Goal: Task Accomplishment & Management: Manage account settings

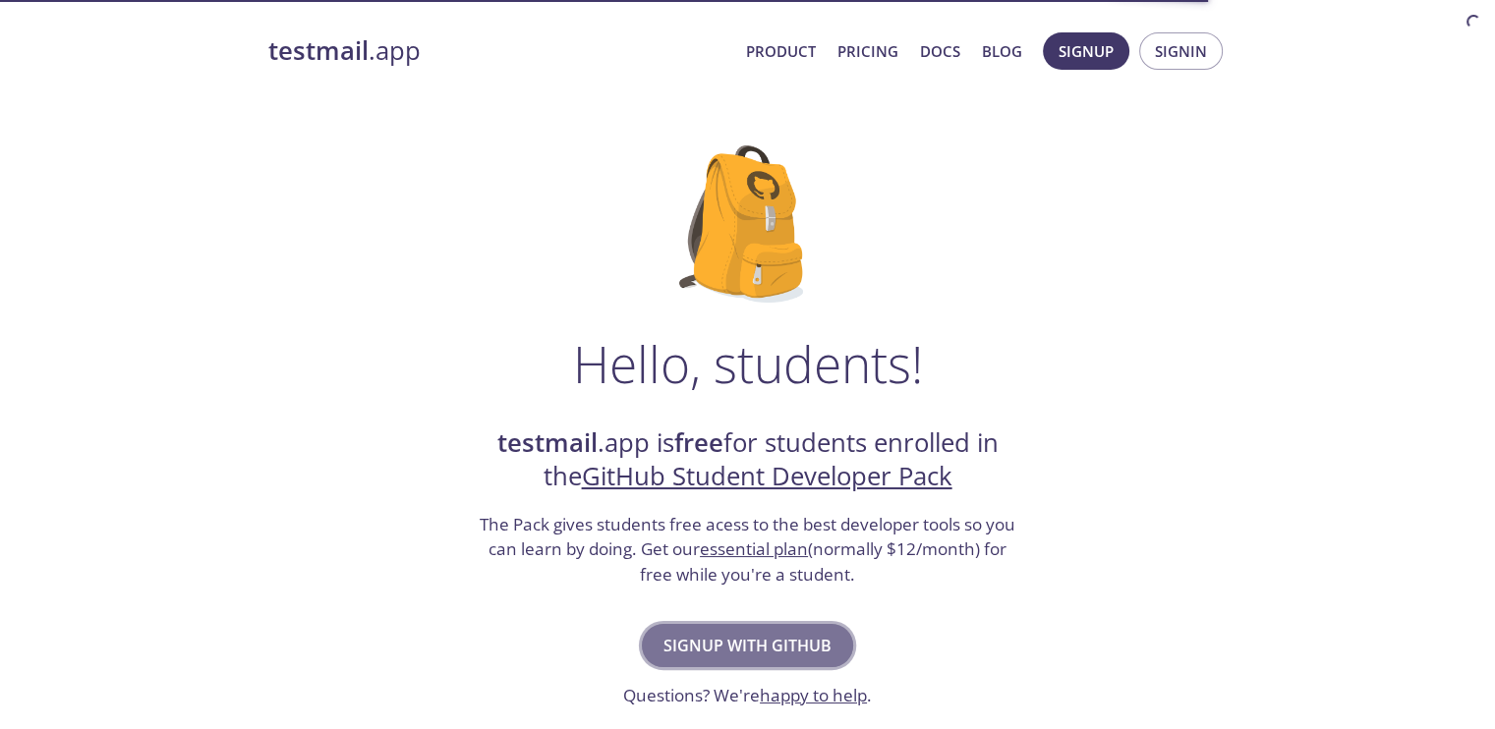
click at [751, 643] on span "Signup with GitHub" at bounding box center [748, 646] width 168 height 28
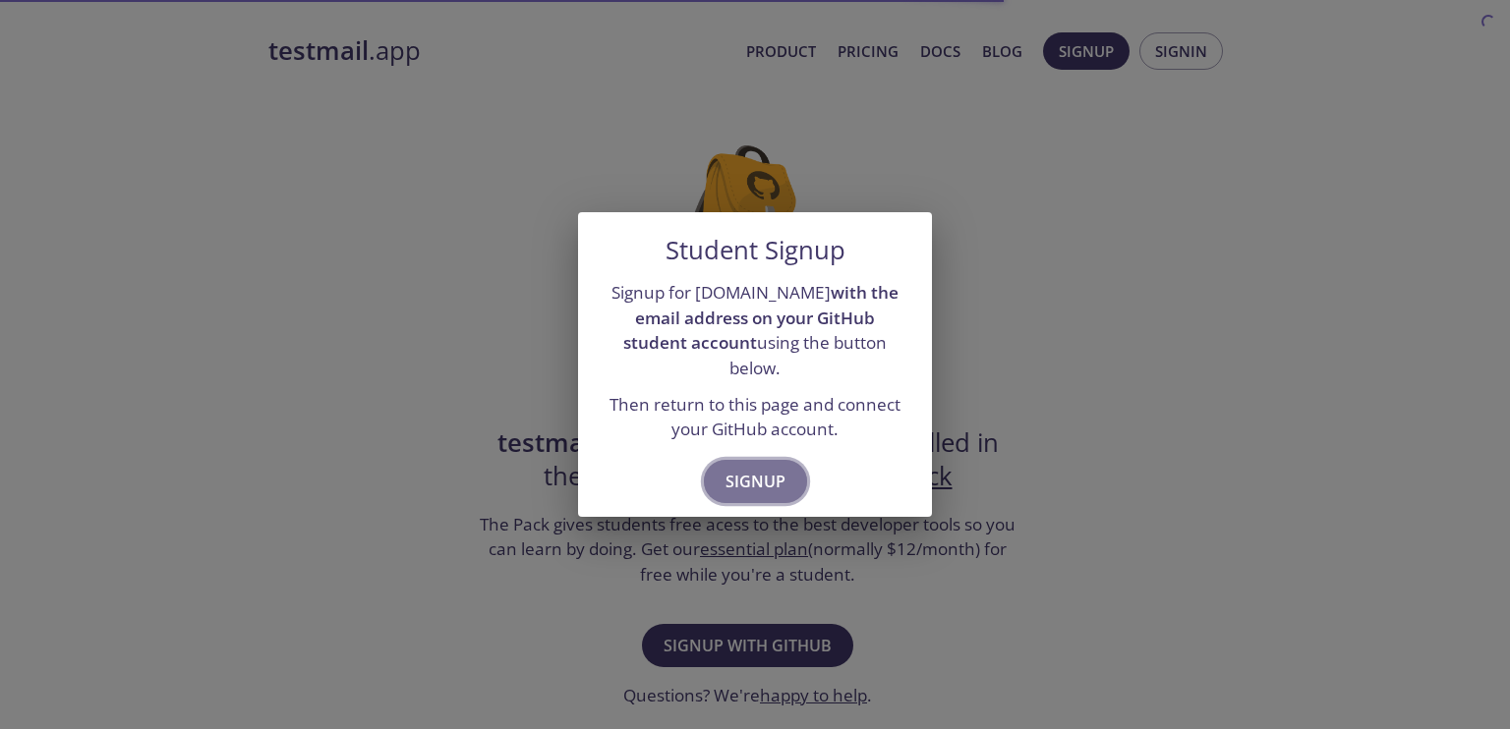
click at [763, 477] on span "Signup" at bounding box center [756, 482] width 60 height 28
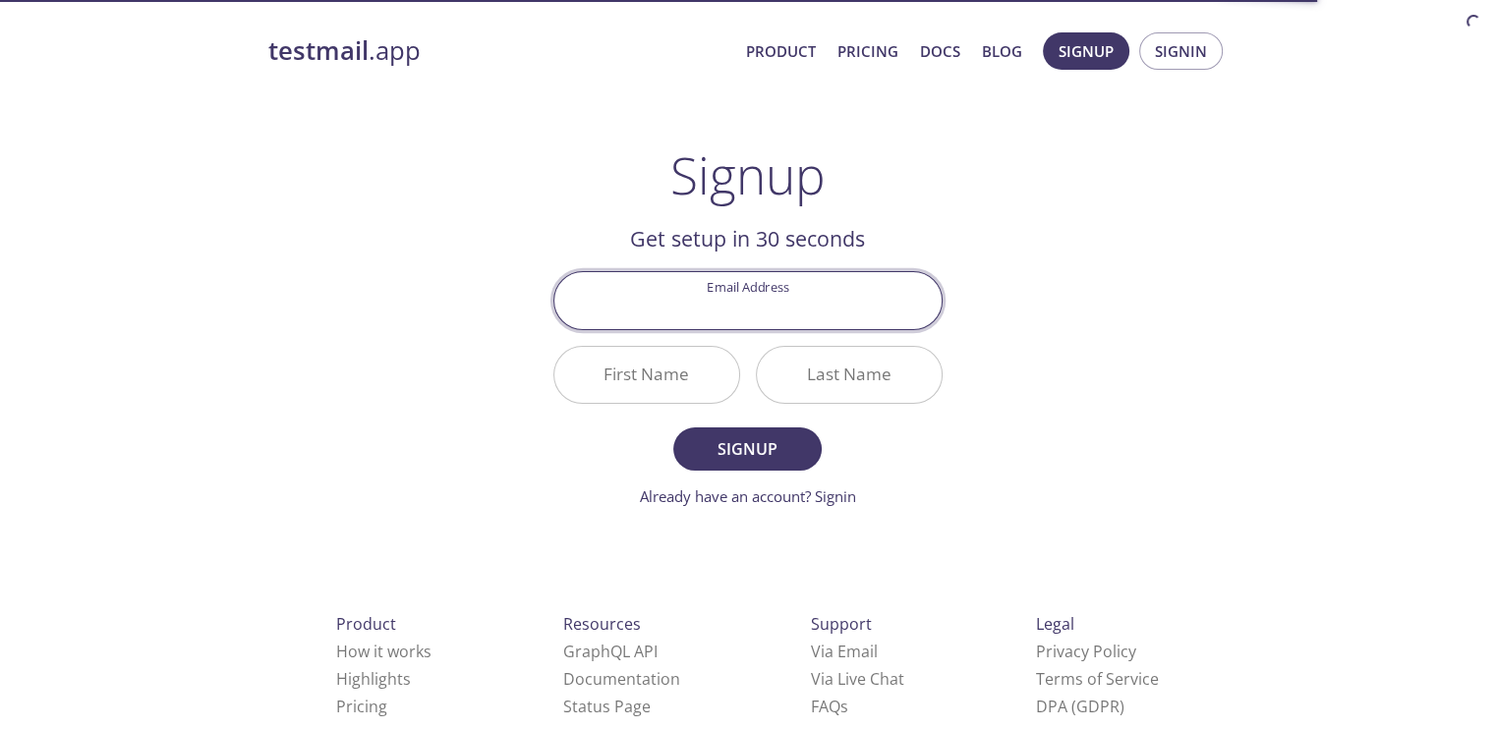
click at [804, 273] on input "Email Address" at bounding box center [747, 300] width 387 height 56
type input "[EMAIL_ADDRESS][DOMAIN_NAME]"
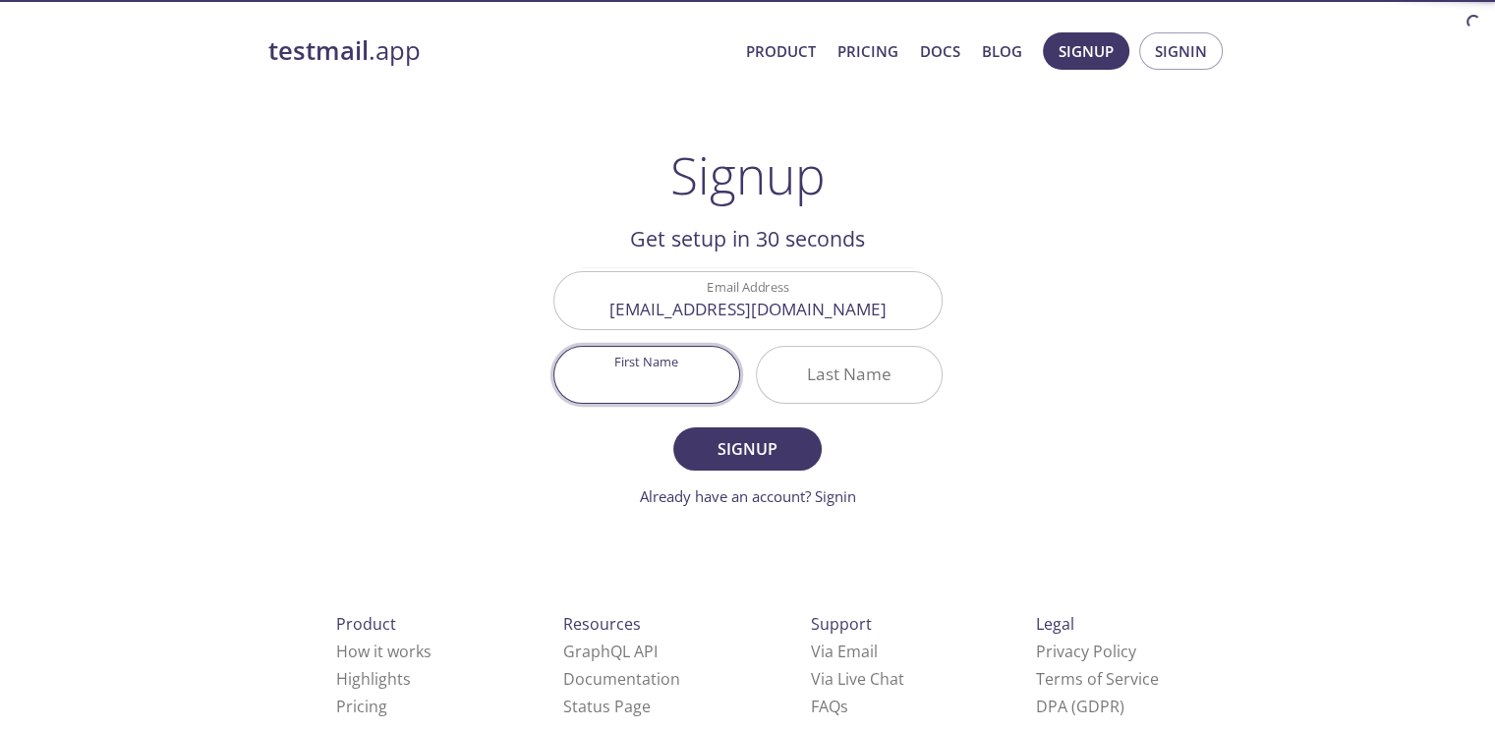
click at [625, 362] on input "First Name" at bounding box center [646, 375] width 185 height 56
type input "Karan"
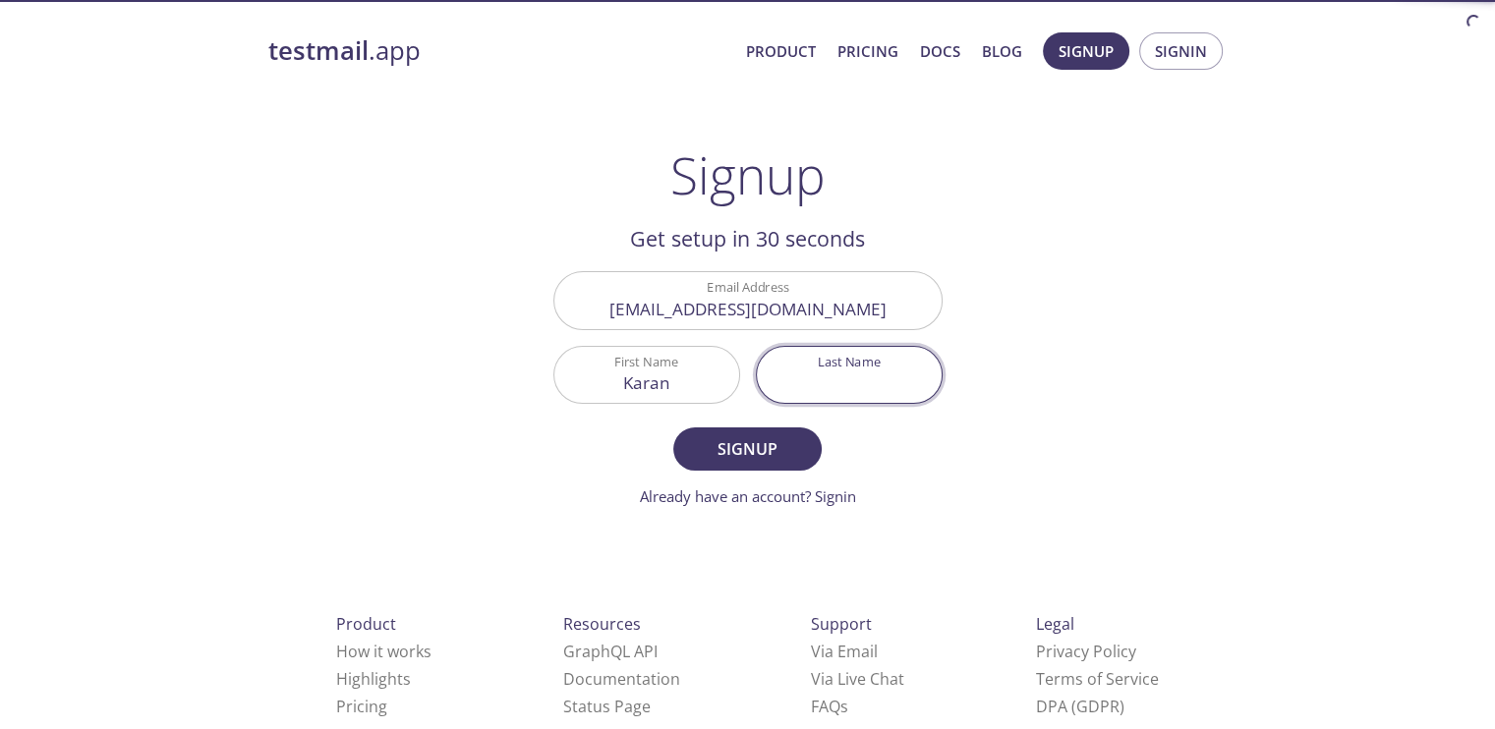
click at [877, 372] on input "Last Name" at bounding box center [849, 375] width 185 height 56
type input "S"
click at [673, 428] on button "Signup" at bounding box center [746, 449] width 147 height 43
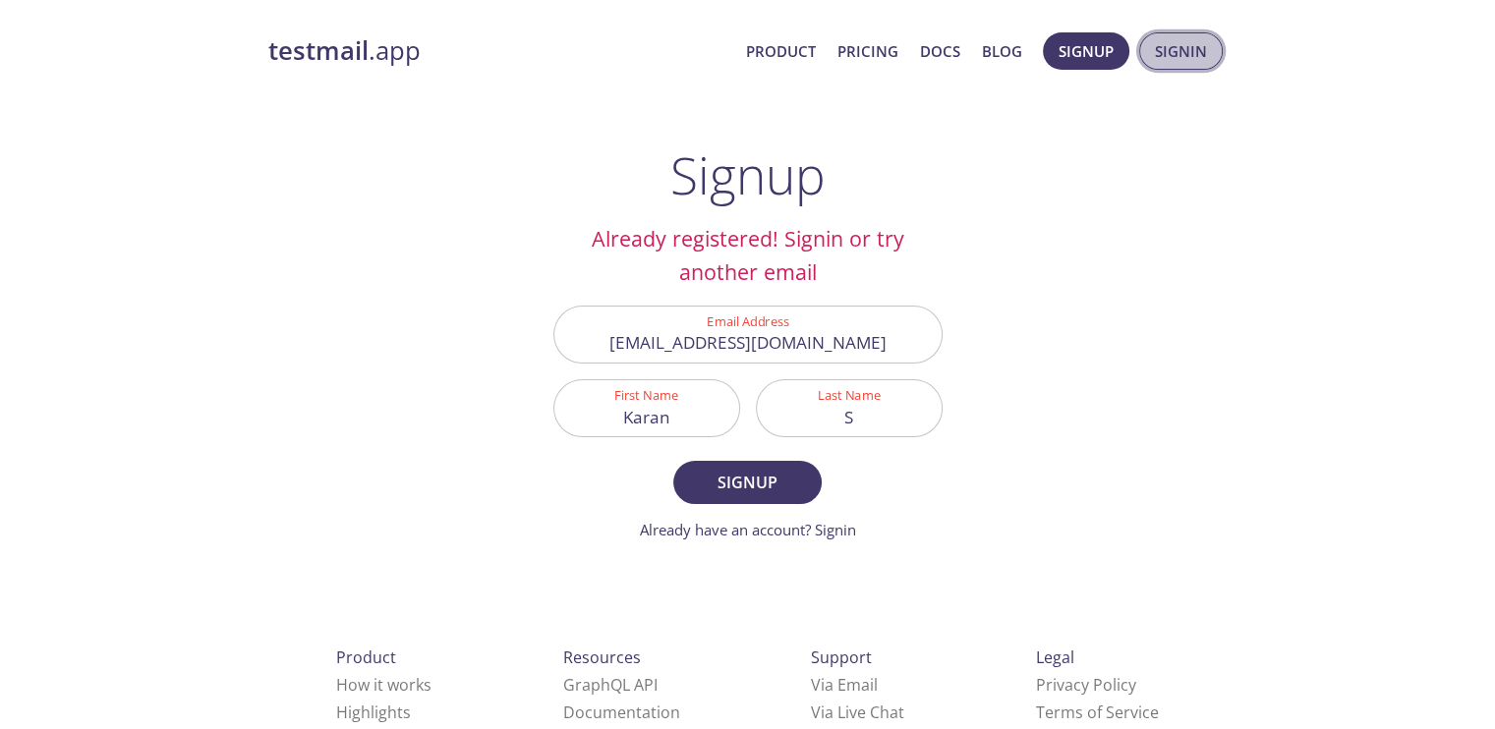
click at [1175, 58] on span "Signin" at bounding box center [1181, 51] width 52 height 26
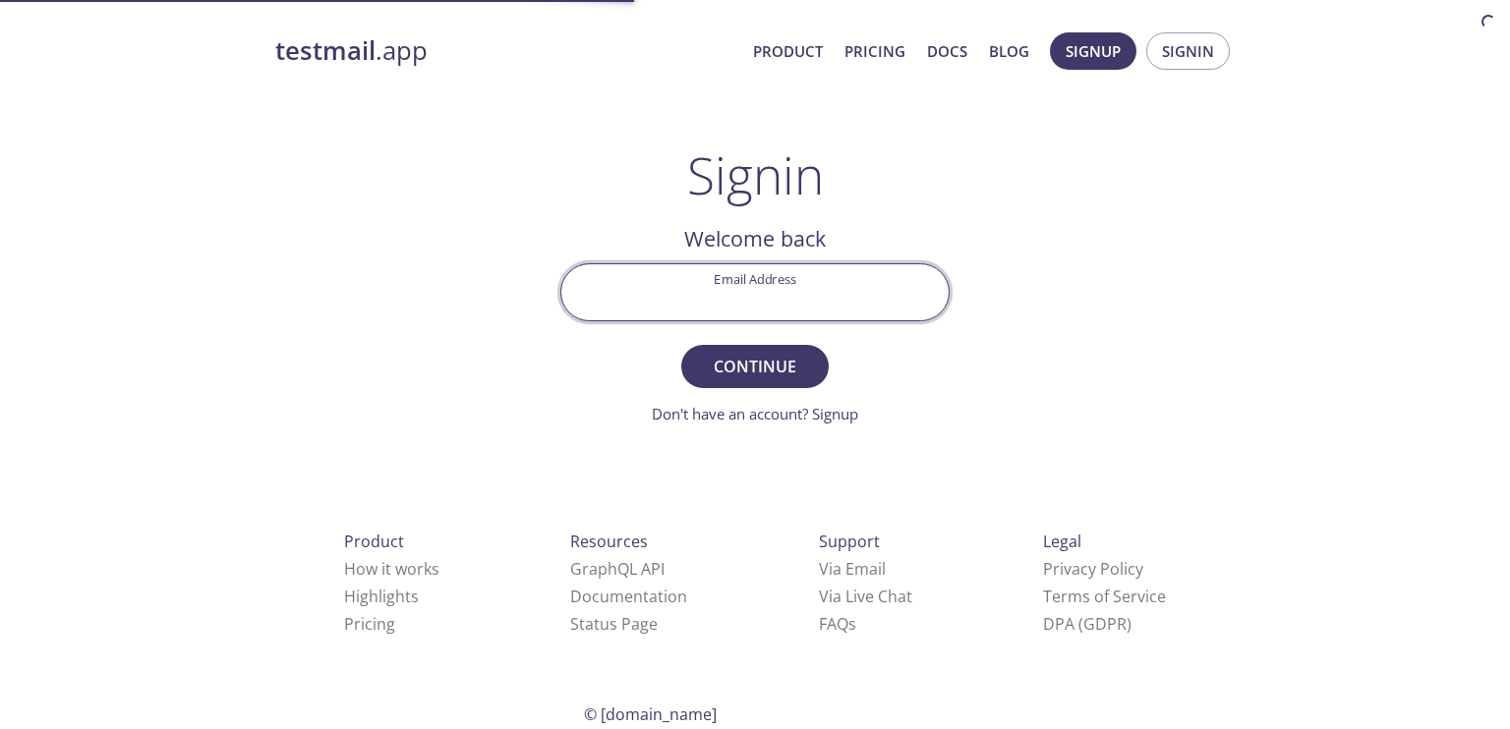
click at [821, 268] on input "Email Address" at bounding box center [754, 292] width 387 height 56
type input "[EMAIL_ADDRESS][DOMAIN_NAME]"
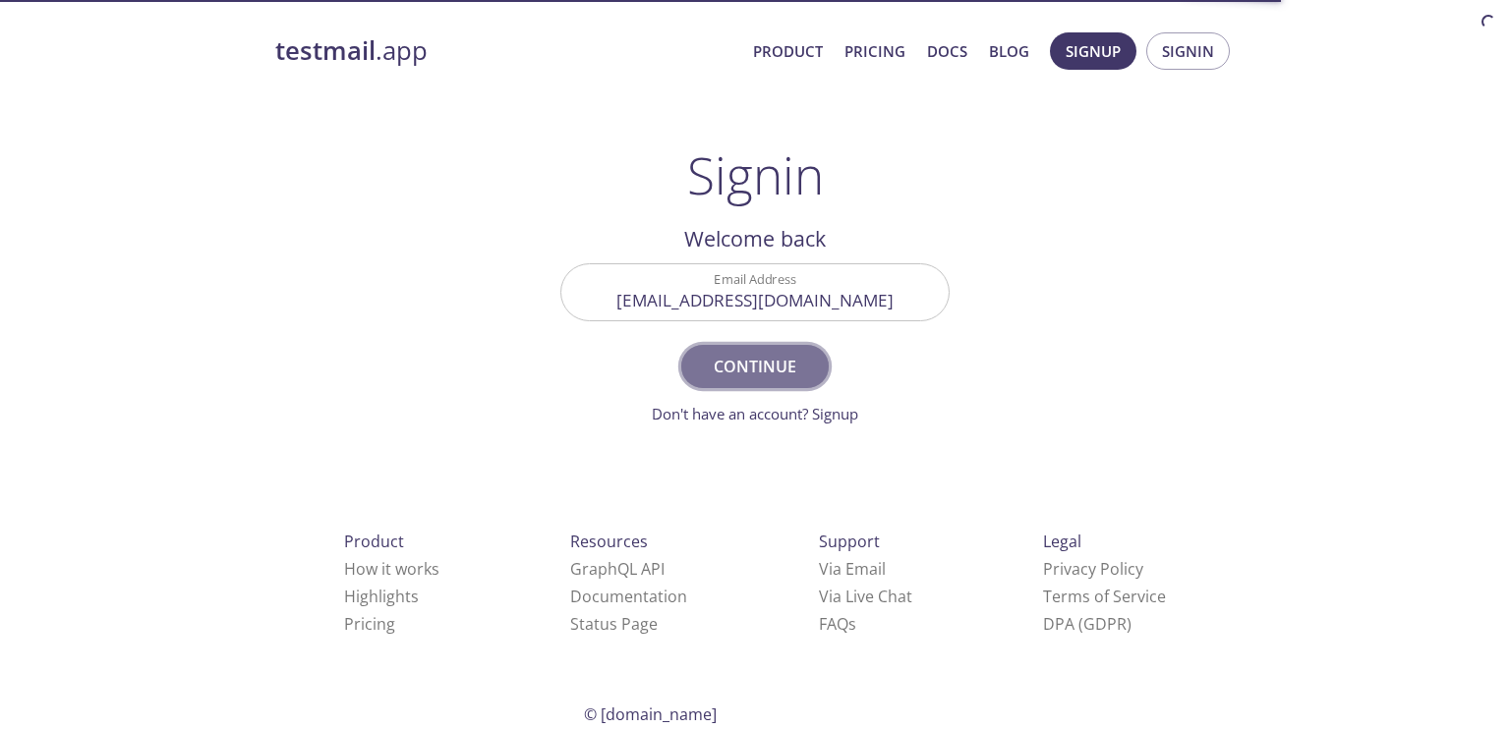
click at [725, 370] on span "Continue" at bounding box center [755, 367] width 104 height 28
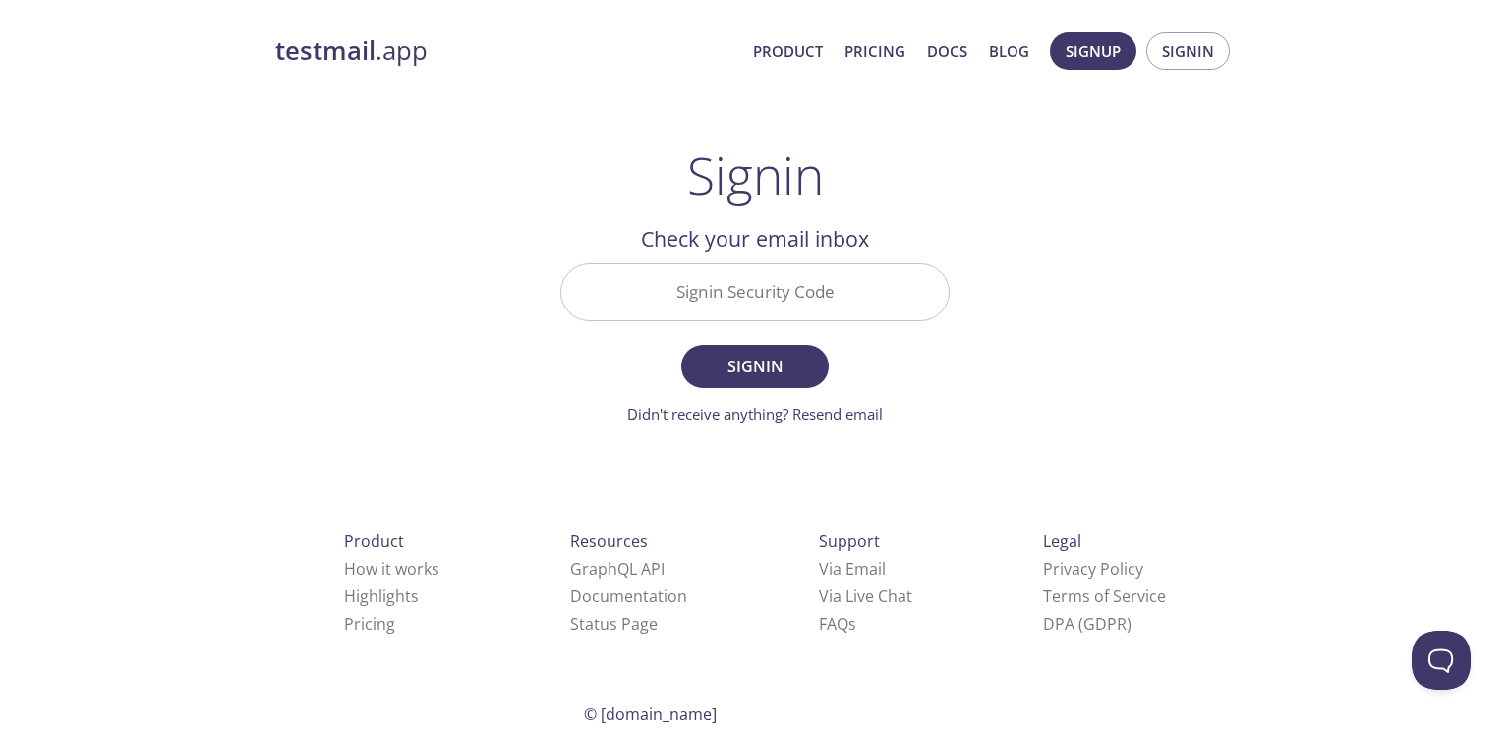
click at [688, 304] on input "Signin Security Code" at bounding box center [754, 292] width 387 height 56
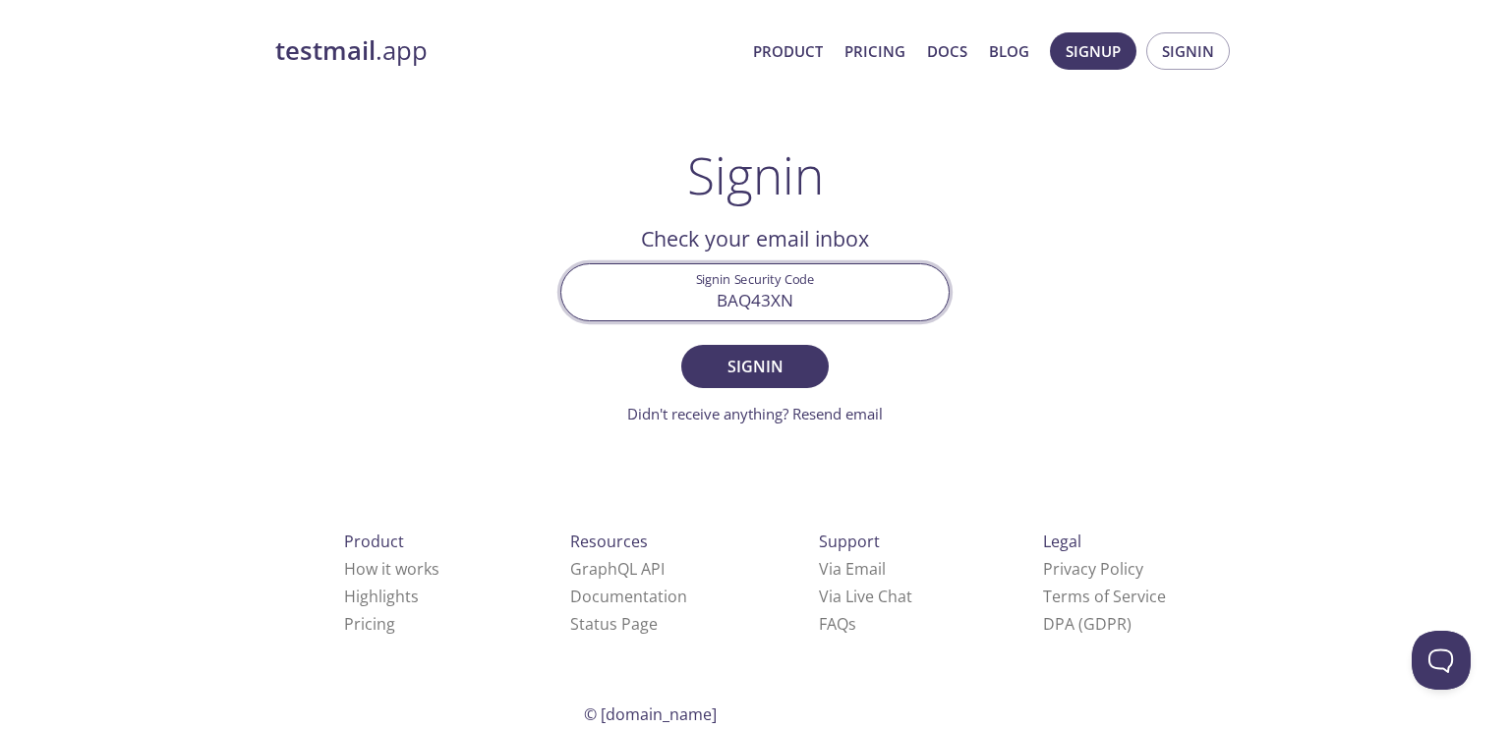
type input "BAQ43XN"
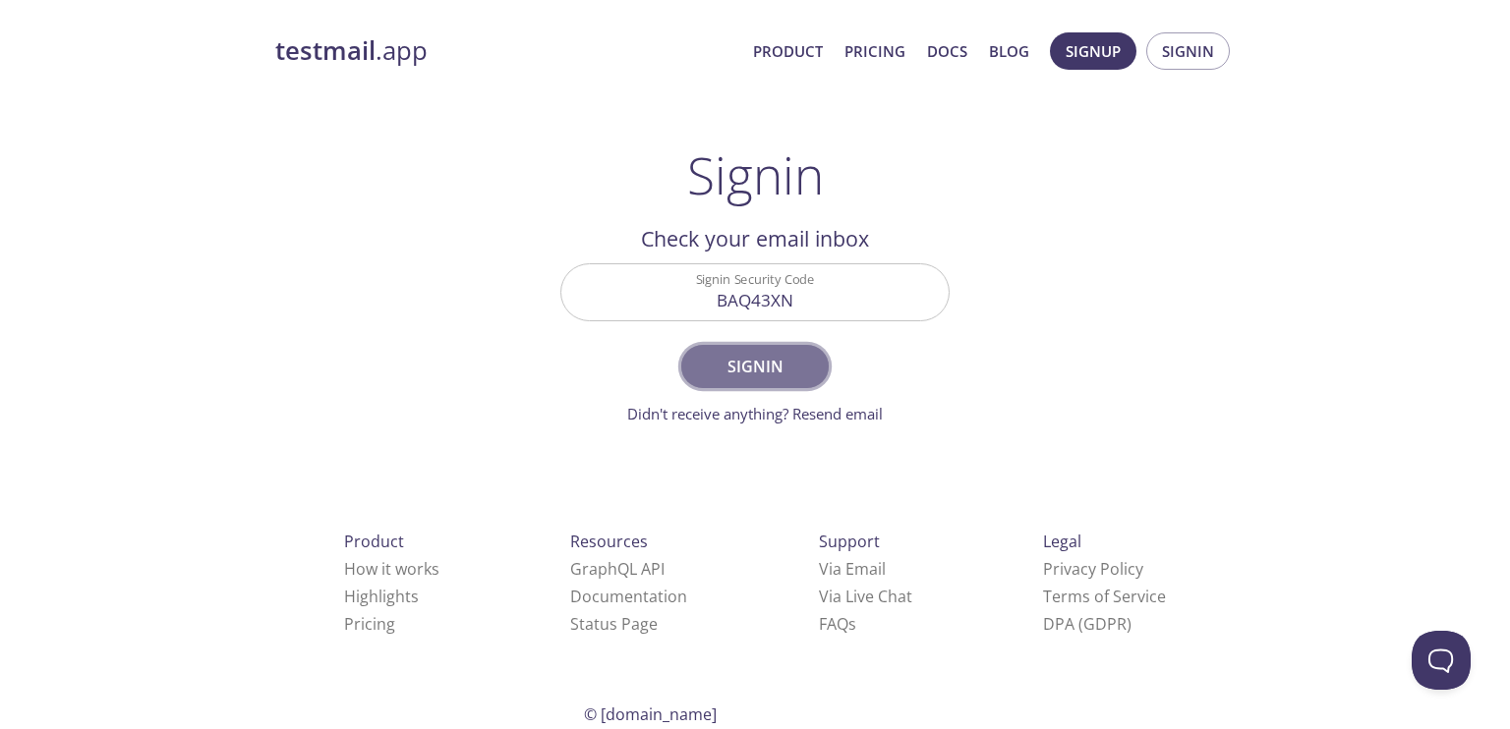
click at [734, 353] on span "Signin" at bounding box center [755, 367] width 104 height 28
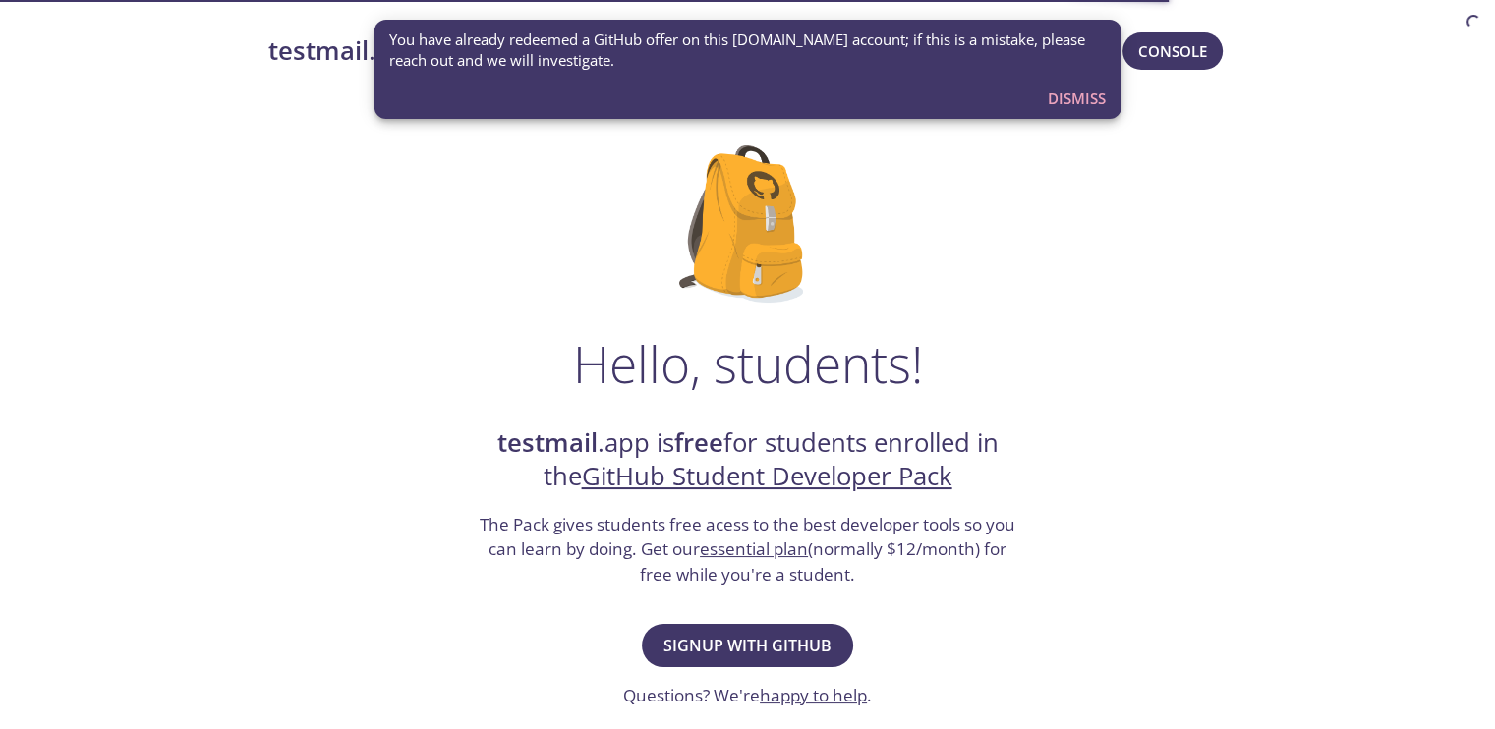
drag, startPoint x: 649, startPoint y: 355, endPoint x: 871, endPoint y: 391, distance: 225.1
click at [1066, 93] on span "Dismiss" at bounding box center [1077, 99] width 58 height 26
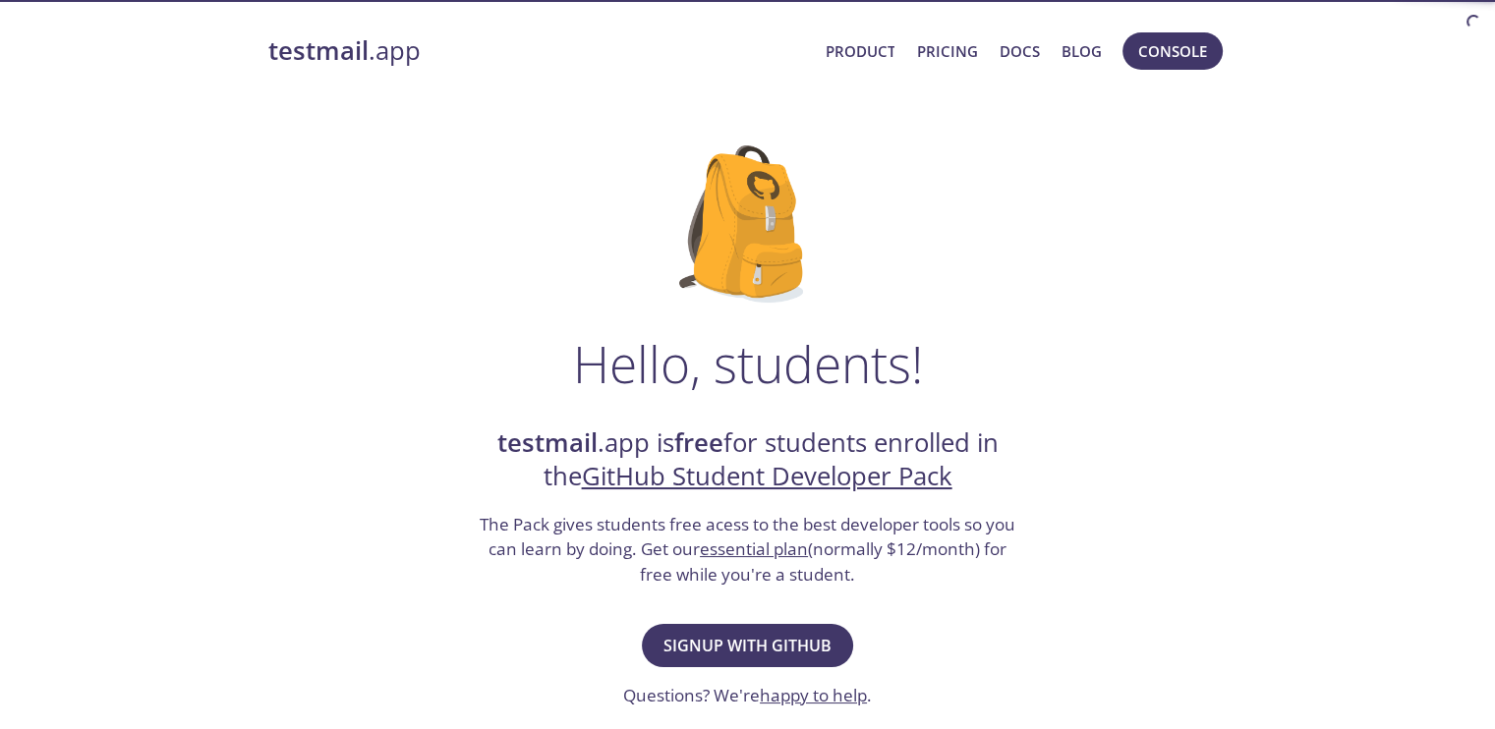
click at [351, 56] on strong "testmail" at bounding box center [318, 50] width 100 height 34
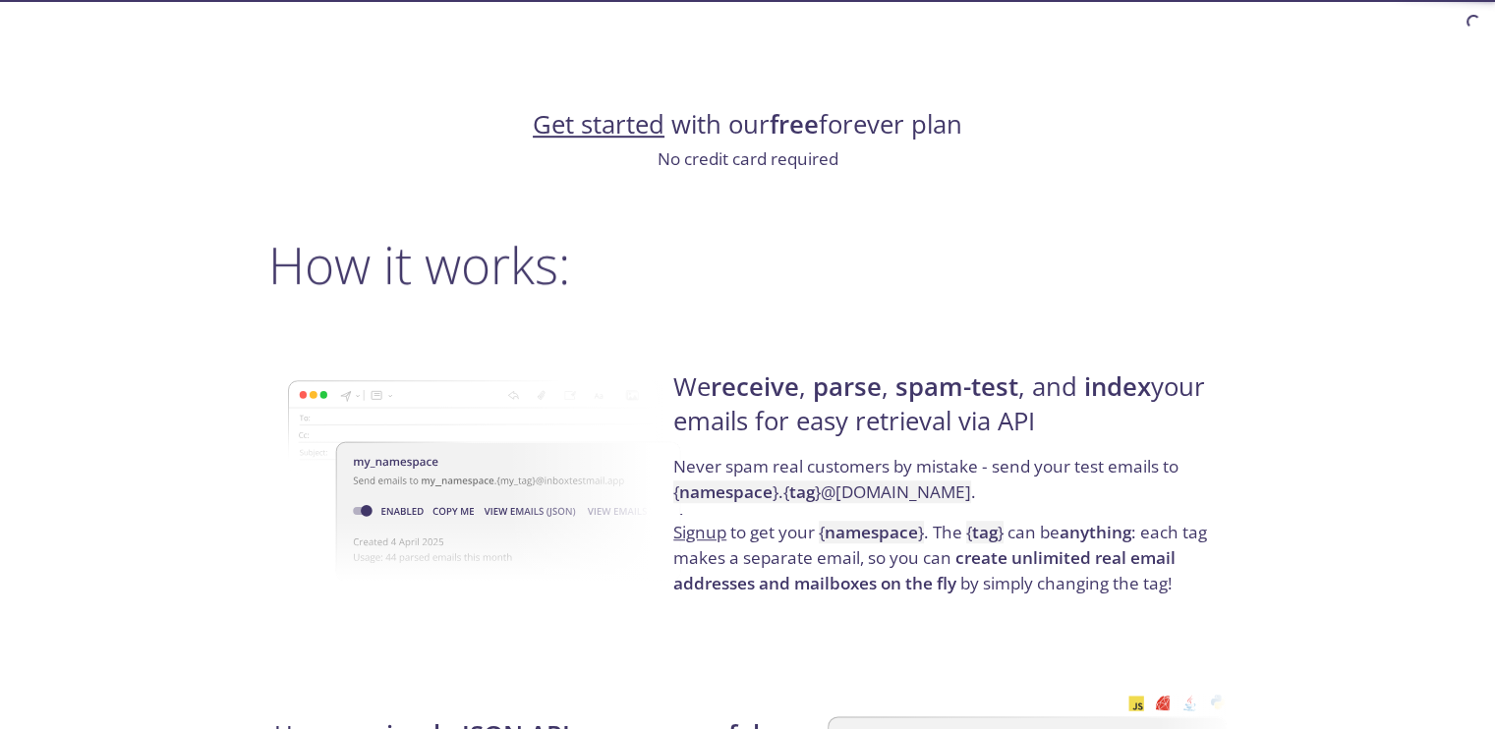
scroll to position [1239, 0]
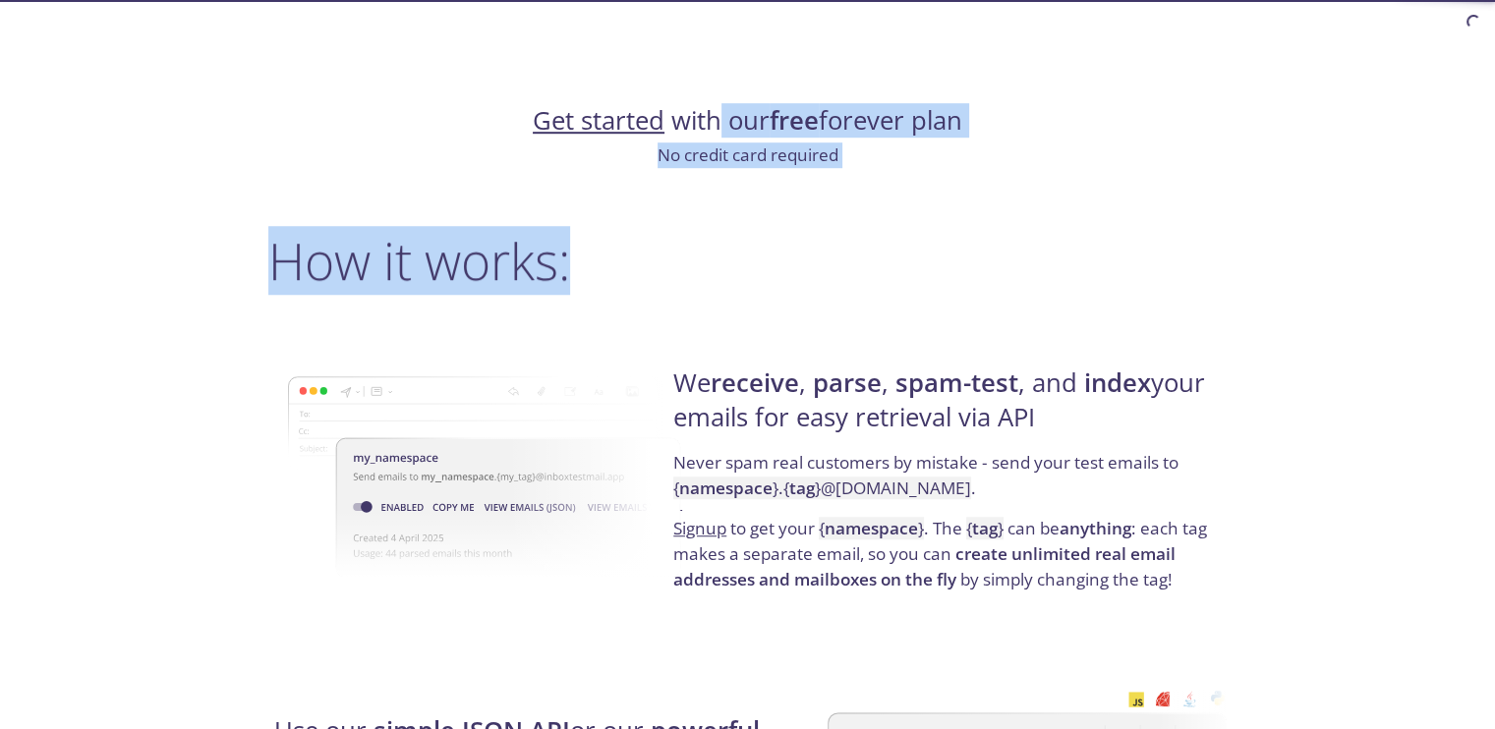
drag, startPoint x: 714, startPoint y: 118, endPoint x: 847, endPoint y: 172, distance: 144.2
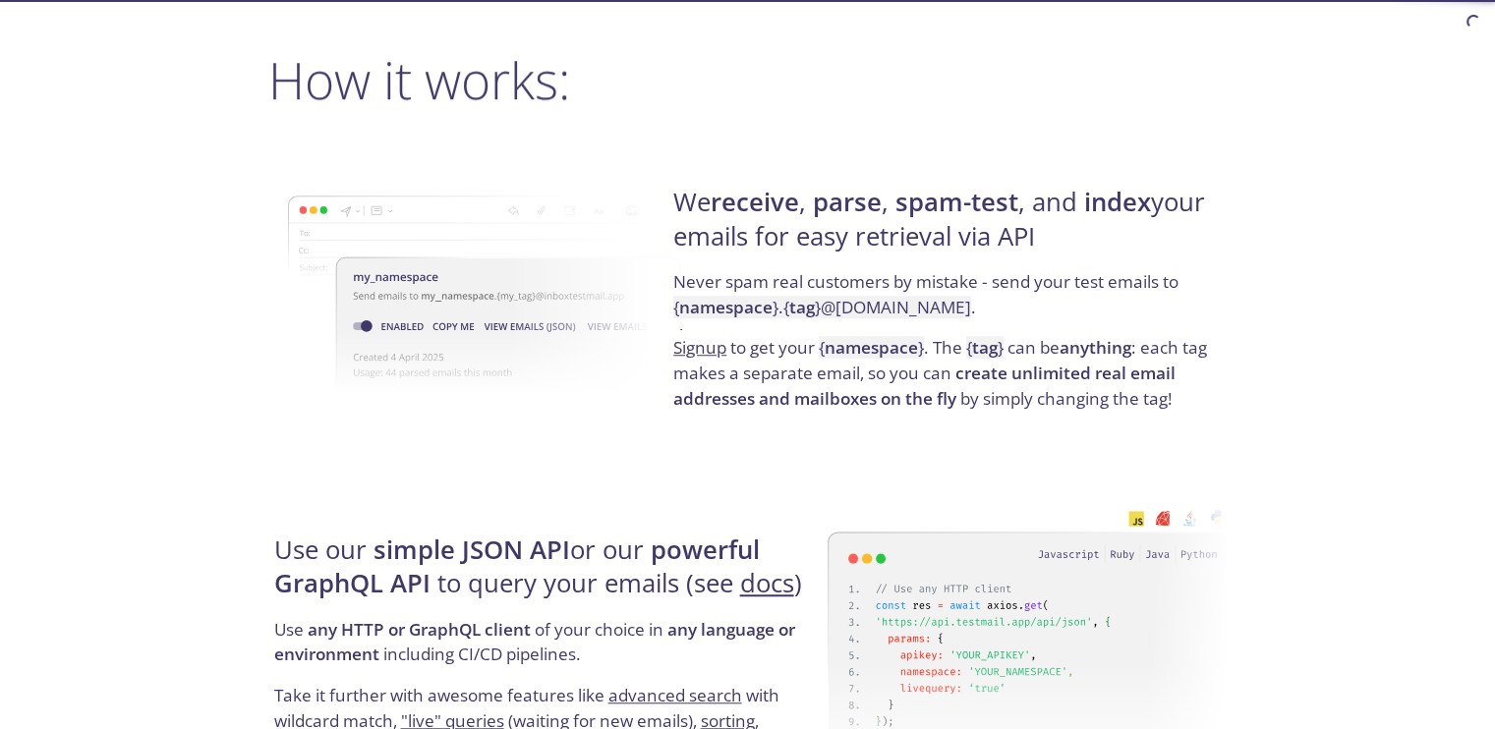
scroll to position [1423, 0]
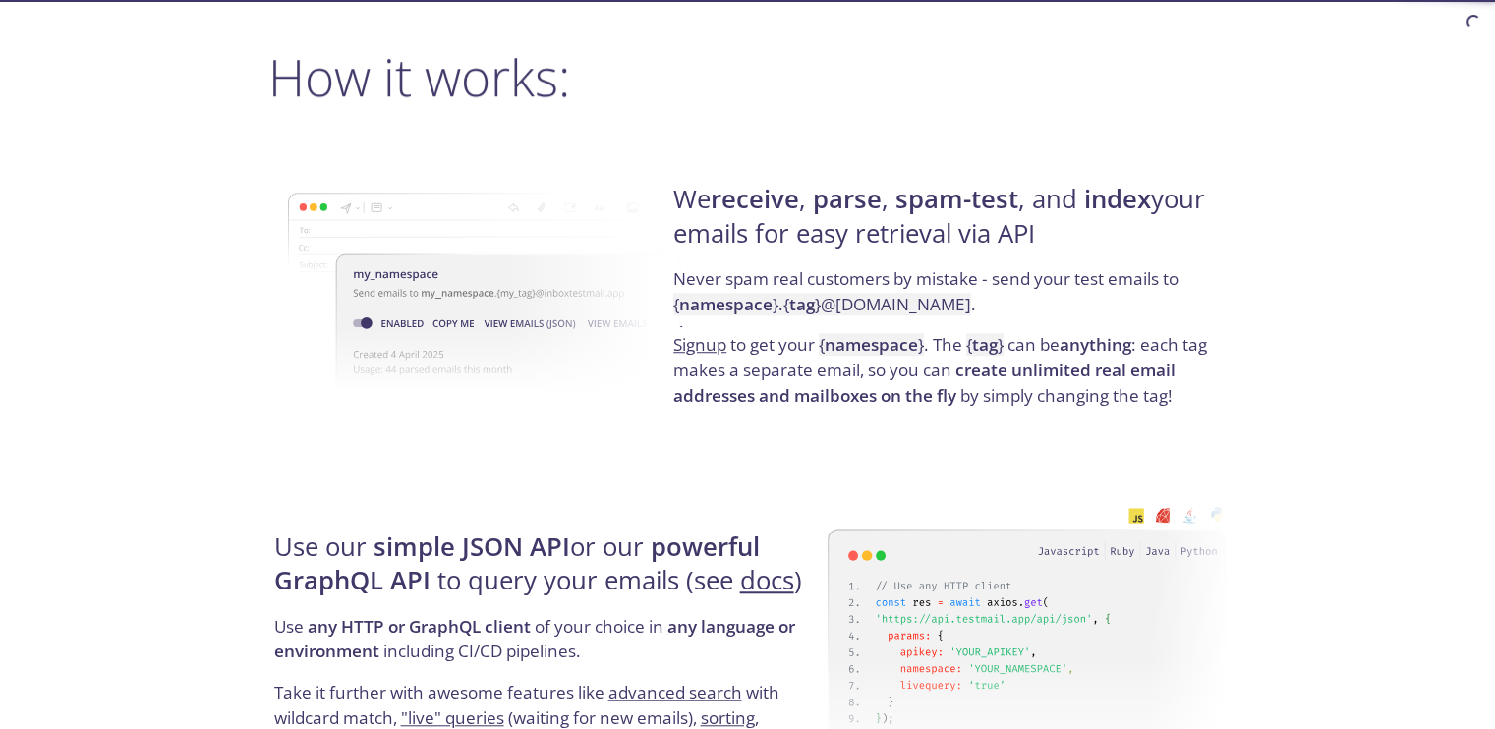
drag, startPoint x: 828, startPoint y: 210, endPoint x: 1097, endPoint y: 245, distance: 271.6
click at [1097, 245] on h4 "We receive , parse , spam-test , and index your emails for easy retrieval via A…" at bounding box center [947, 225] width 548 height 84
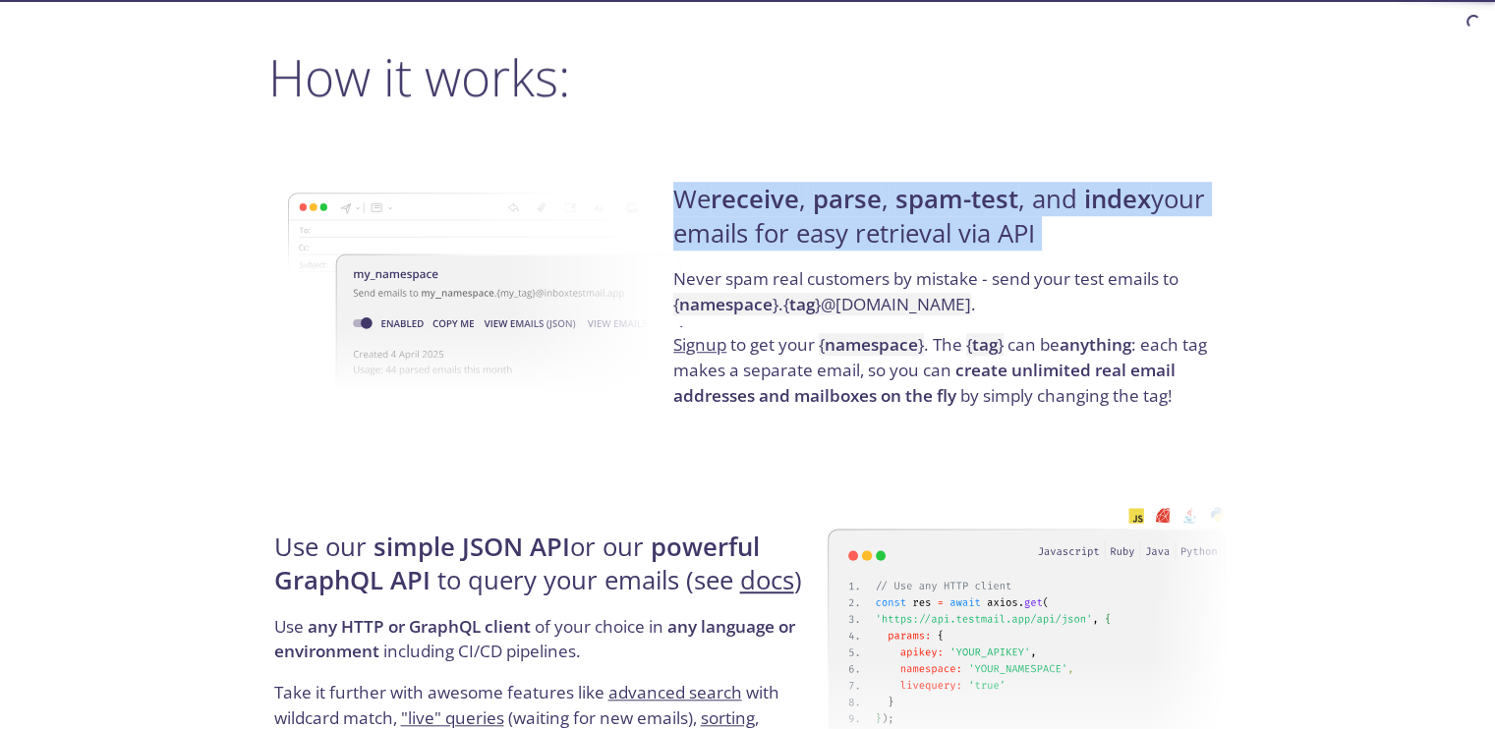
click at [1097, 244] on h4 "We receive , parse , spam-test , and index your emails for easy retrieval via A…" at bounding box center [947, 225] width 548 height 84
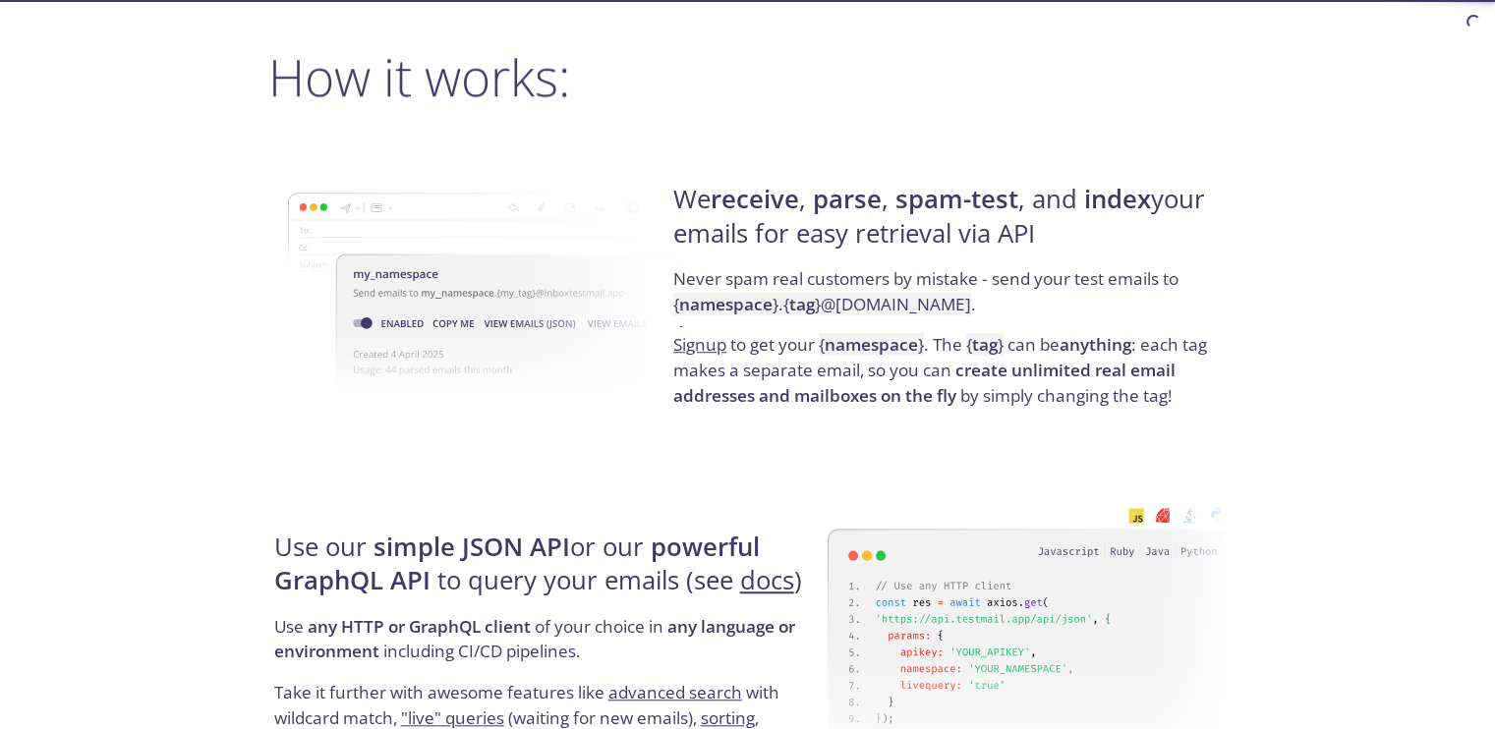
click at [1013, 281] on p "Never spam real customers by mistake - send your test emails to { namespace } .…" at bounding box center [947, 299] width 548 height 66
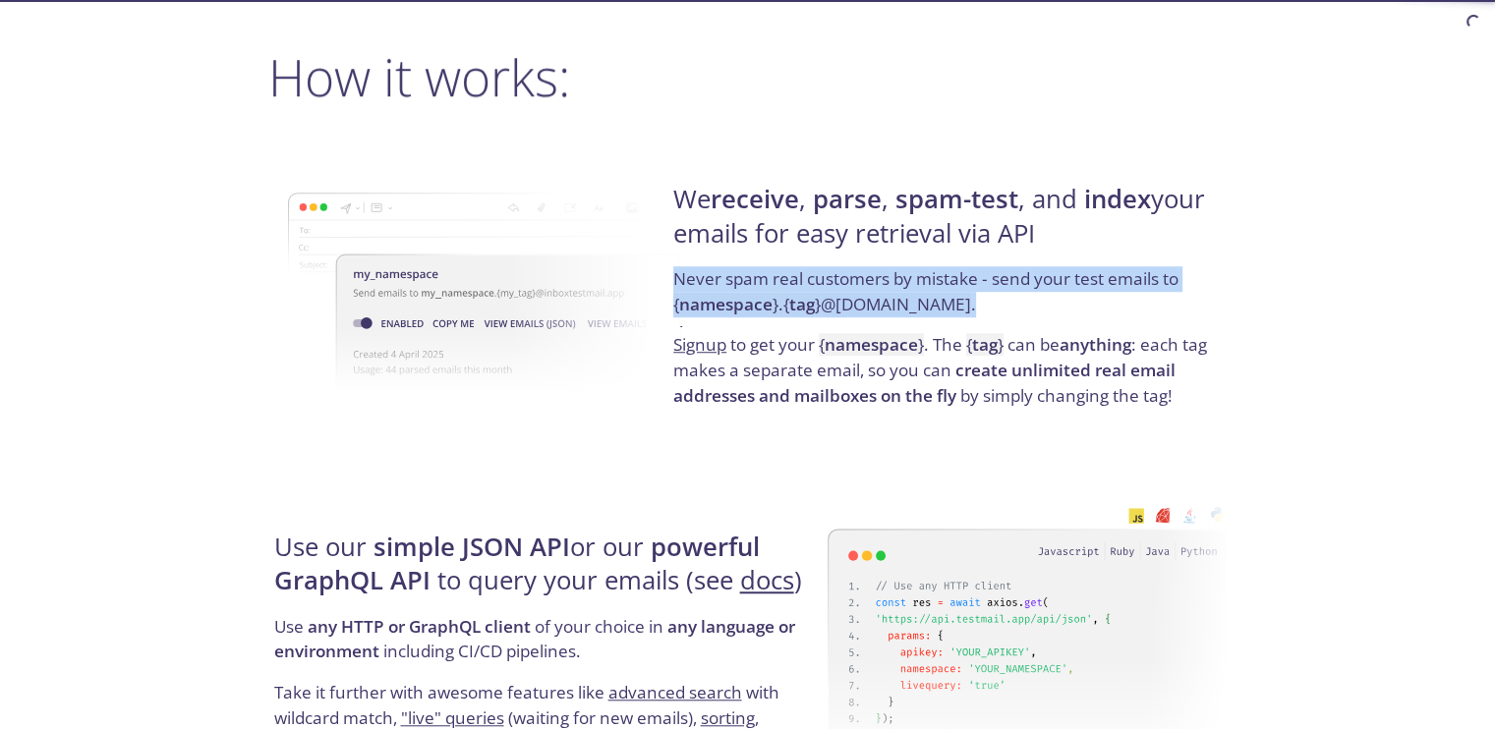
click at [1013, 281] on p "Never spam real customers by mistake - send your test emails to { namespace } .…" at bounding box center [947, 299] width 548 height 66
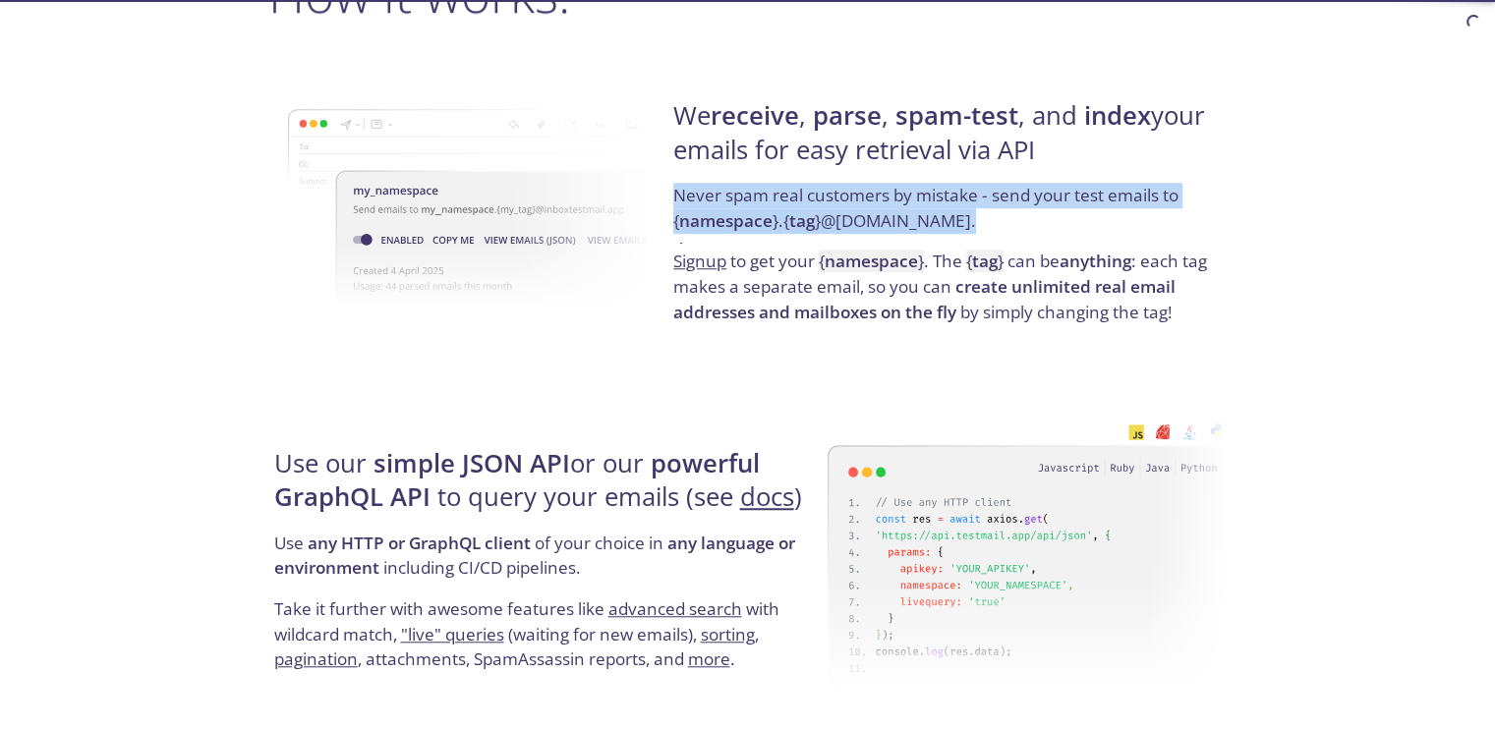
scroll to position [1517, 0]
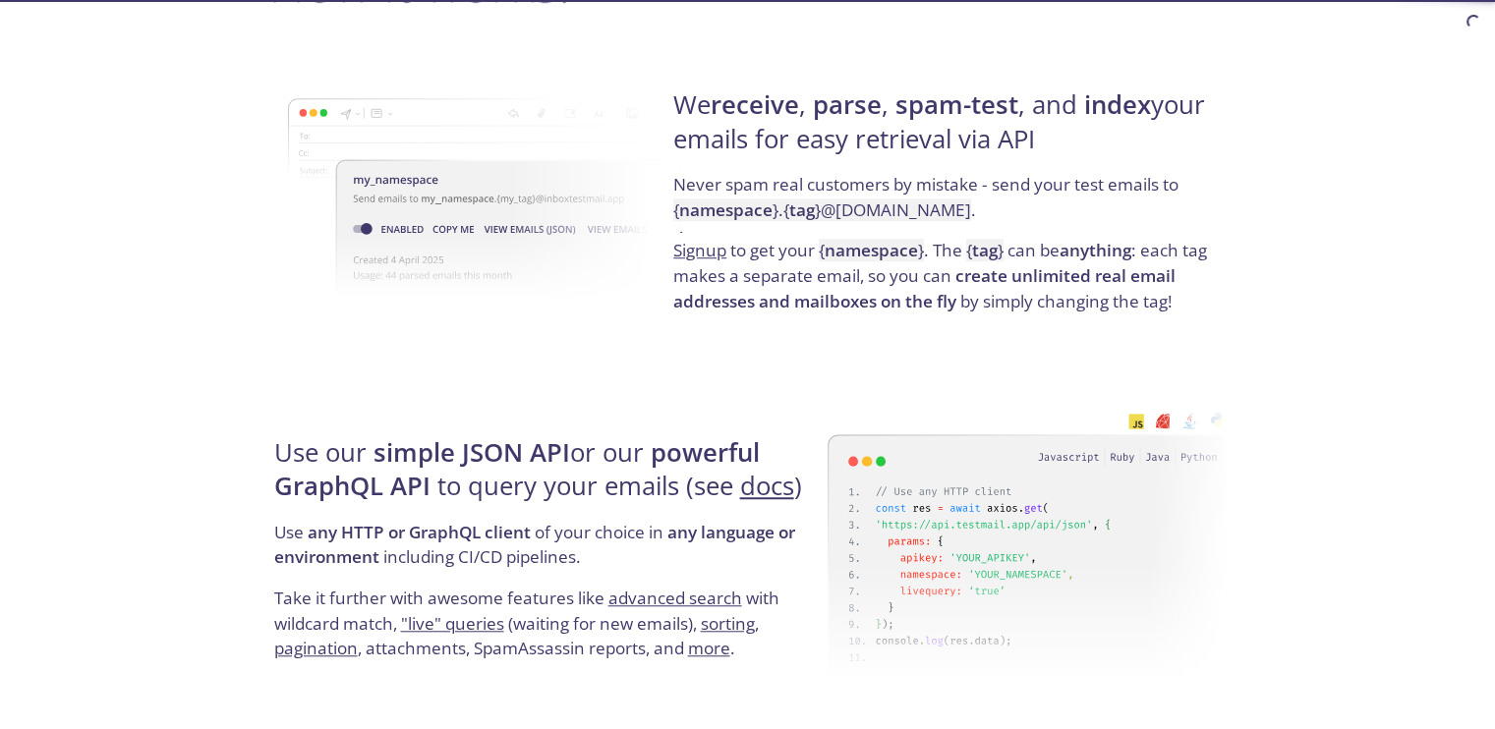
click at [1013, 281] on strong "create unlimited real email addresses and mailboxes on the fly" at bounding box center [924, 288] width 502 height 48
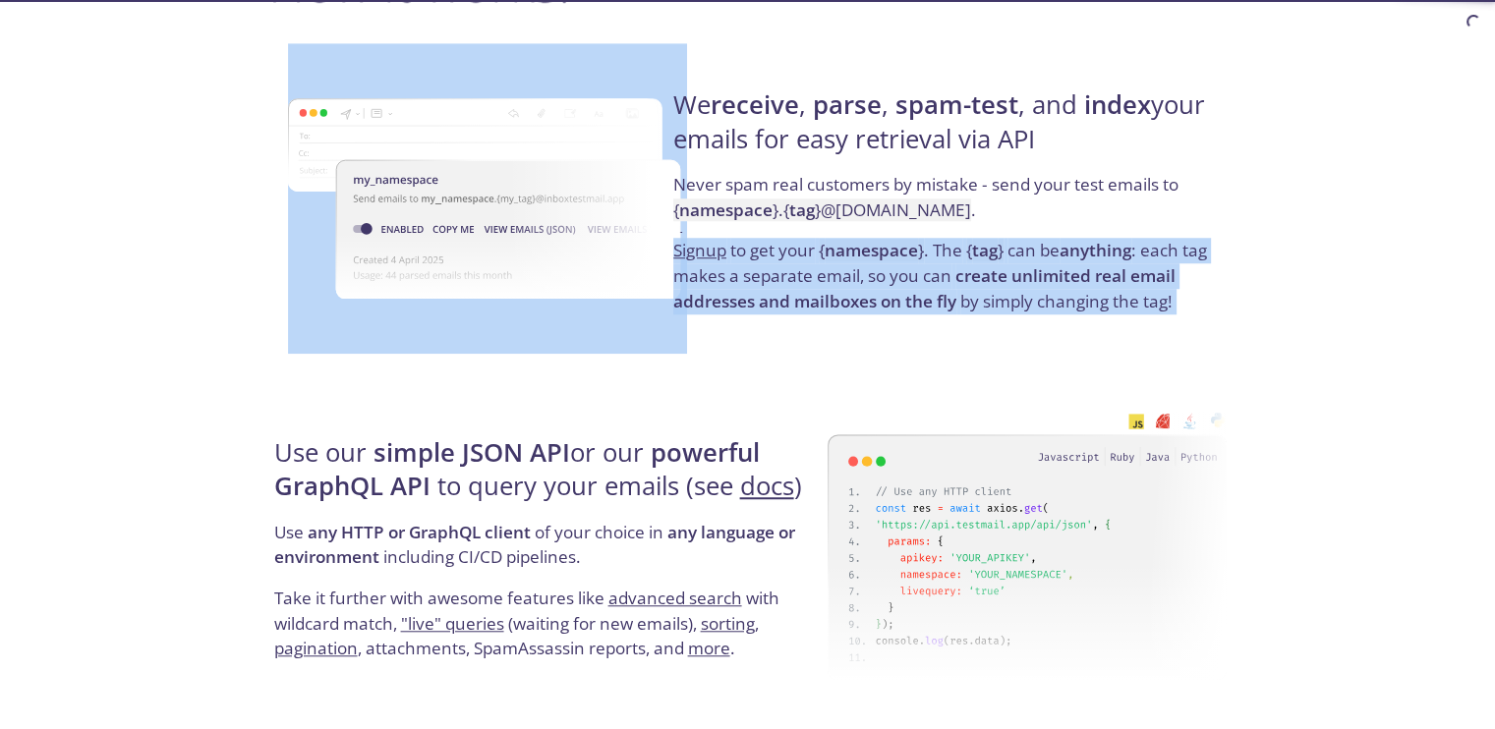
click at [1013, 281] on strong "create unlimited real email addresses and mailboxes on the fly" at bounding box center [924, 288] width 502 height 48
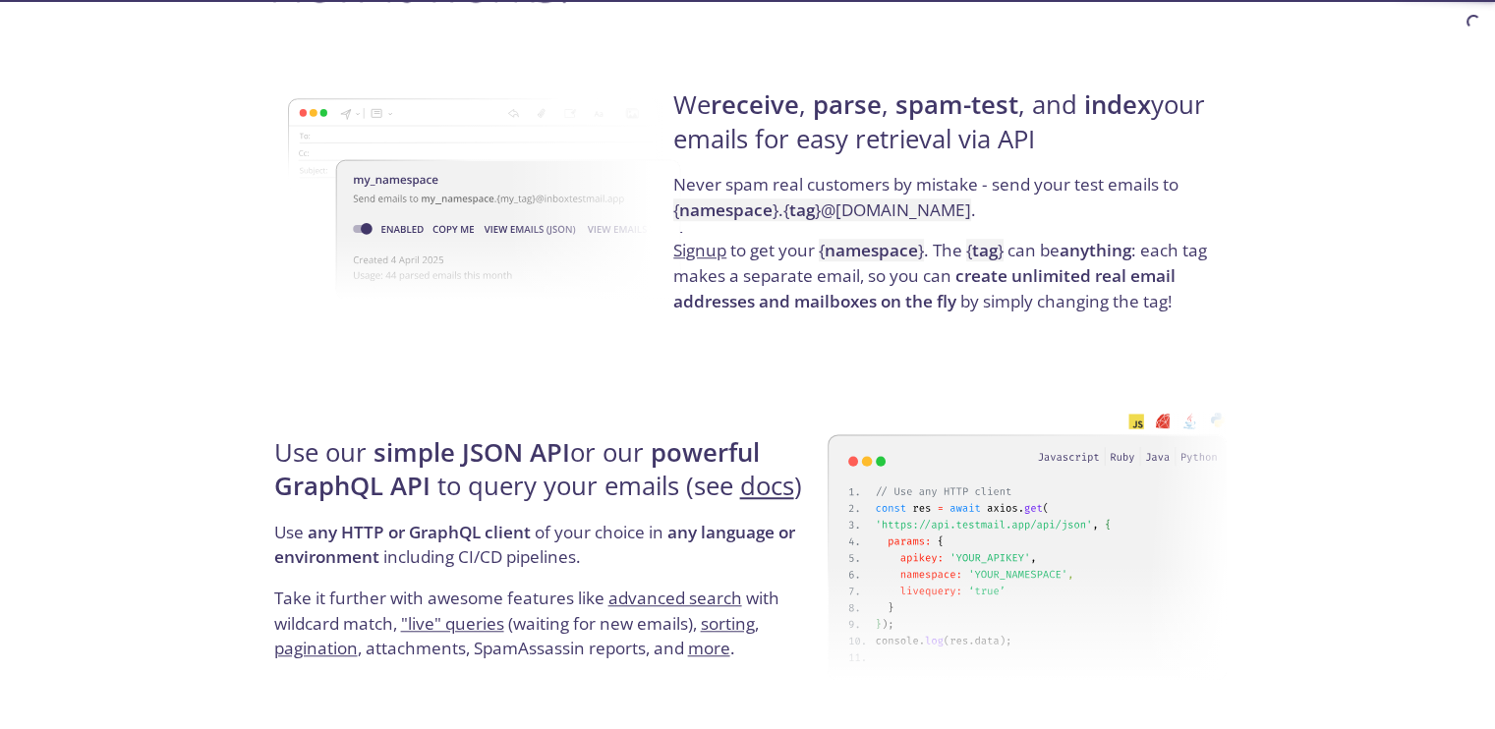
click at [826, 222] on p "Never spam real customers by mistake - send your test emails to { namespace } .…" at bounding box center [947, 205] width 548 height 66
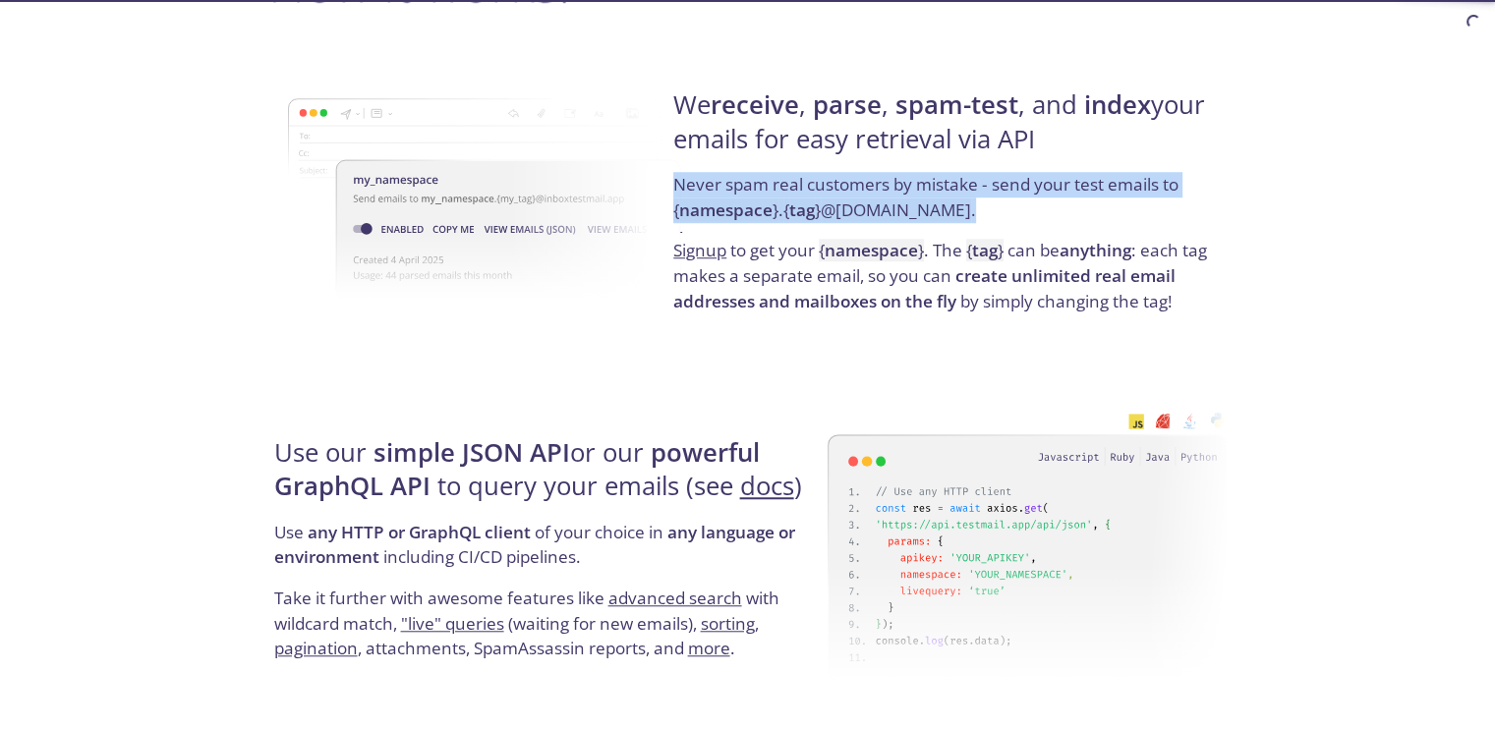
click at [826, 222] on p "Never spam real customers by mistake - send your test emails to { namespace } .…" at bounding box center [947, 205] width 548 height 66
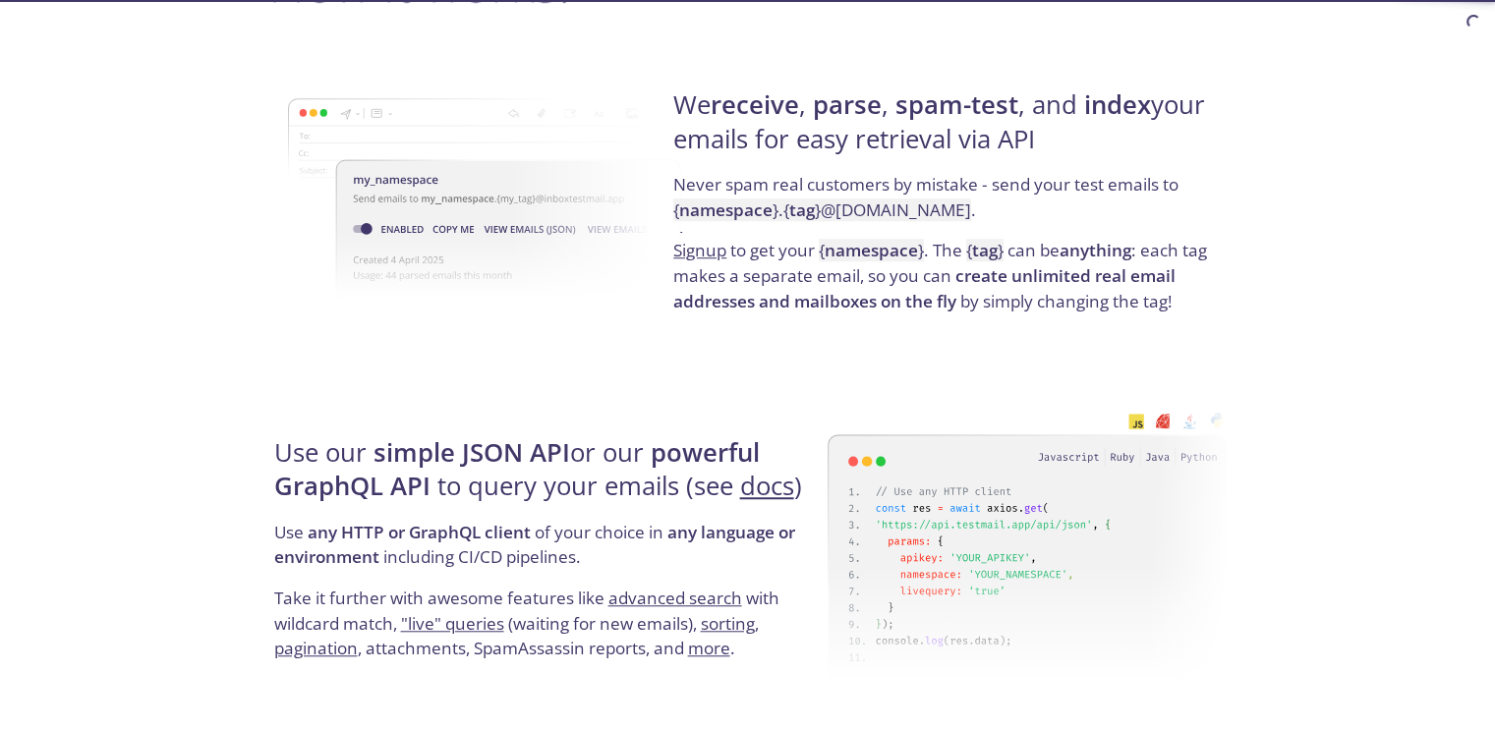
click at [926, 112] on strong "spam-test" at bounding box center [957, 104] width 123 height 34
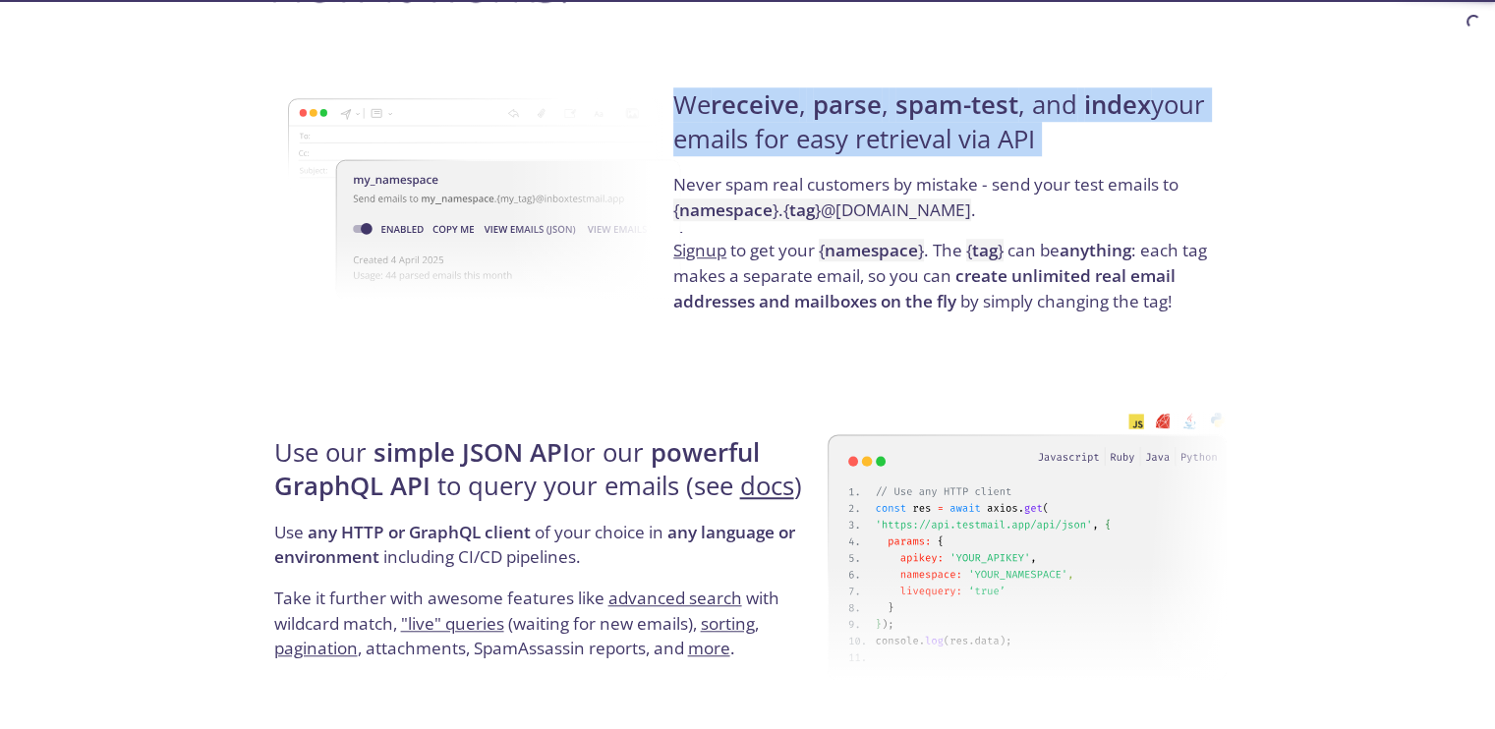
click at [926, 112] on strong "spam-test" at bounding box center [957, 104] width 123 height 34
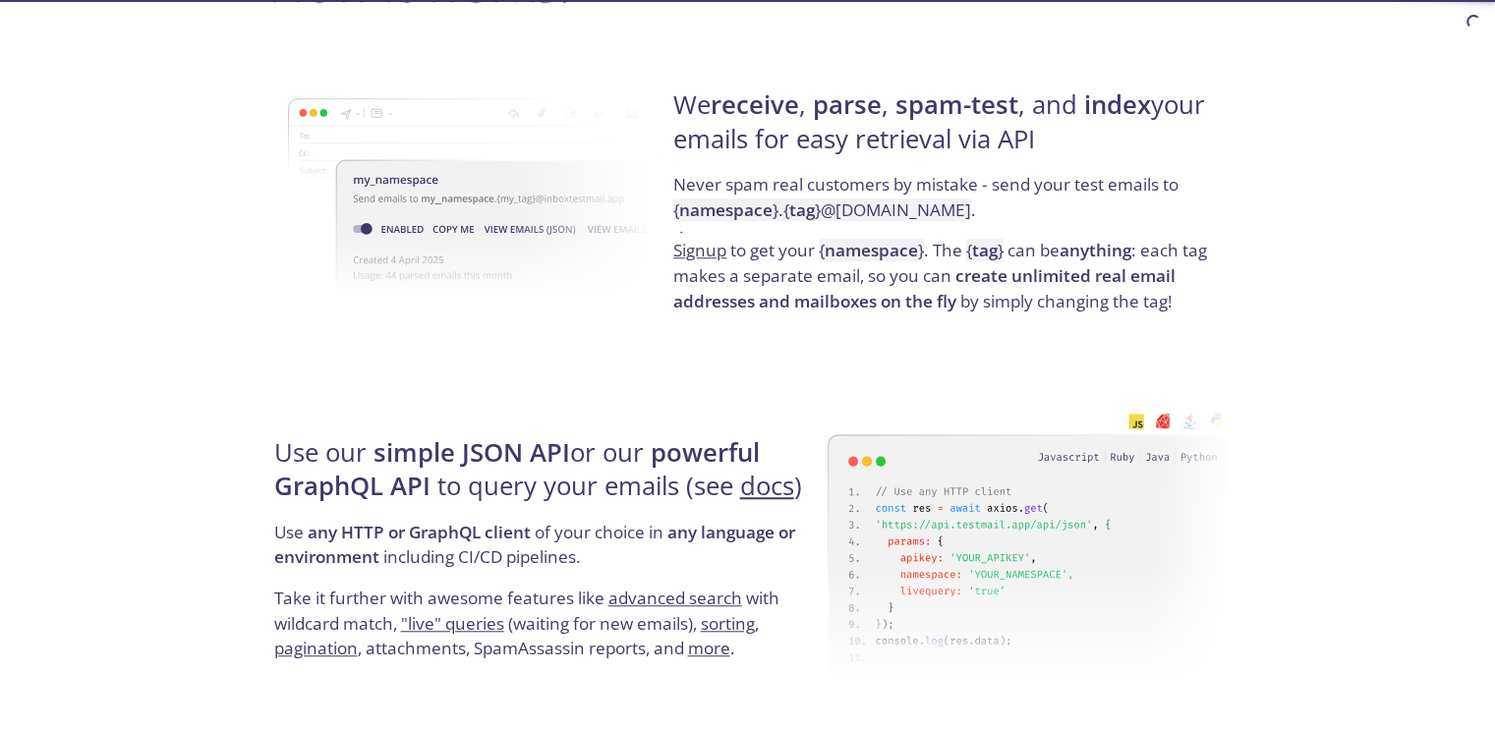
click at [885, 176] on p "Never spam real customers by mistake - send your test emails to { namespace } .…" at bounding box center [947, 205] width 548 height 66
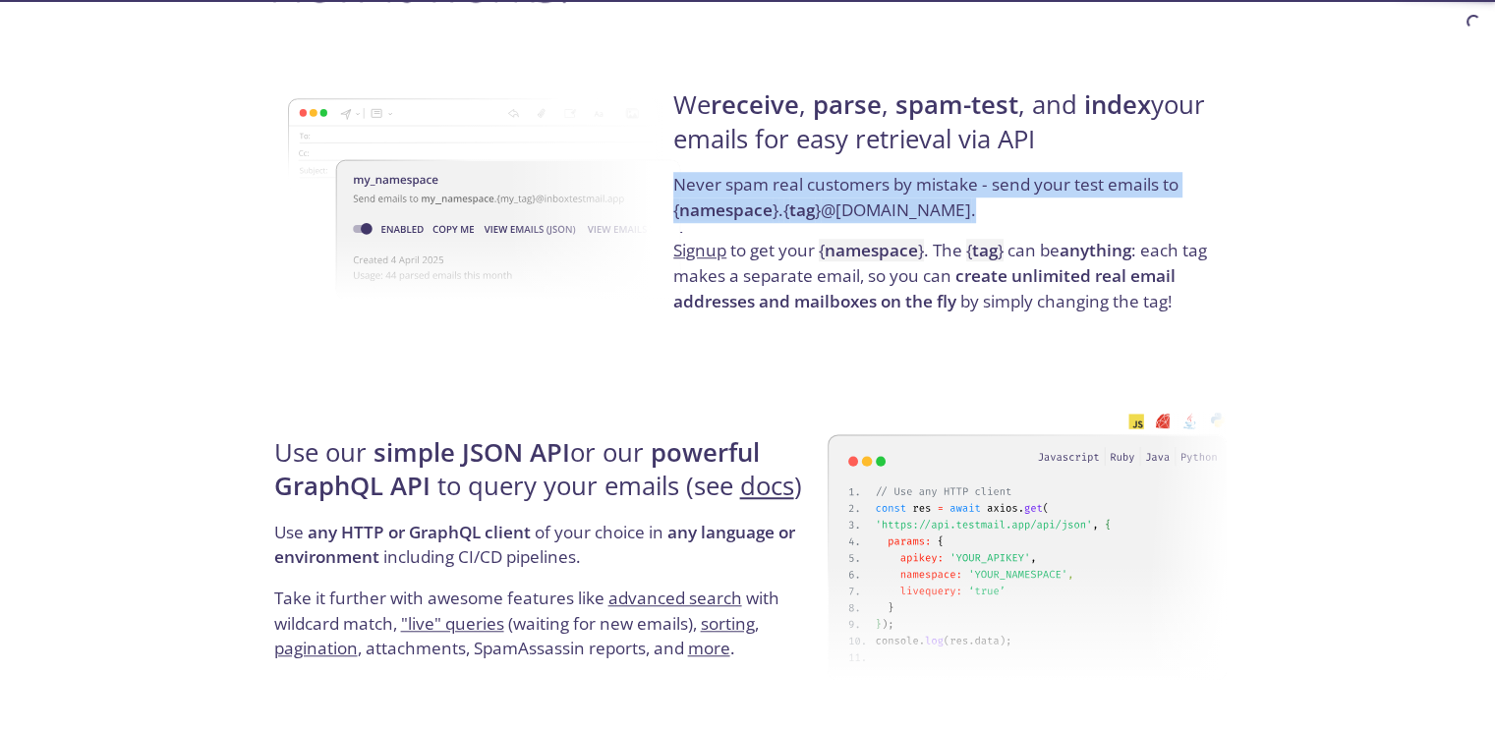
click at [885, 176] on p "Never spam real customers by mistake - send your test emails to { namespace } .…" at bounding box center [947, 205] width 548 height 66
click at [857, 219] on code "{ namespace } . { tag } @[DOMAIN_NAME]" at bounding box center [822, 210] width 298 height 23
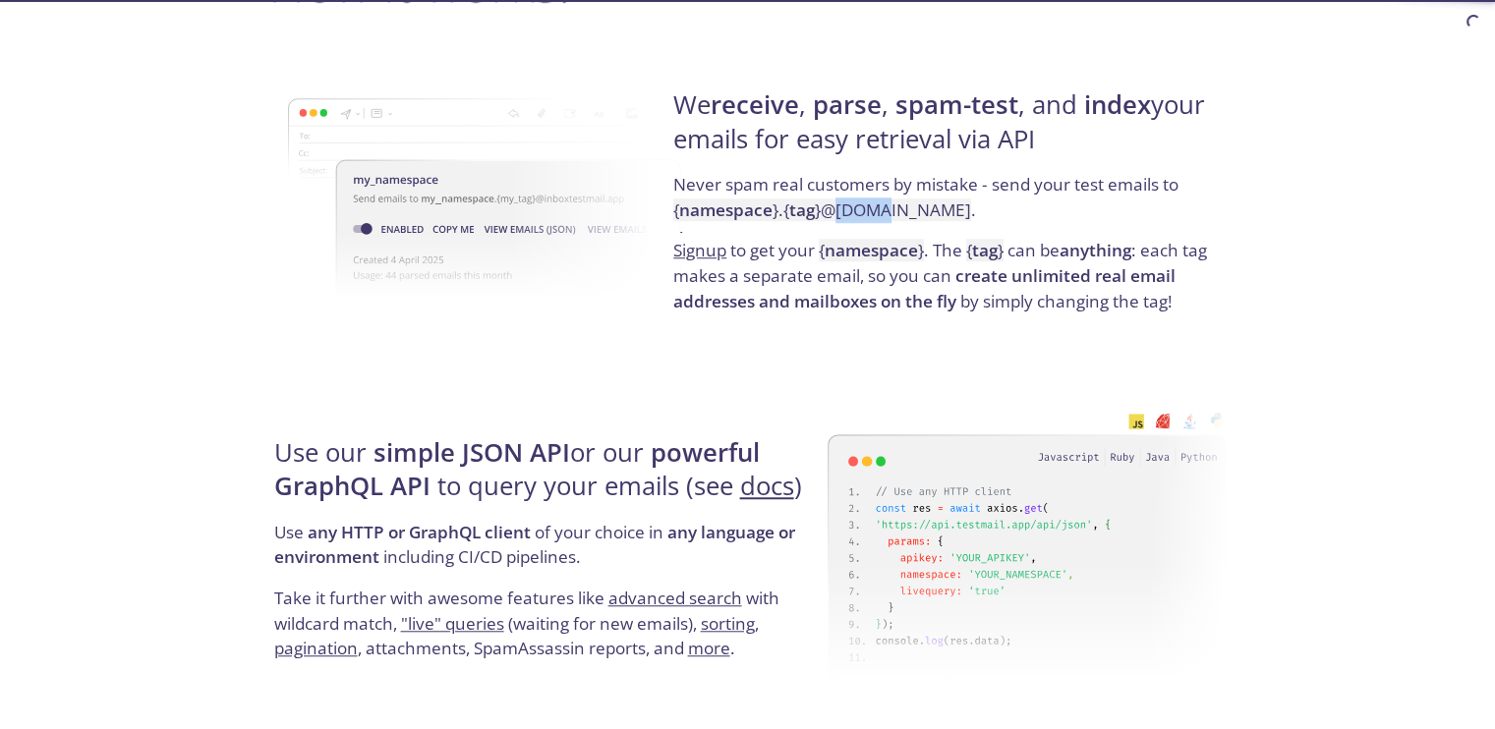
click at [857, 219] on code "{ namespace } . { tag } @[DOMAIN_NAME]" at bounding box center [822, 210] width 298 height 23
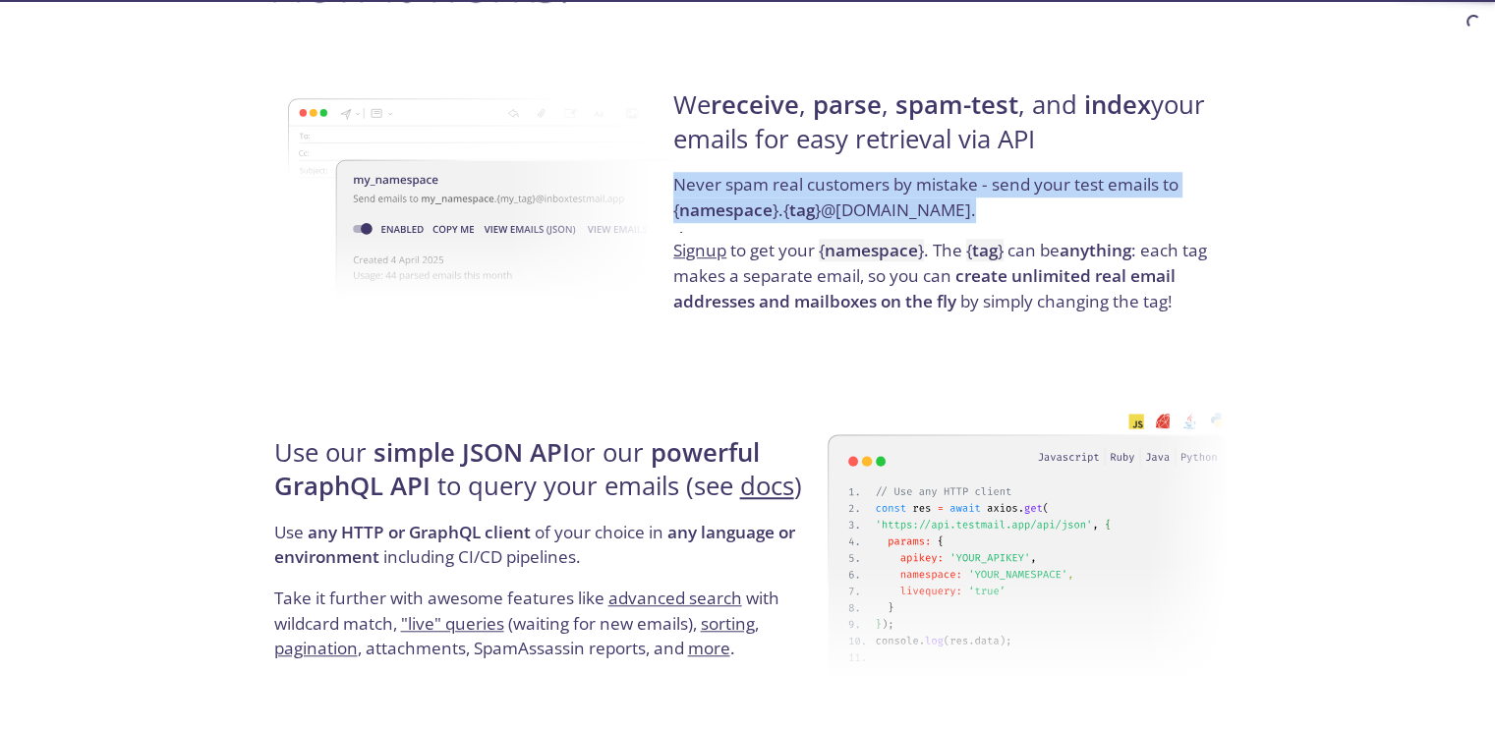
click at [857, 219] on code "{ namespace } . { tag } @[DOMAIN_NAME]" at bounding box center [822, 210] width 298 height 23
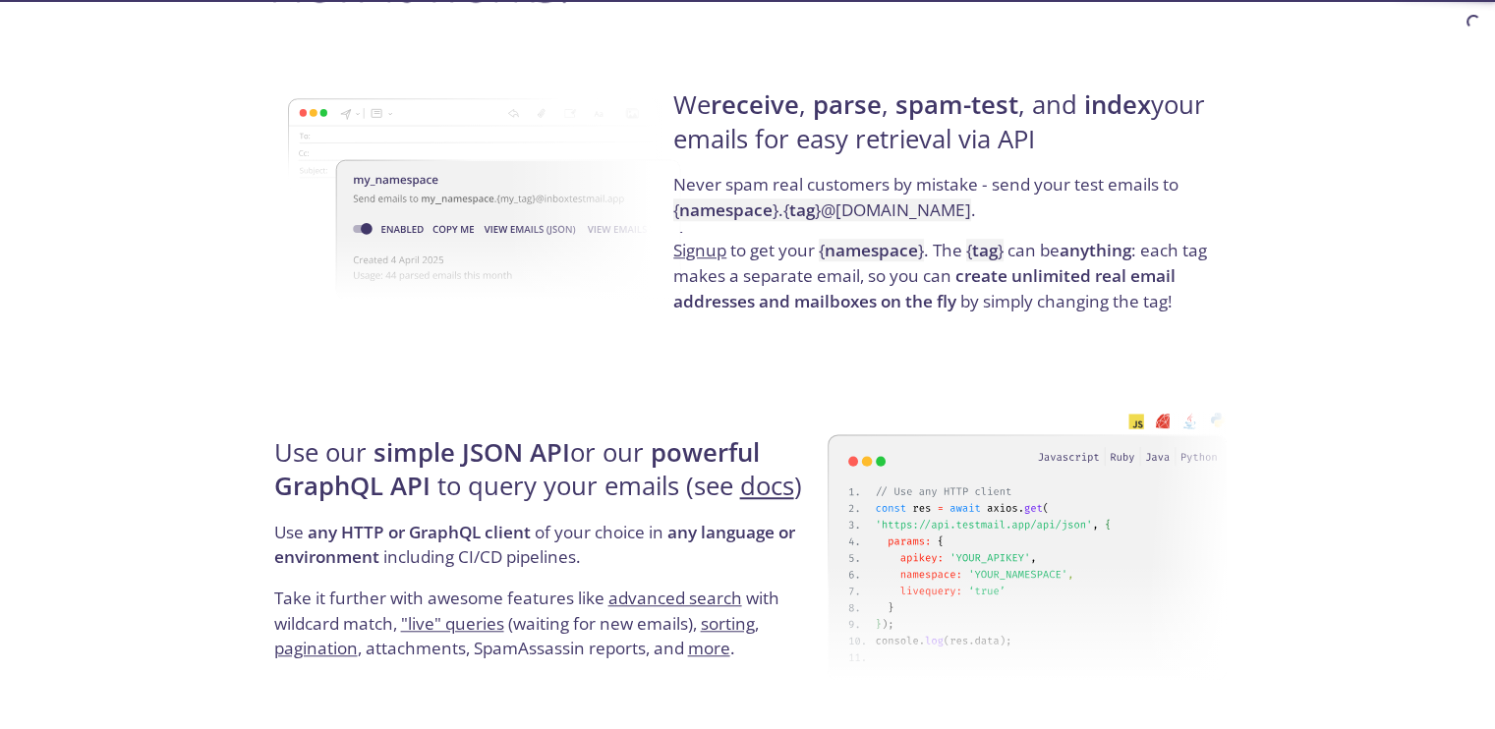
click at [831, 170] on h4 "We receive , parse , spam-test , and index your emails for easy retrieval via A…" at bounding box center [947, 130] width 548 height 84
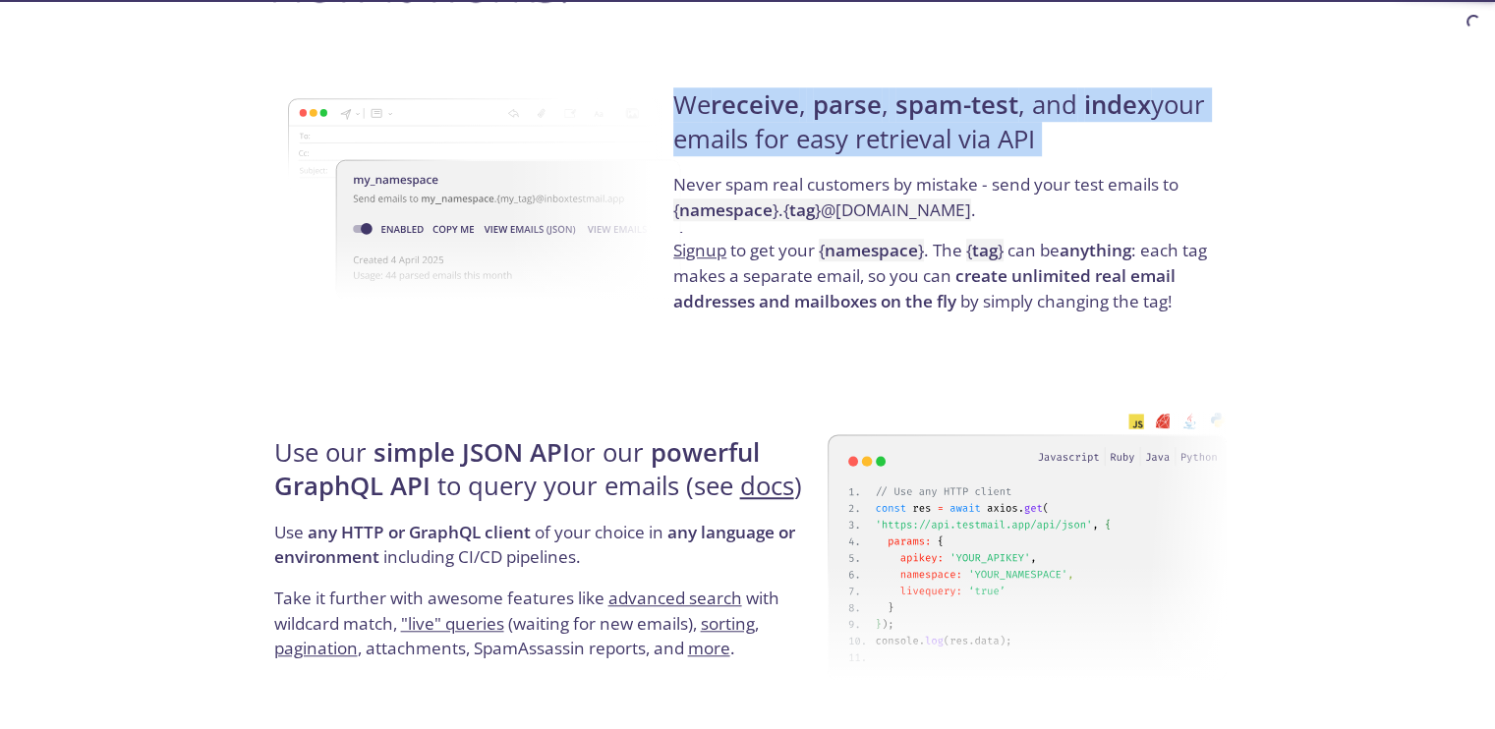
click at [831, 170] on h4 "We receive , parse , spam-test , and index your emails for easy retrieval via A…" at bounding box center [947, 130] width 548 height 84
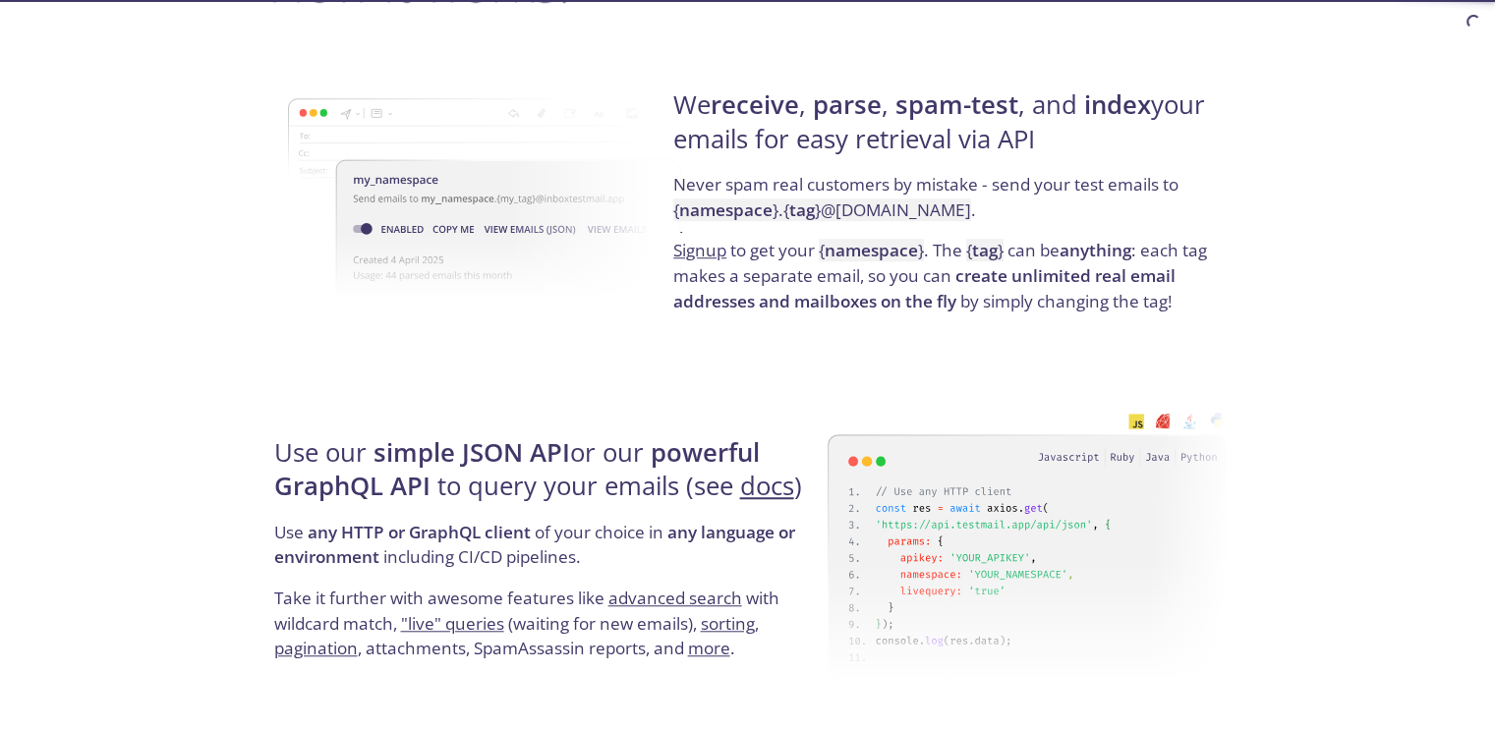
click at [818, 206] on code "{ namespace } . { tag } @[DOMAIN_NAME]" at bounding box center [822, 210] width 298 height 23
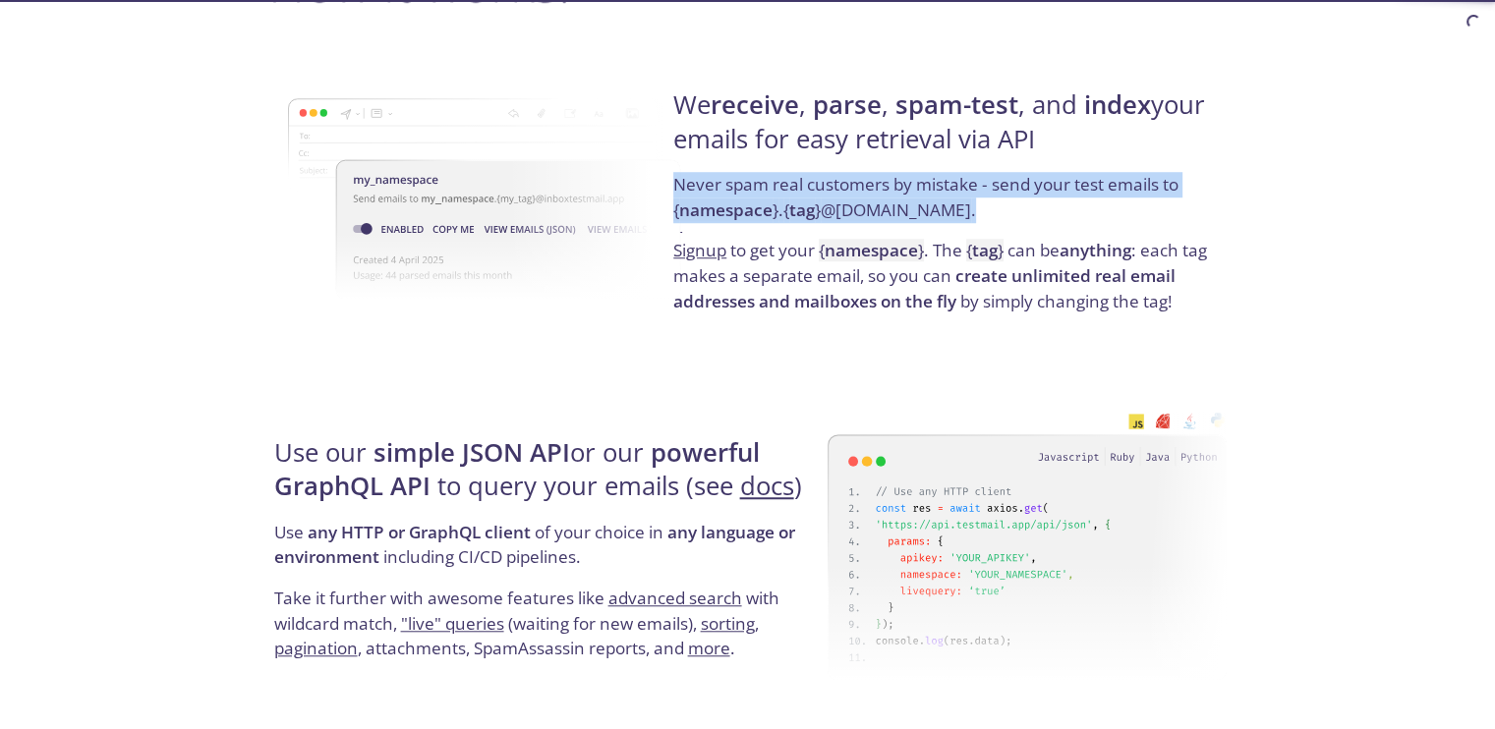
click at [818, 206] on code "{ namespace } . { tag } @[DOMAIN_NAME]" at bounding box center [822, 210] width 298 height 23
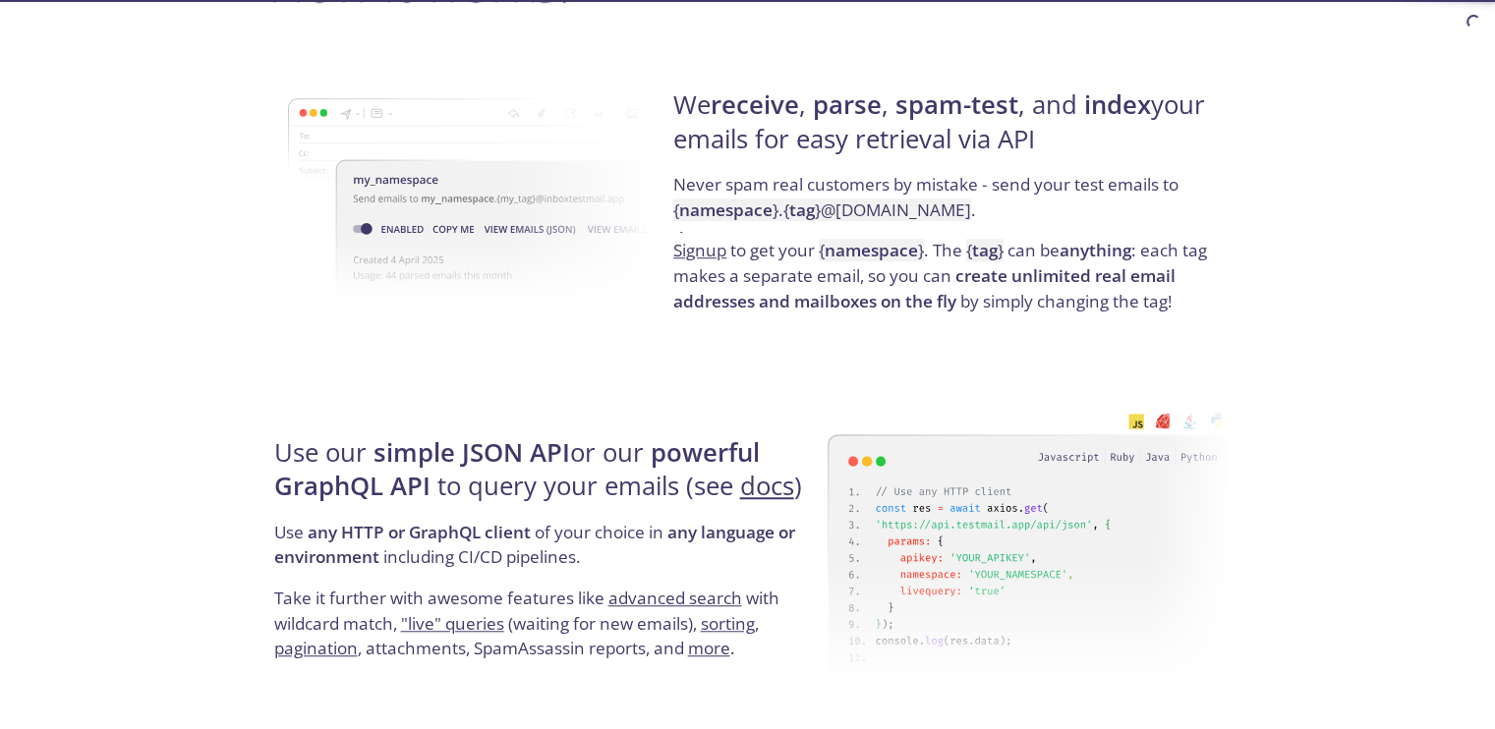
click at [786, 255] on p "Signup to get your { namespace } . The { tag } can be anything : each tag makes…" at bounding box center [947, 276] width 548 height 76
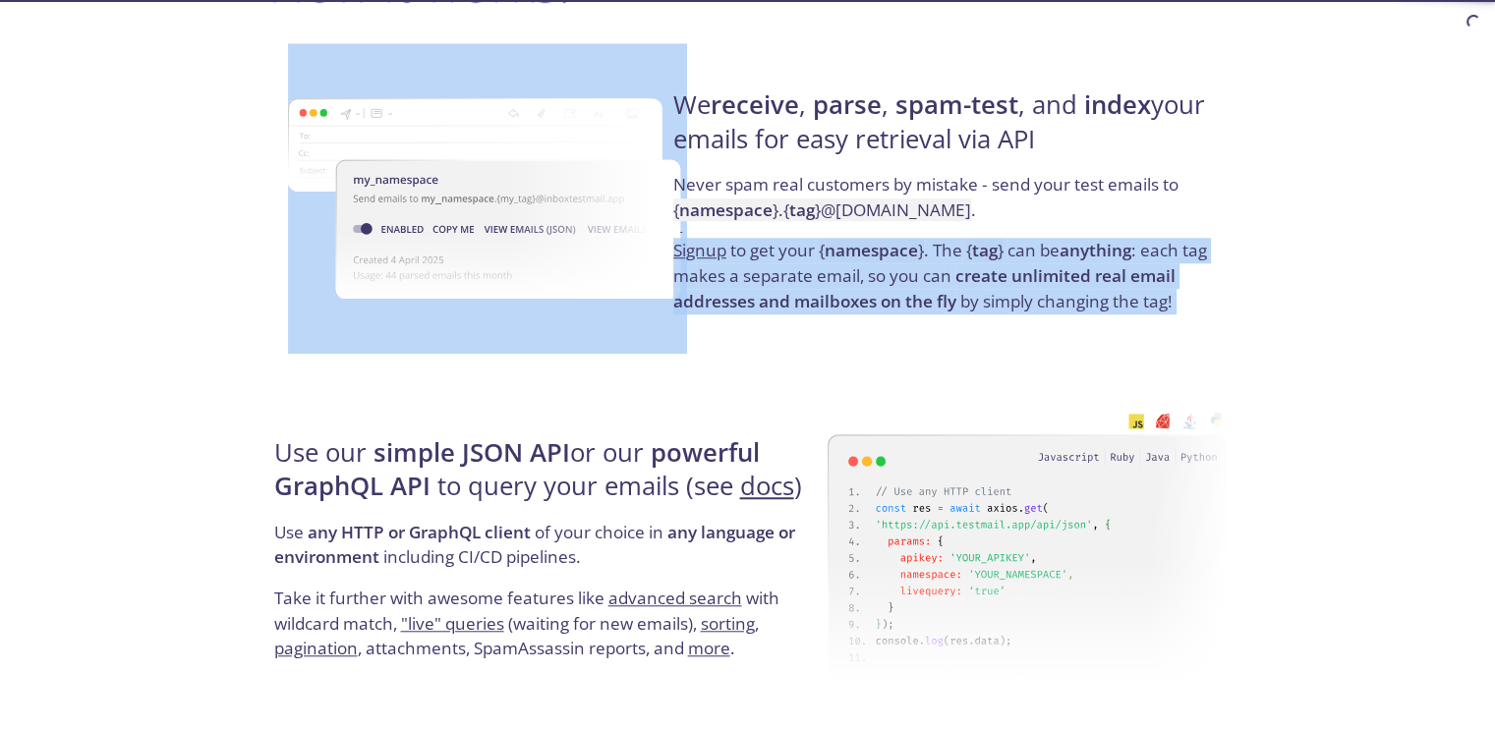
click at [786, 255] on p "Signup to get your { namespace } . The { tag } can be anything : each tag makes…" at bounding box center [947, 276] width 548 height 76
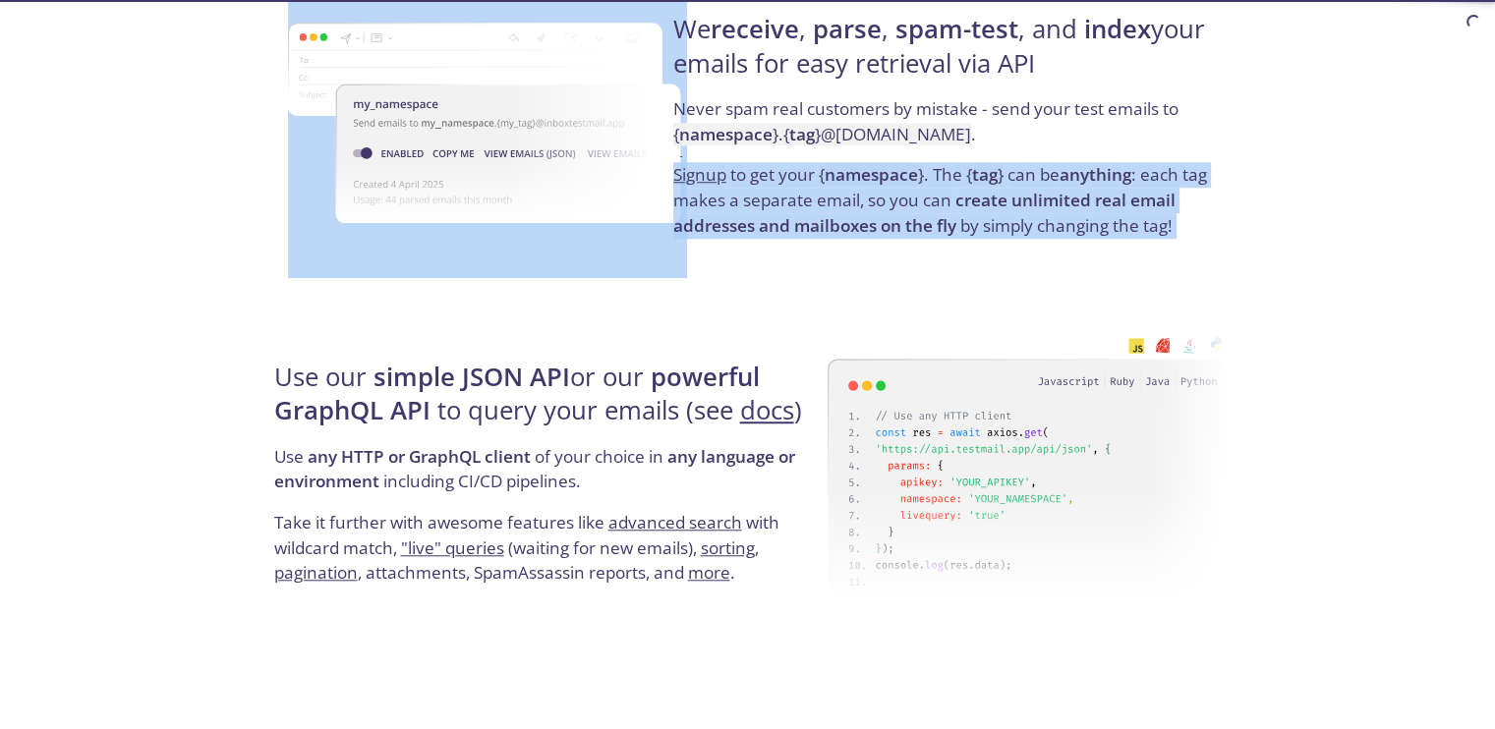
scroll to position [1593, 0]
click at [786, 255] on div "We receive , parse , spam-test , and index your emails for easy retrieval via A…" at bounding box center [947, 126] width 559 height 317
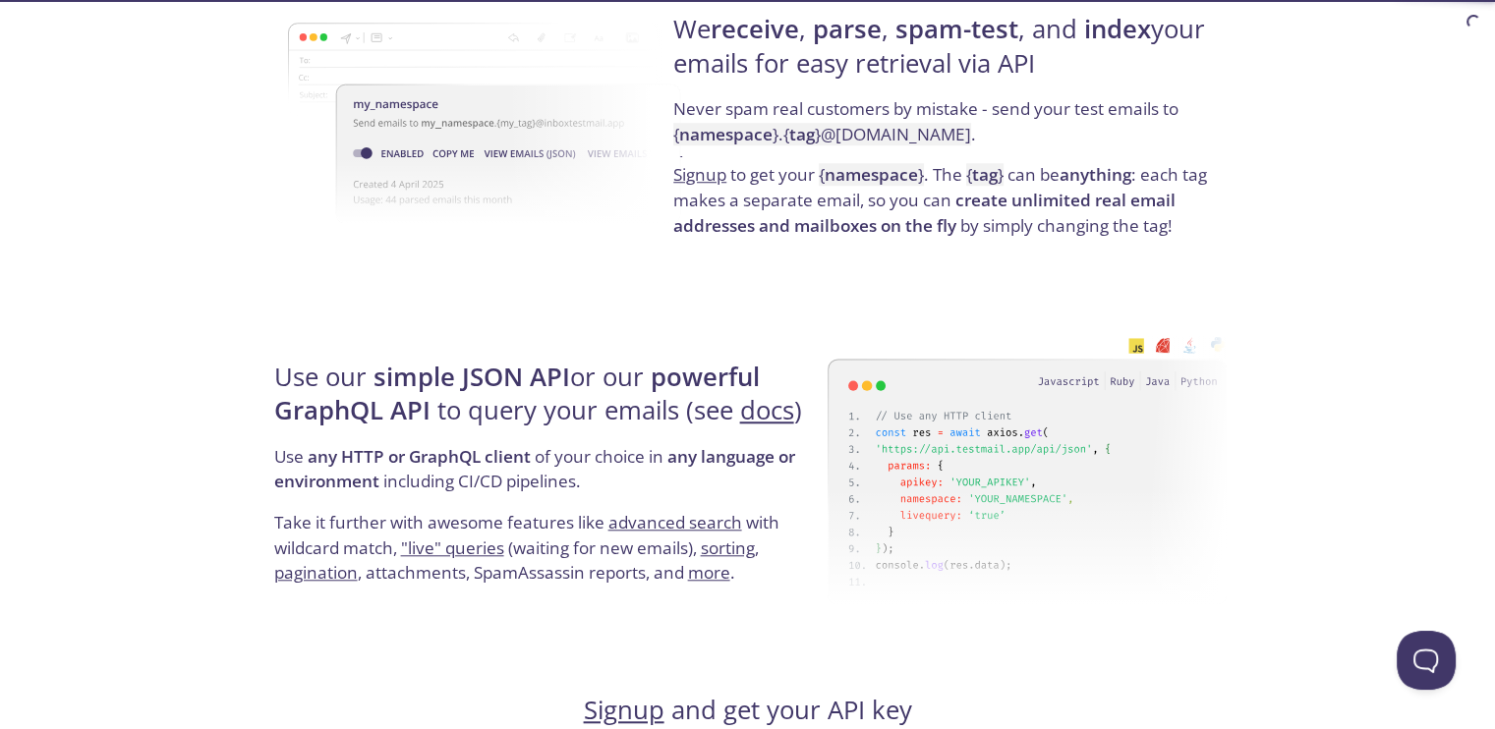
scroll to position [0, 0]
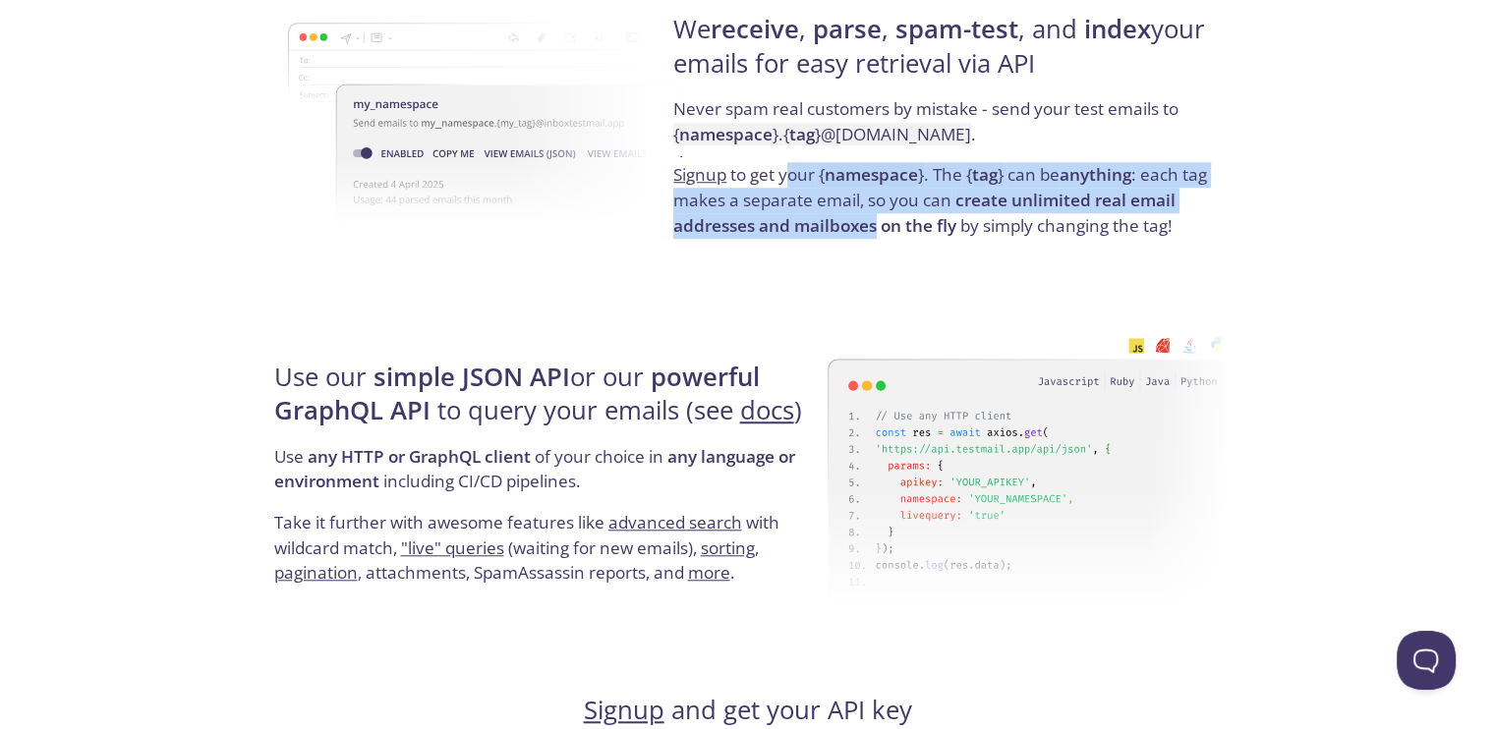
drag, startPoint x: 785, startPoint y: 180, endPoint x: 879, endPoint y: 215, distance: 99.9
click at [879, 215] on p "Signup to get your { namespace } . The { tag } can be anything : each tag makes…" at bounding box center [947, 200] width 548 height 76
click at [879, 215] on strong "create unlimited real email addresses and mailboxes on the fly" at bounding box center [924, 213] width 502 height 48
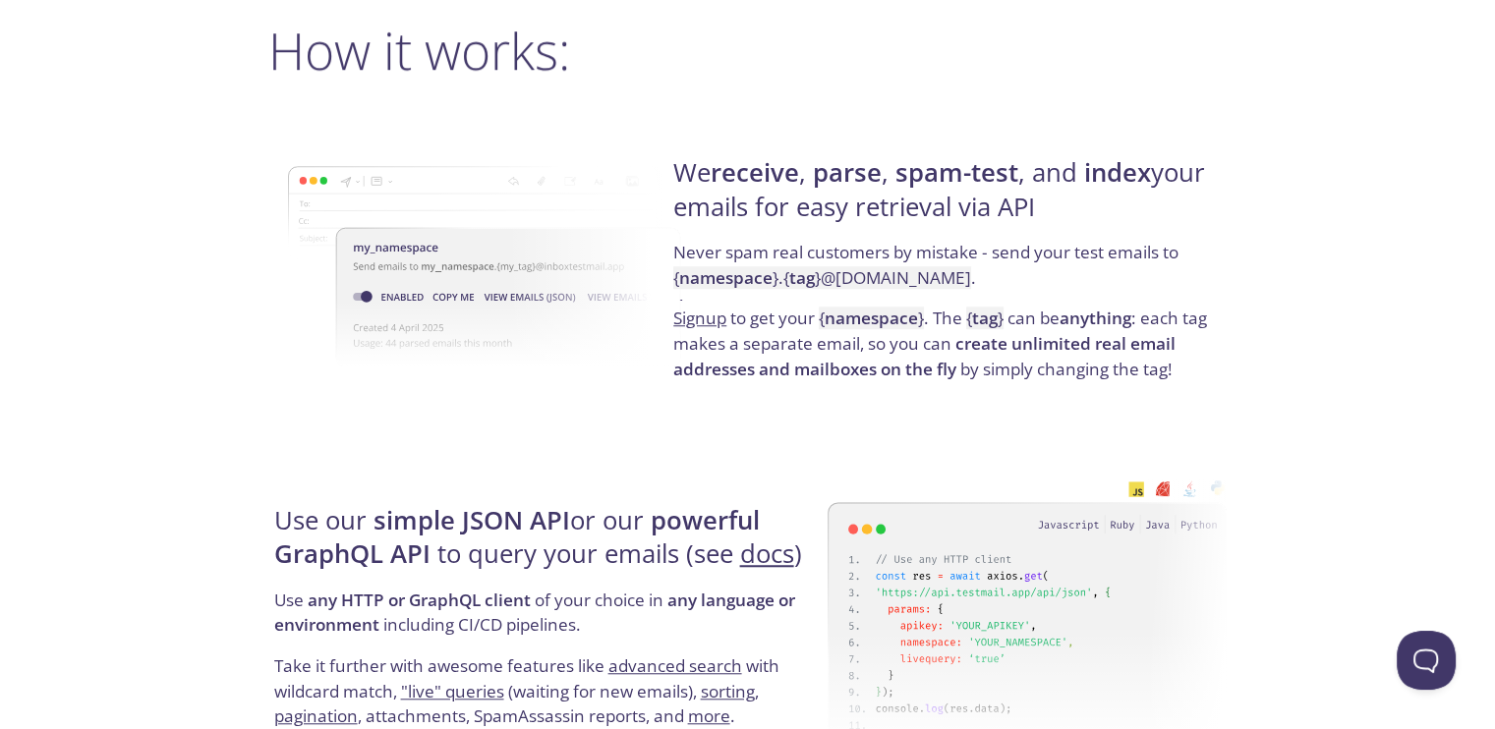
scroll to position [1450, 0]
click at [716, 320] on link "Signup" at bounding box center [699, 317] width 53 height 23
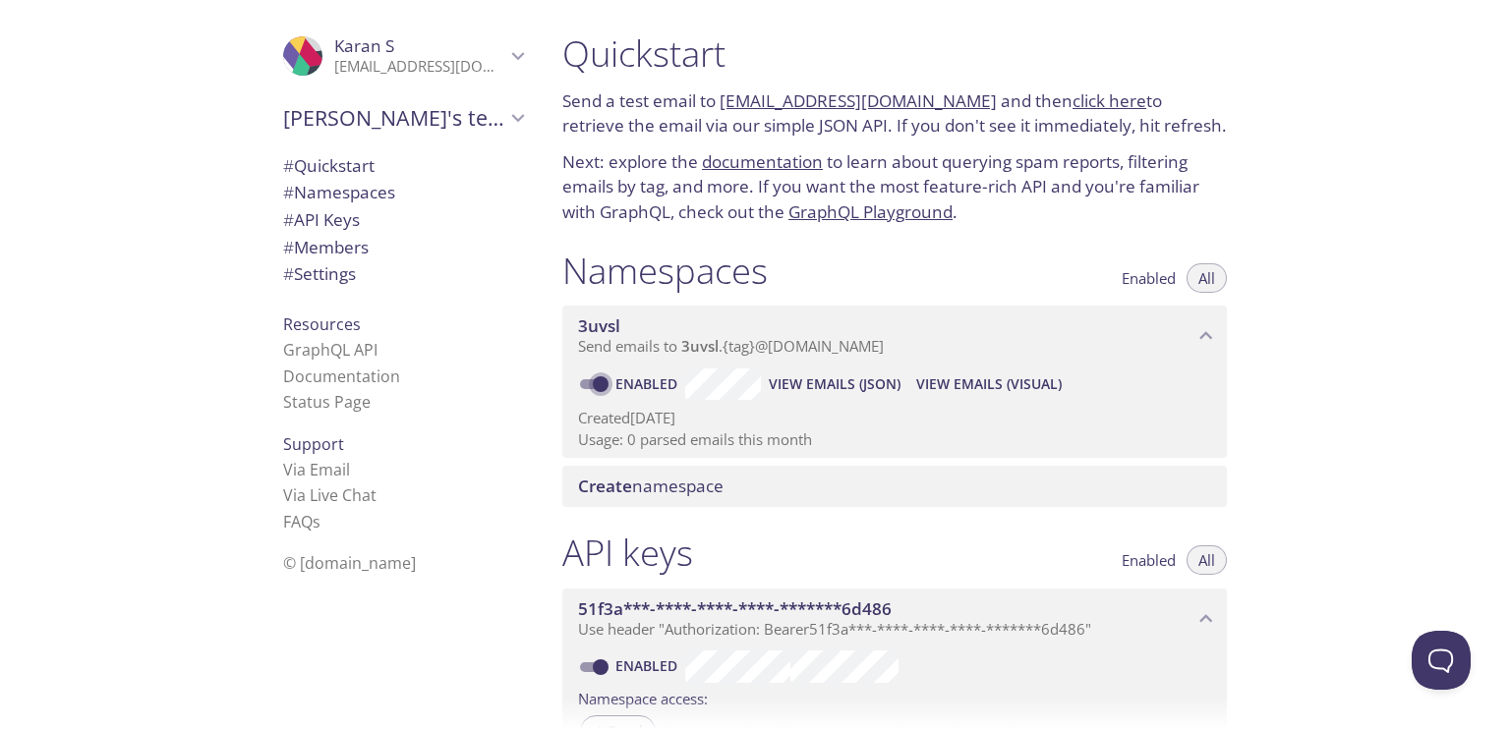
click at [588, 381] on input "Enabled" at bounding box center [600, 385] width 71 height 24
checkbox input "false"
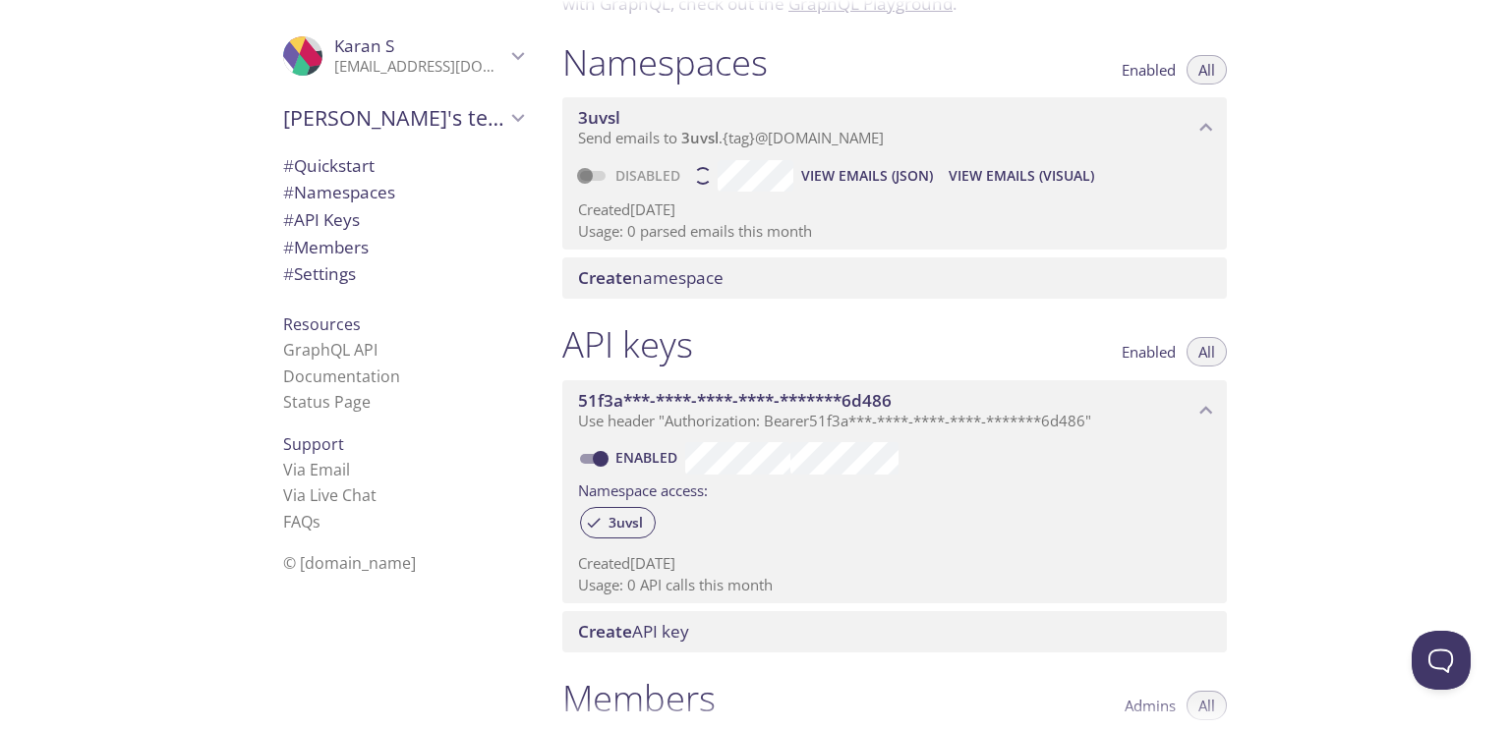
scroll to position [212, 0]
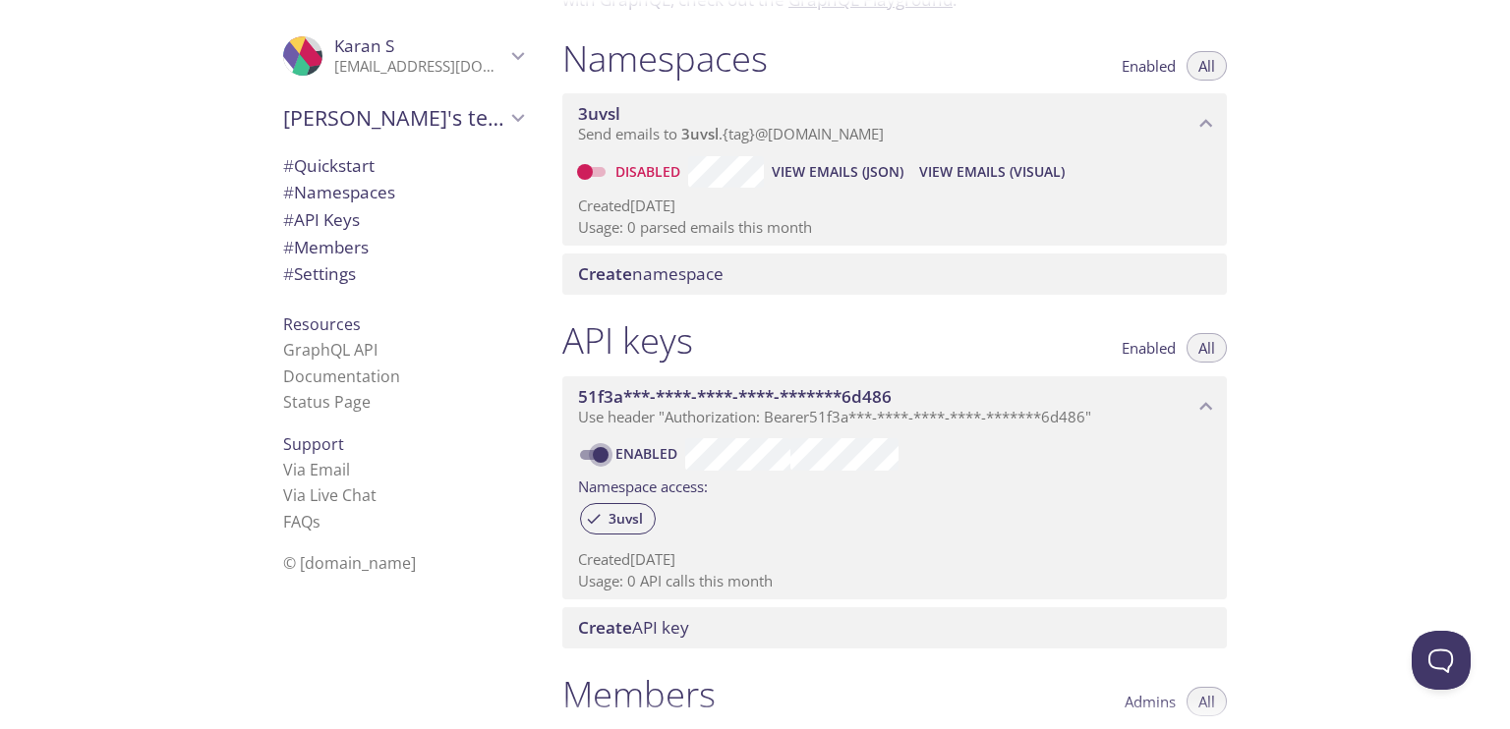
click at [595, 451] on input "Enabled" at bounding box center [600, 455] width 71 height 24
checkbox input "false"
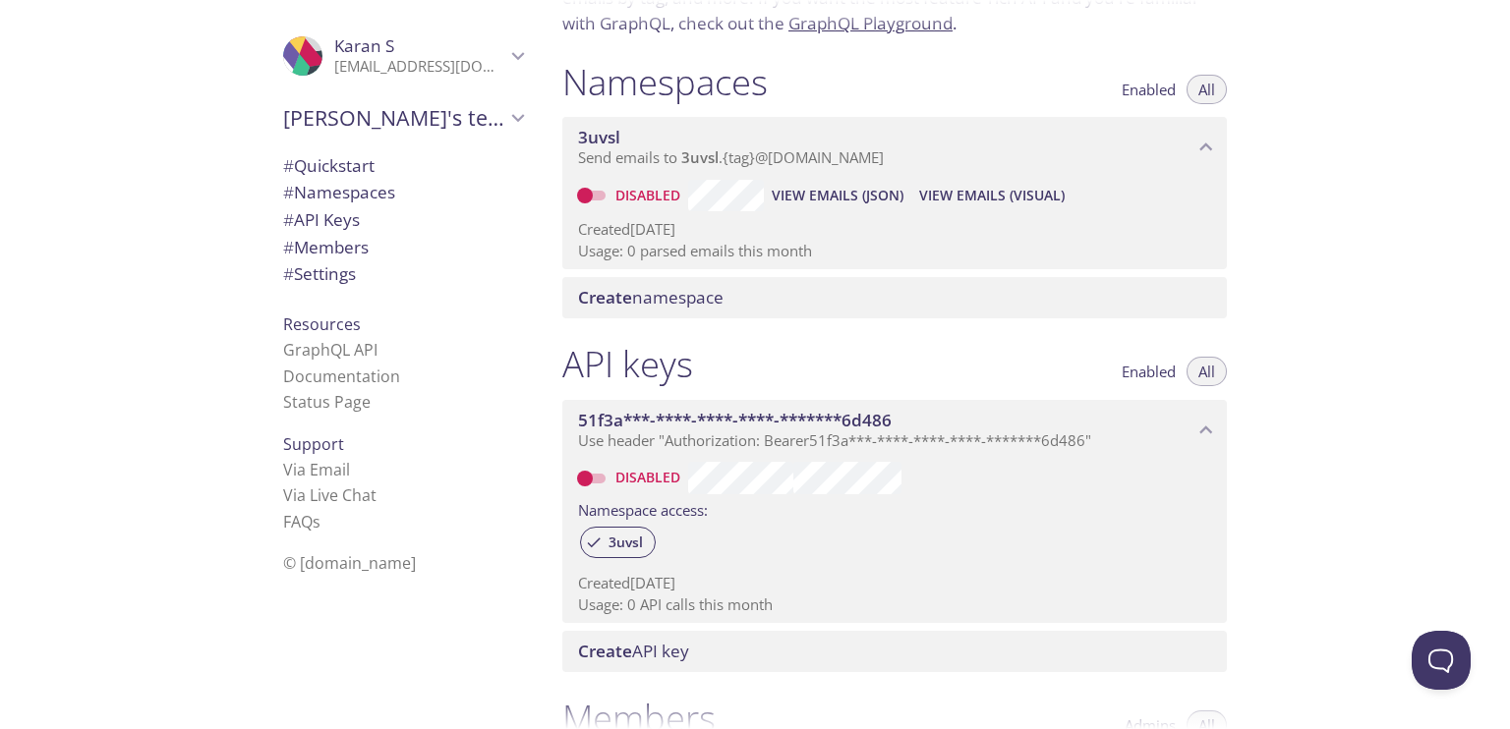
scroll to position [189, 0]
click at [317, 166] on span "# Quickstart" at bounding box center [328, 165] width 91 height 23
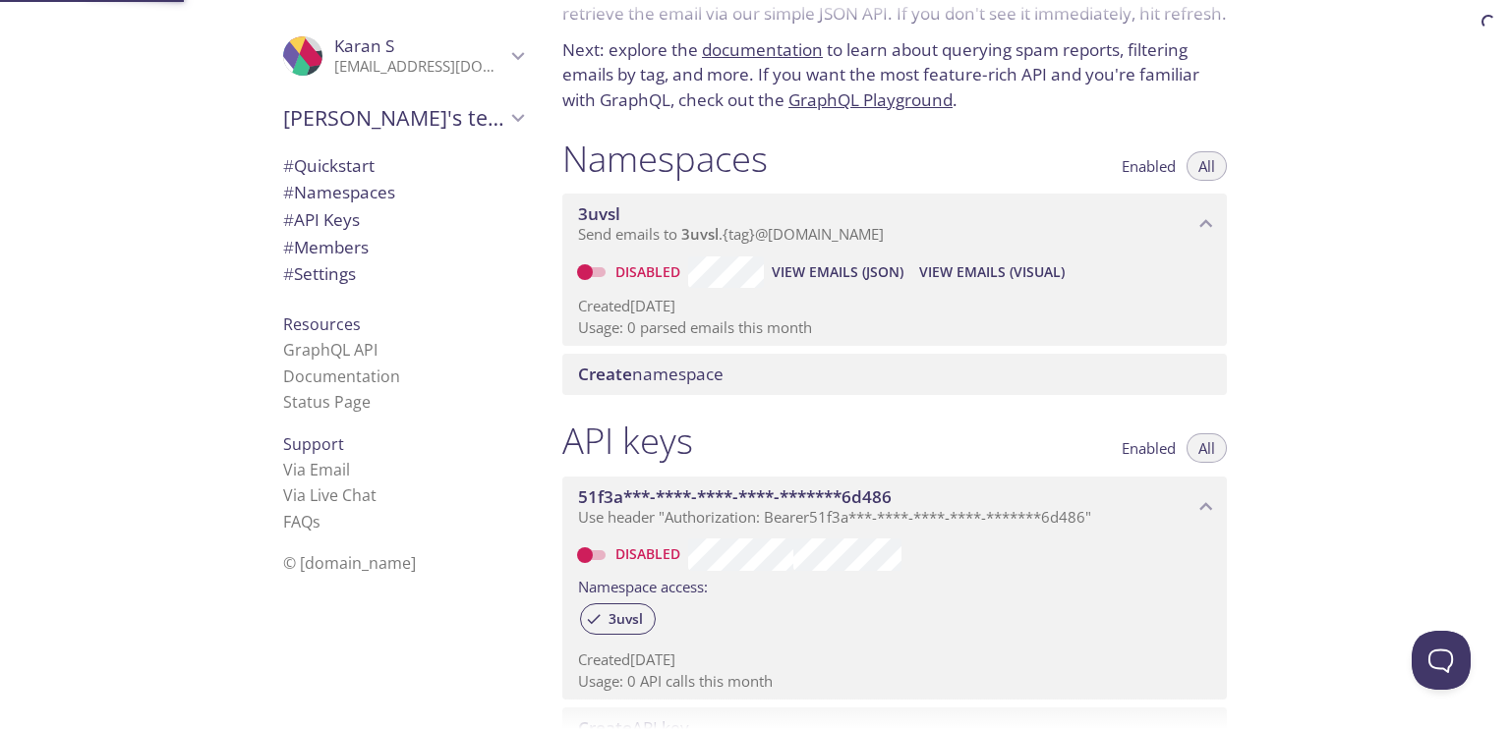
scroll to position [31, 0]
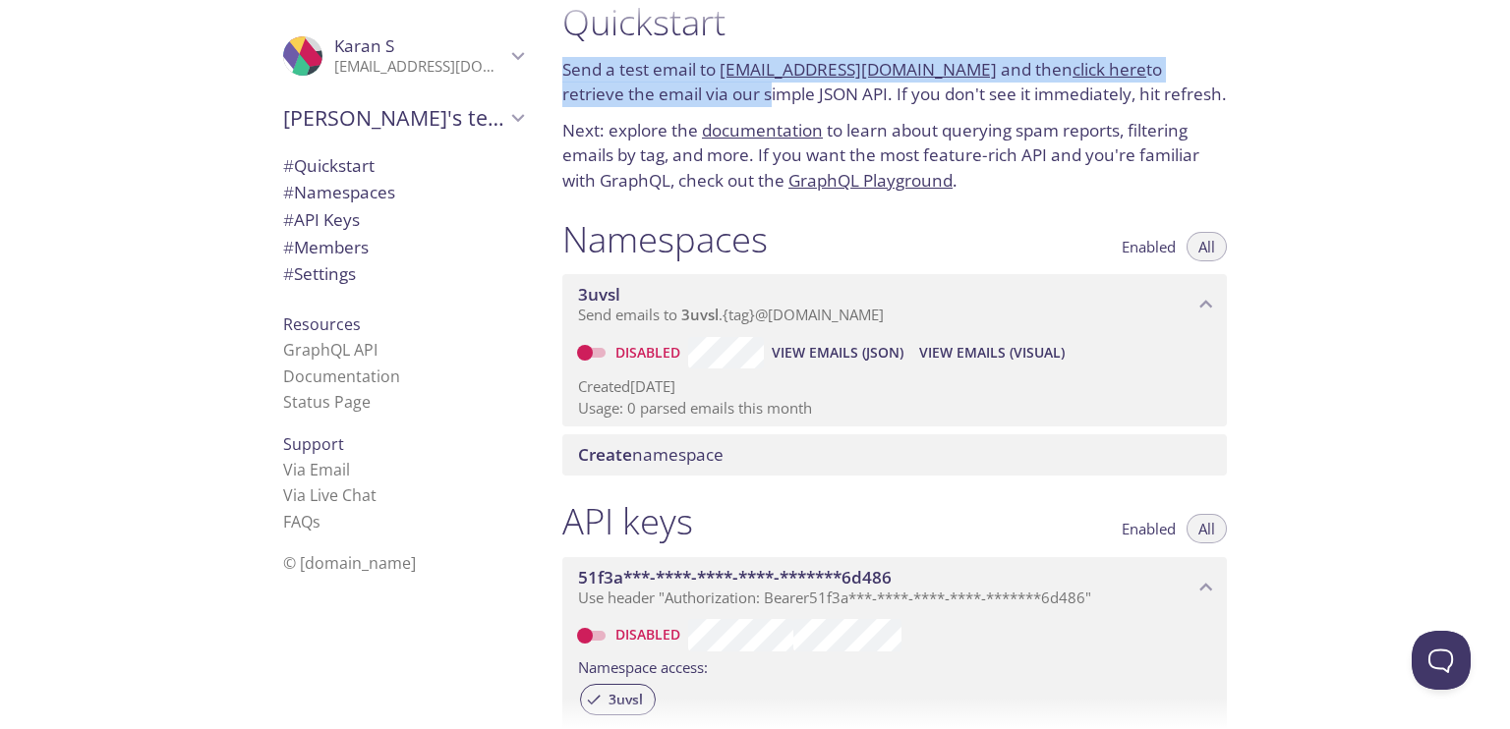
drag, startPoint x: 562, startPoint y: 64, endPoint x: 669, endPoint y: 91, distance: 110.6
click at [669, 91] on p "Send a test email to [EMAIL_ADDRESS][DOMAIN_NAME] and then click here to retrie…" at bounding box center [894, 82] width 665 height 50
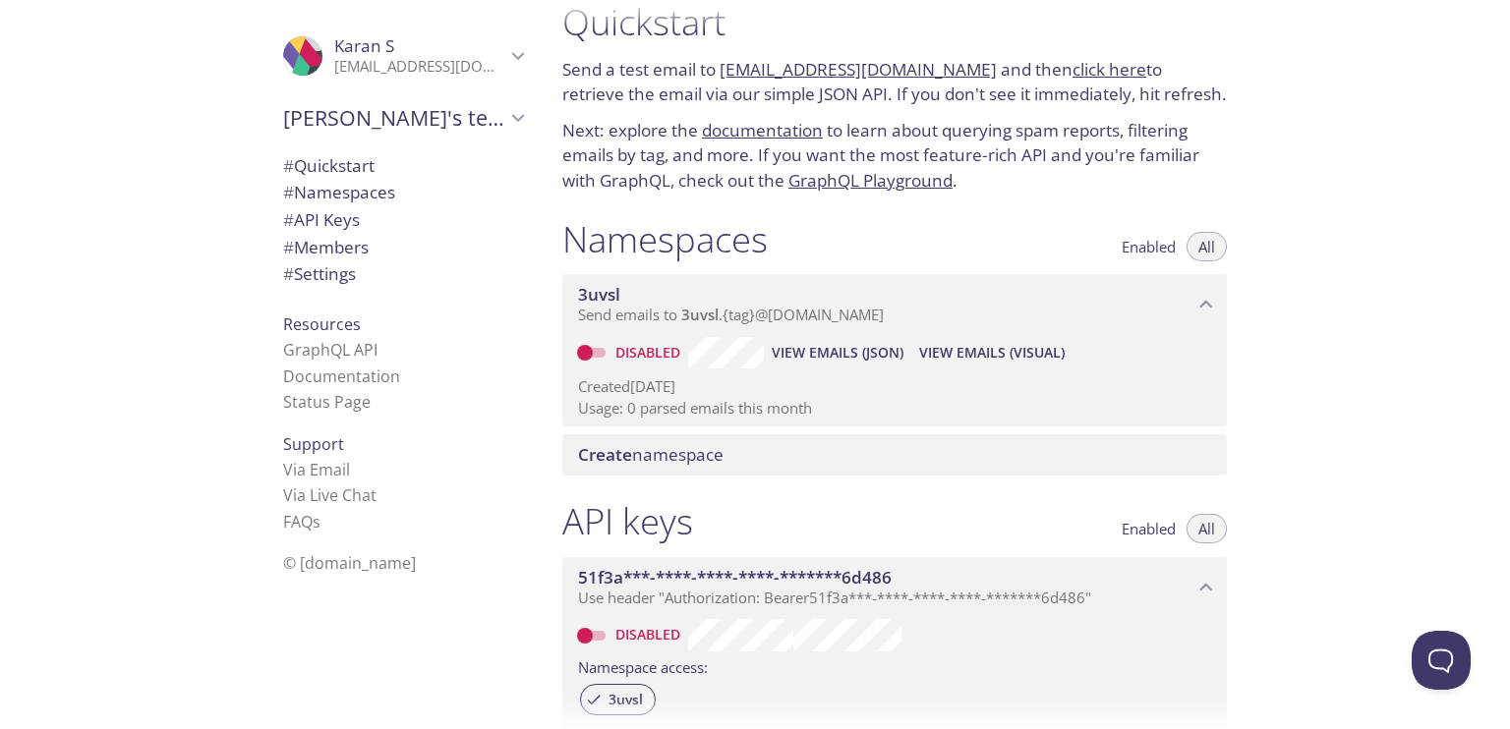
scroll to position [0, 0]
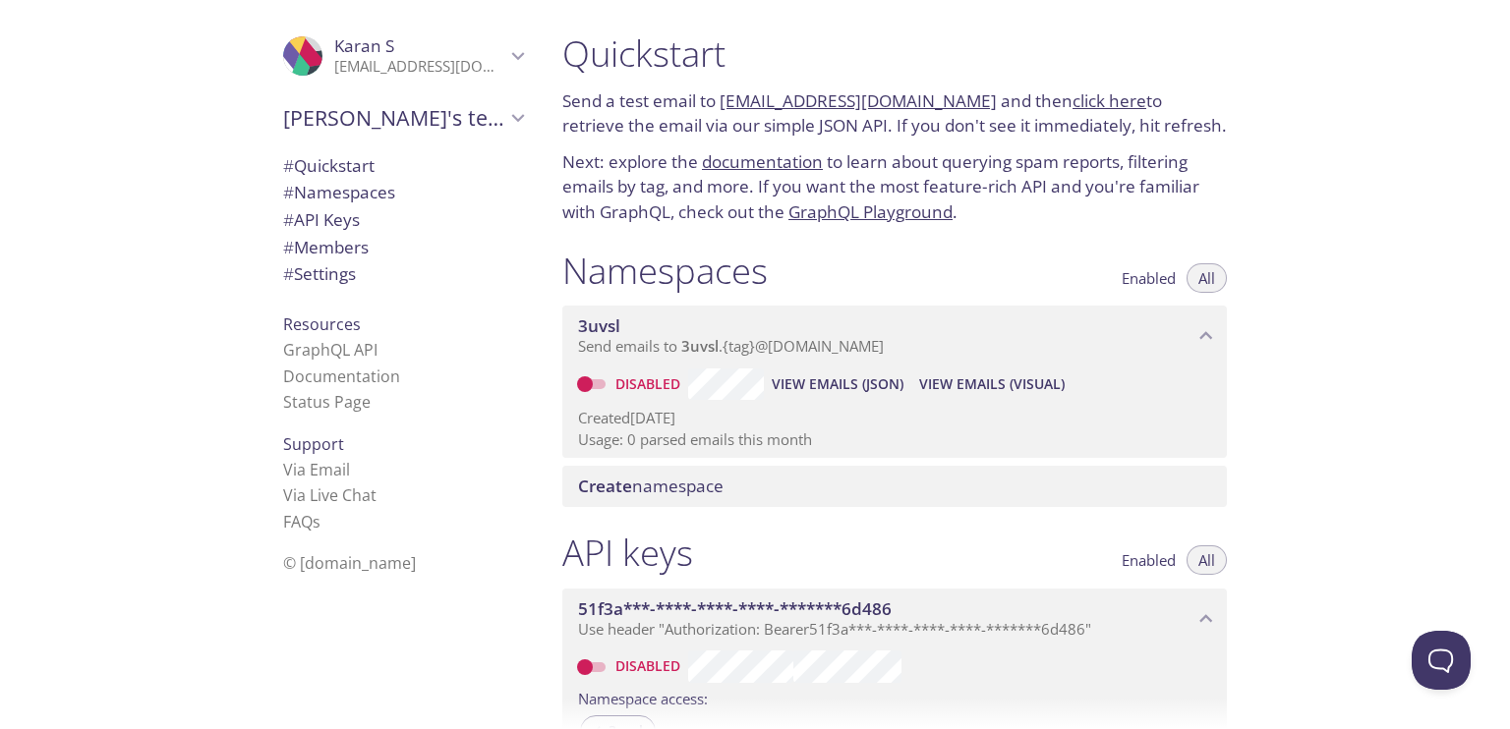
click at [669, 91] on p "Send a test email to [EMAIL_ADDRESS][DOMAIN_NAME] and then click here to retrie…" at bounding box center [894, 113] width 665 height 50
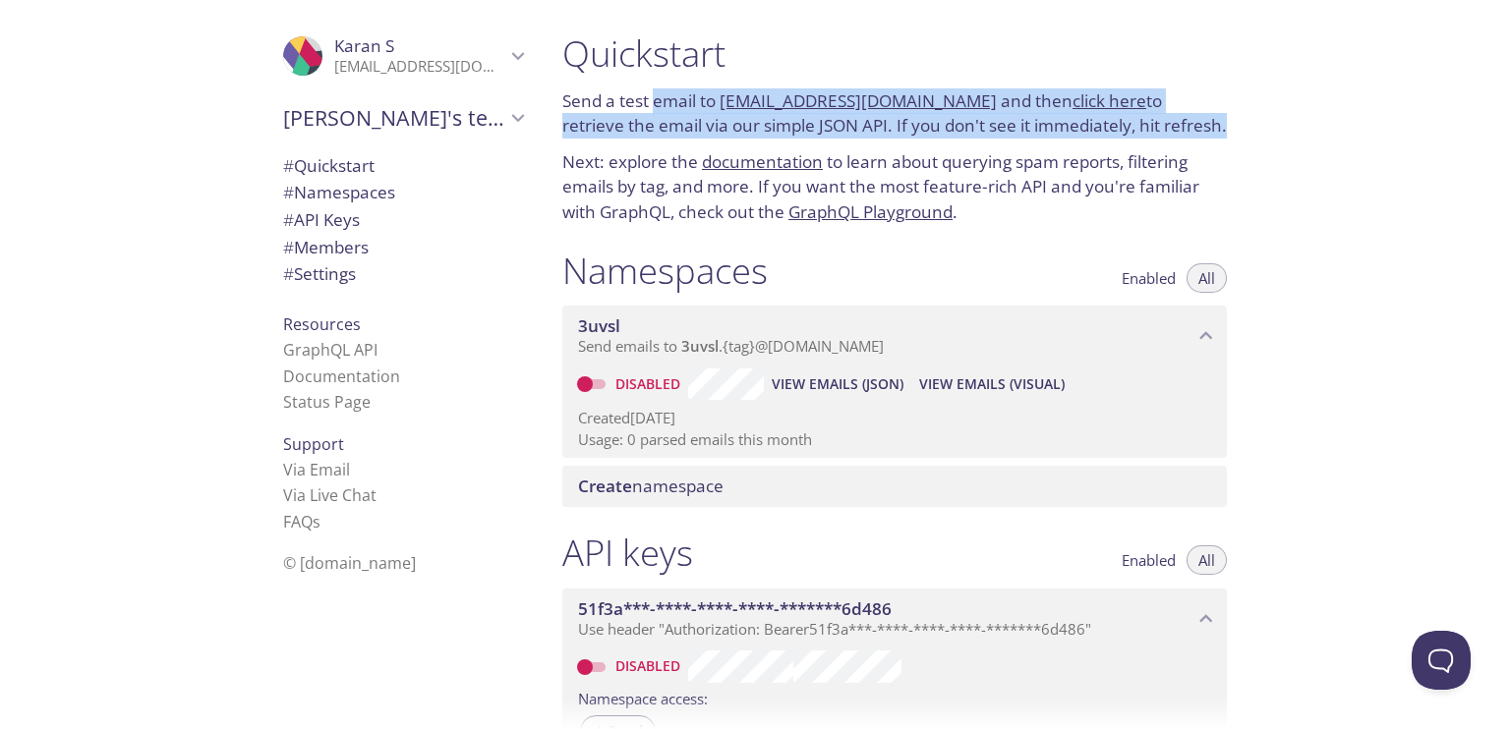
drag, startPoint x: 669, startPoint y: 91, endPoint x: 1106, endPoint y: 125, distance: 437.8
click at [1106, 125] on p "Send a test email to [EMAIL_ADDRESS][DOMAIN_NAME] and then click here to retrie…" at bounding box center [894, 113] width 665 height 50
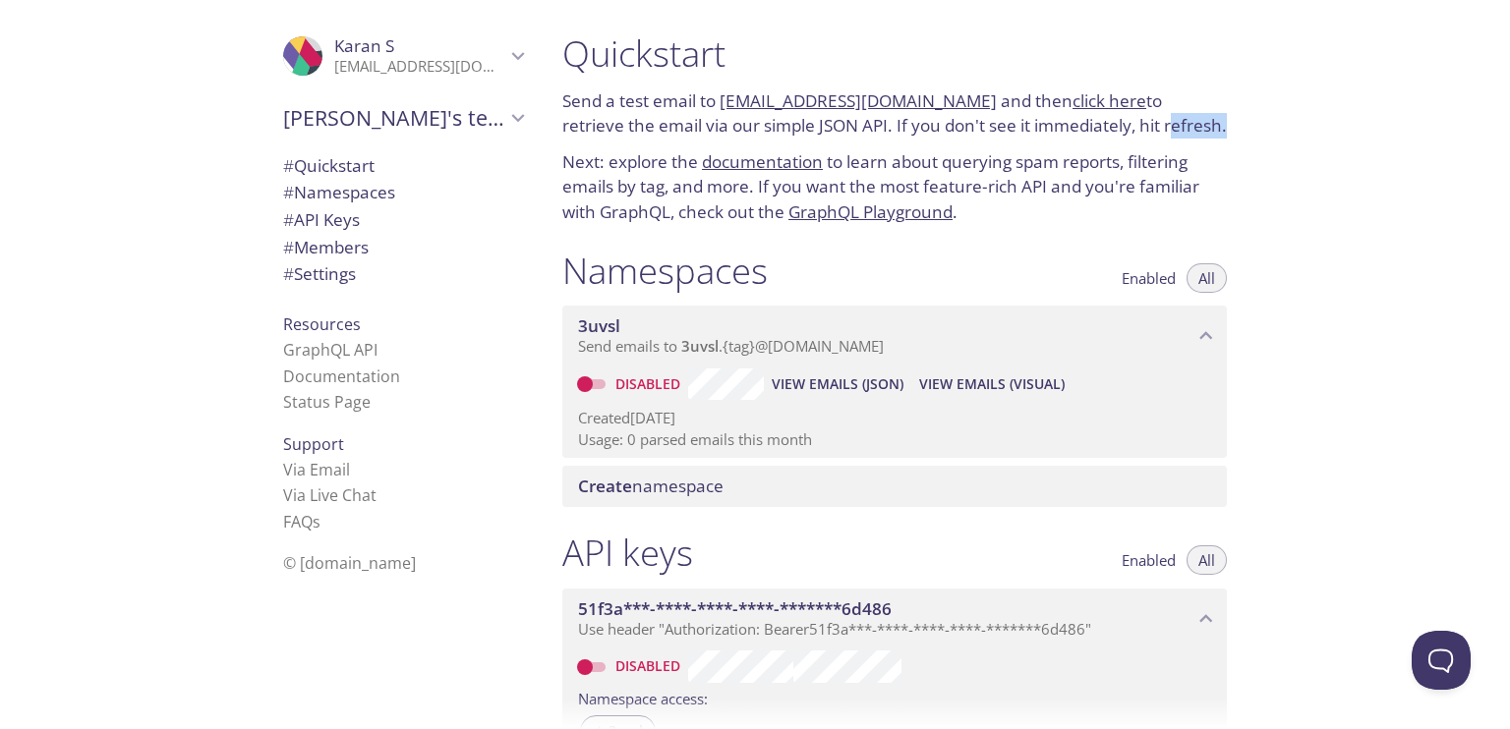
click at [1106, 125] on p "Send a test email to [EMAIL_ADDRESS][DOMAIN_NAME] and then click here to retrie…" at bounding box center [894, 113] width 665 height 50
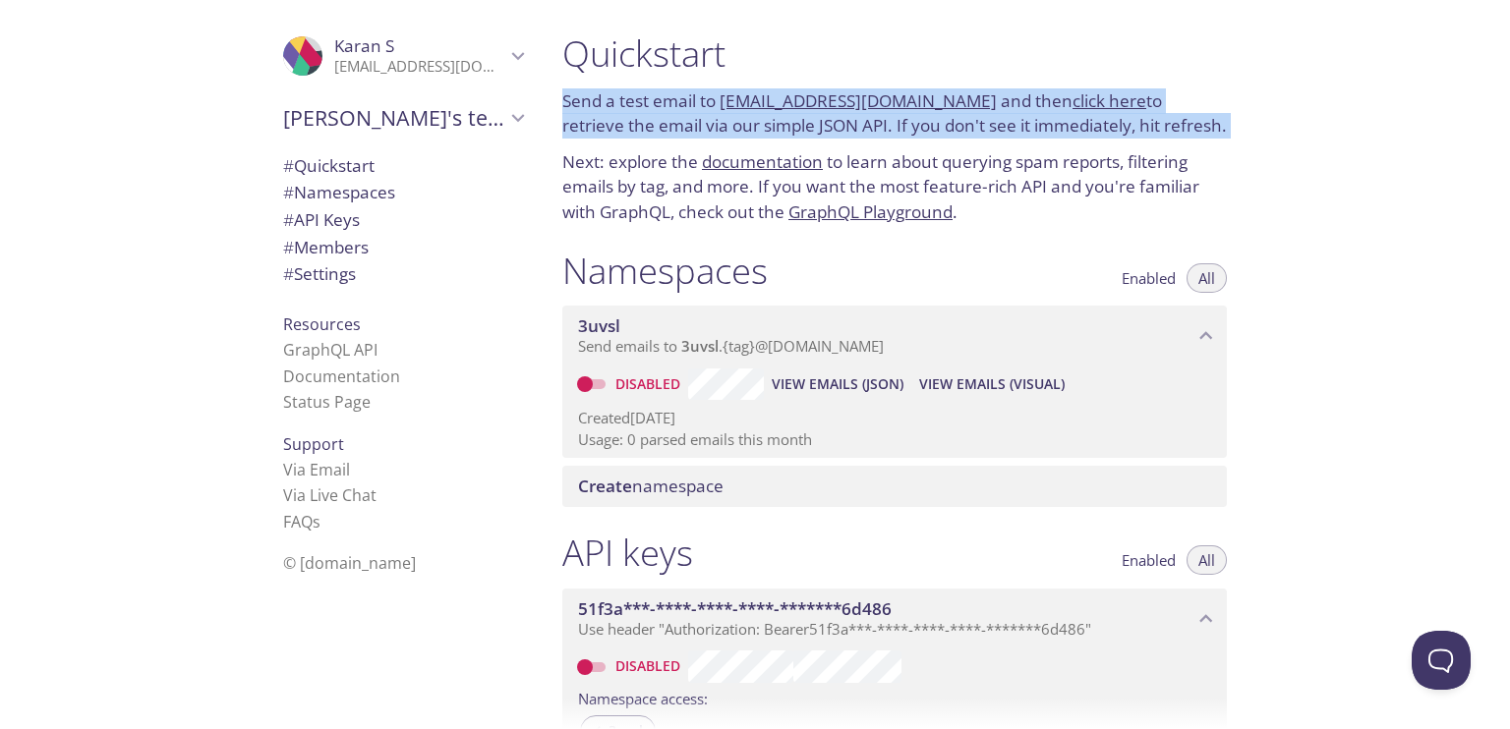
click at [1106, 125] on p "Send a test email to [EMAIL_ADDRESS][DOMAIN_NAME] and then click here to retrie…" at bounding box center [894, 113] width 665 height 50
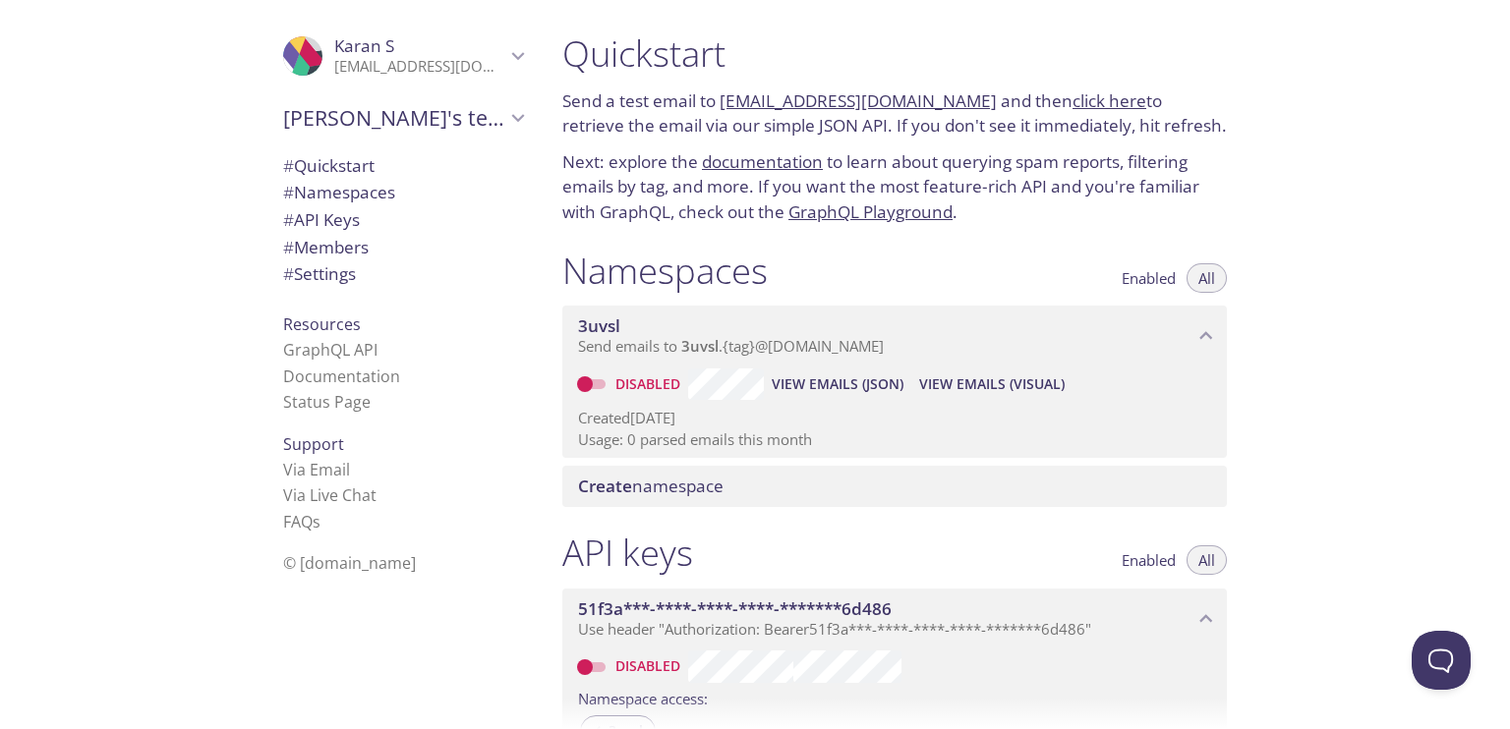
click at [968, 200] on p "Next: explore the documentation to learn about querying spam reports, filtering…" at bounding box center [894, 187] width 665 height 76
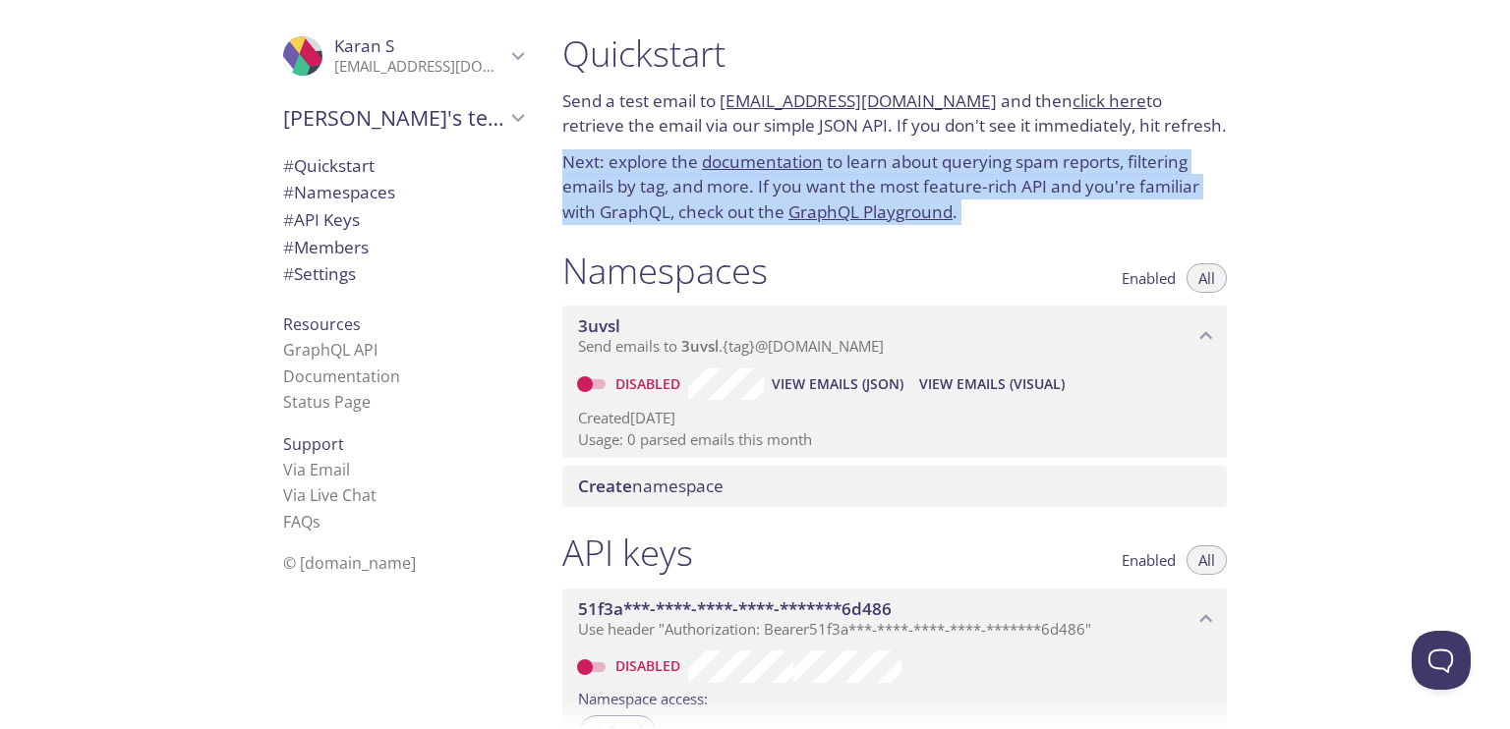
click at [968, 200] on p "Next: explore the documentation to learn about querying spam reports, filtering…" at bounding box center [894, 187] width 665 height 76
click at [621, 274] on h1 "Namespaces" at bounding box center [664, 271] width 205 height 44
click at [631, 209] on p "Next: explore the documentation to learn about querying spam reports, filtering…" at bounding box center [894, 187] width 665 height 76
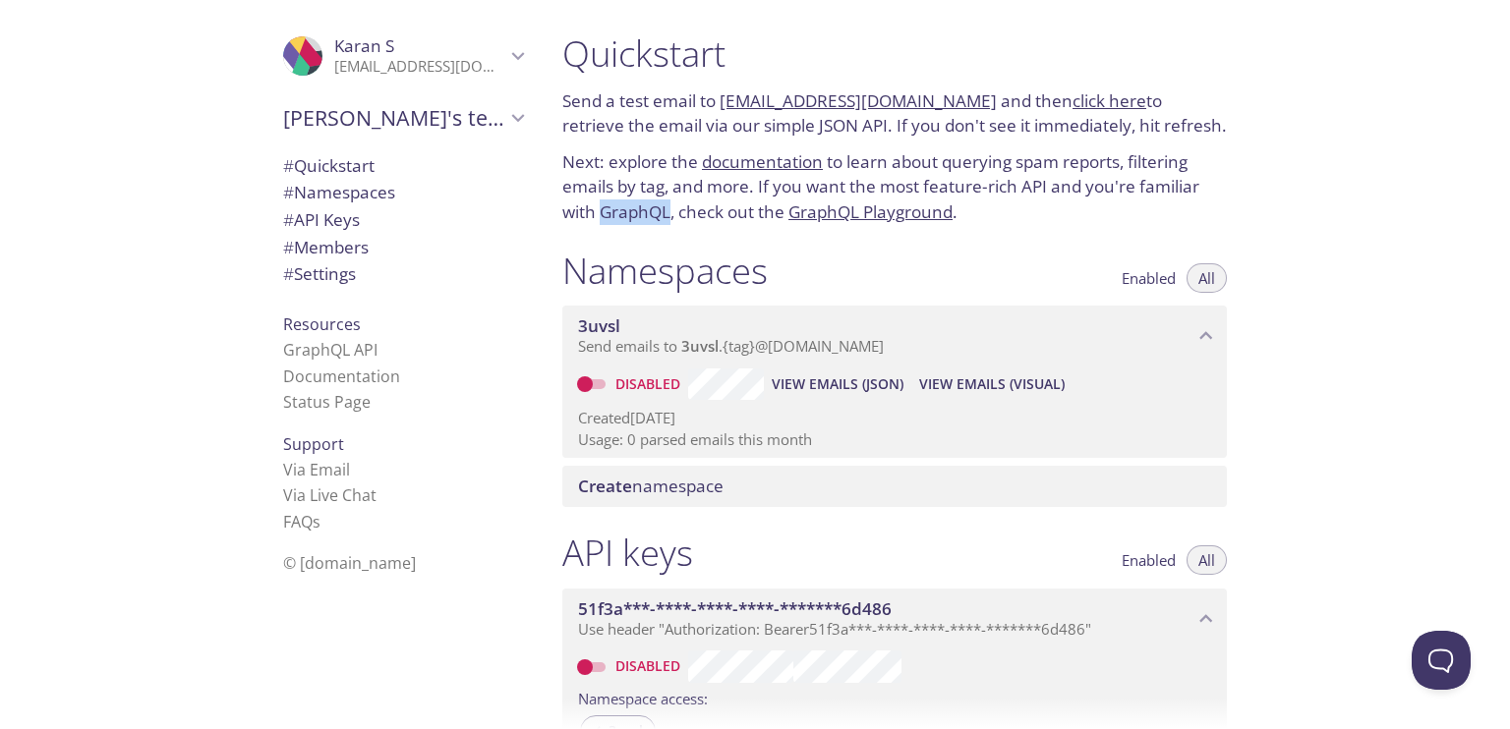
click at [631, 209] on p "Next: explore the documentation to learn about querying spam reports, filtering…" at bounding box center [894, 187] width 665 height 76
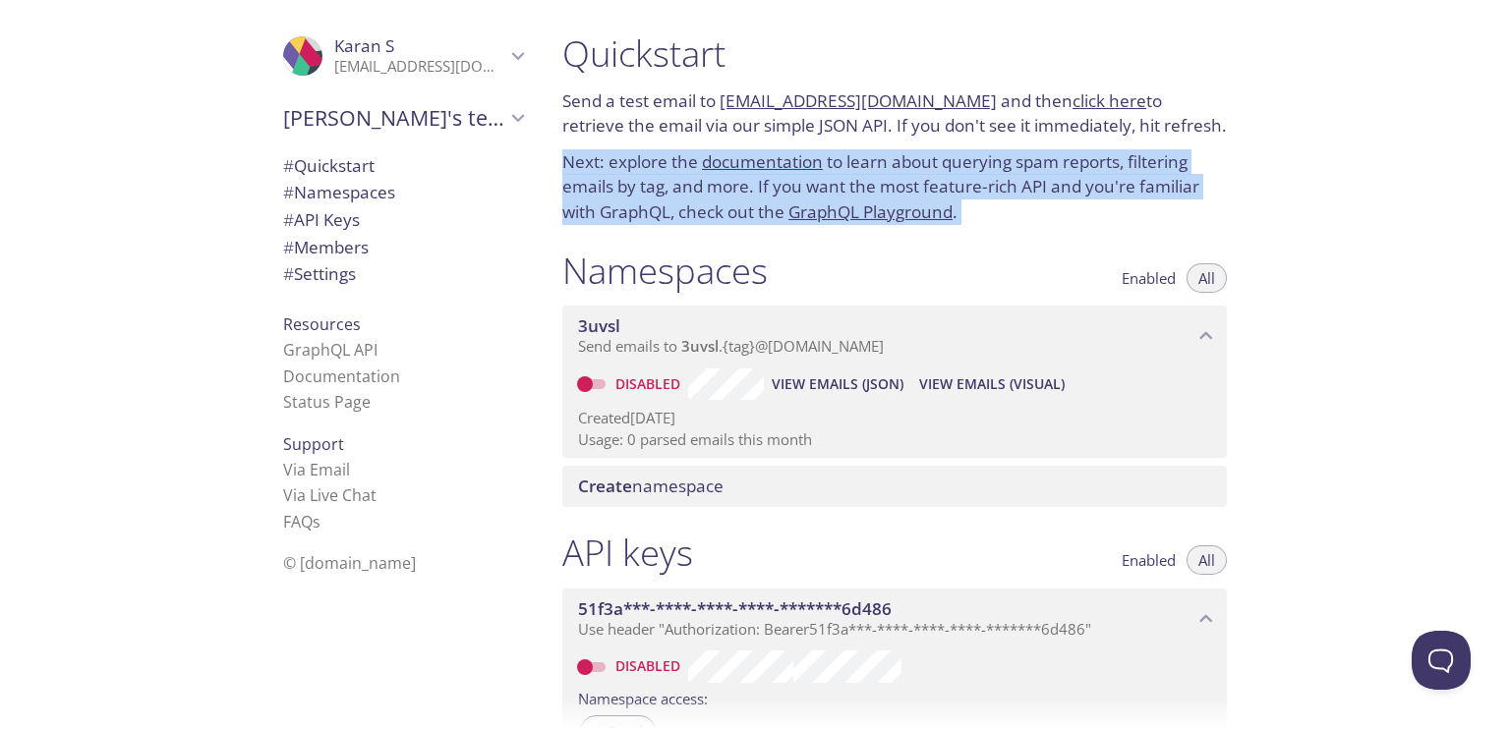
click at [631, 209] on p "Next: explore the documentation to learn about querying spam reports, filtering…" at bounding box center [894, 187] width 665 height 76
click at [388, 189] on span "# Namespaces" at bounding box center [403, 193] width 240 height 26
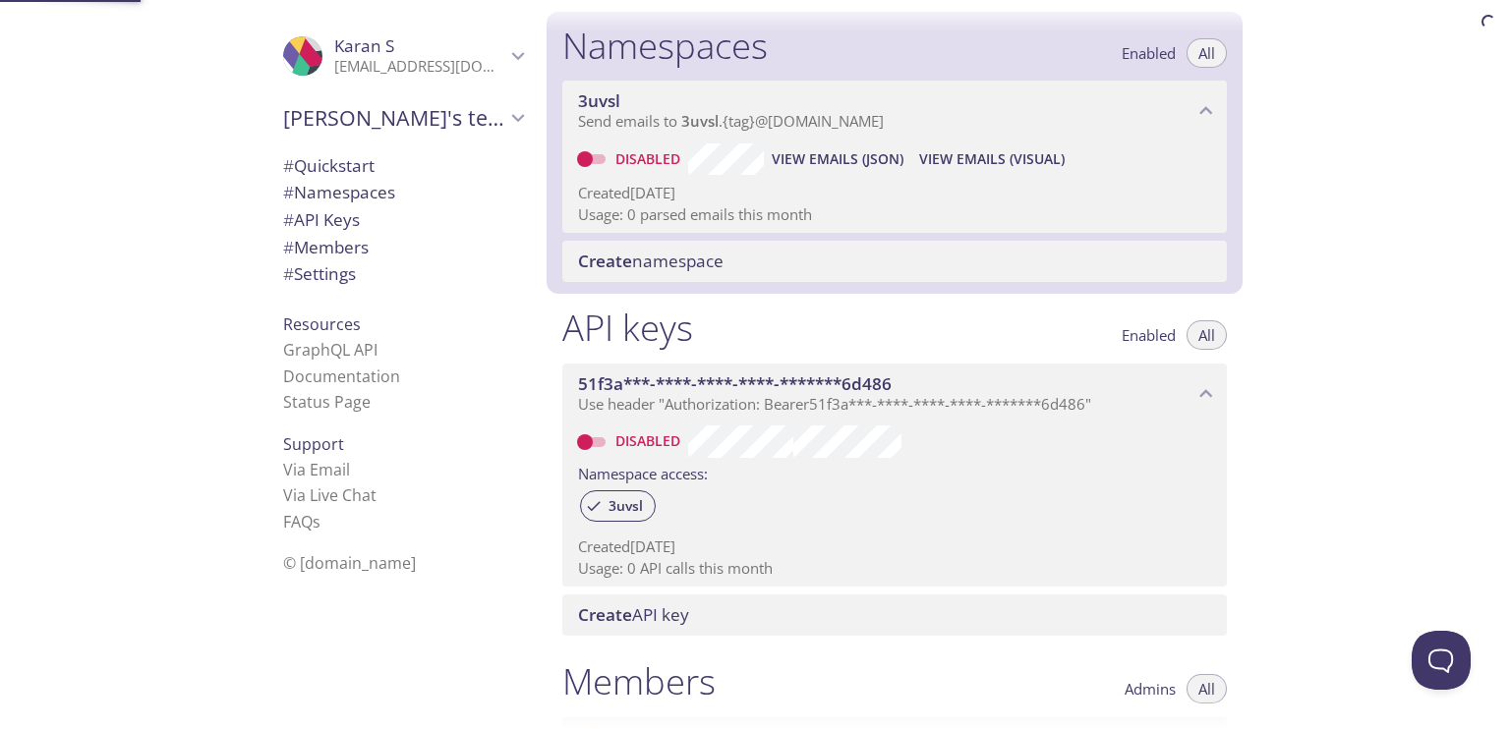
scroll to position [248, 0]
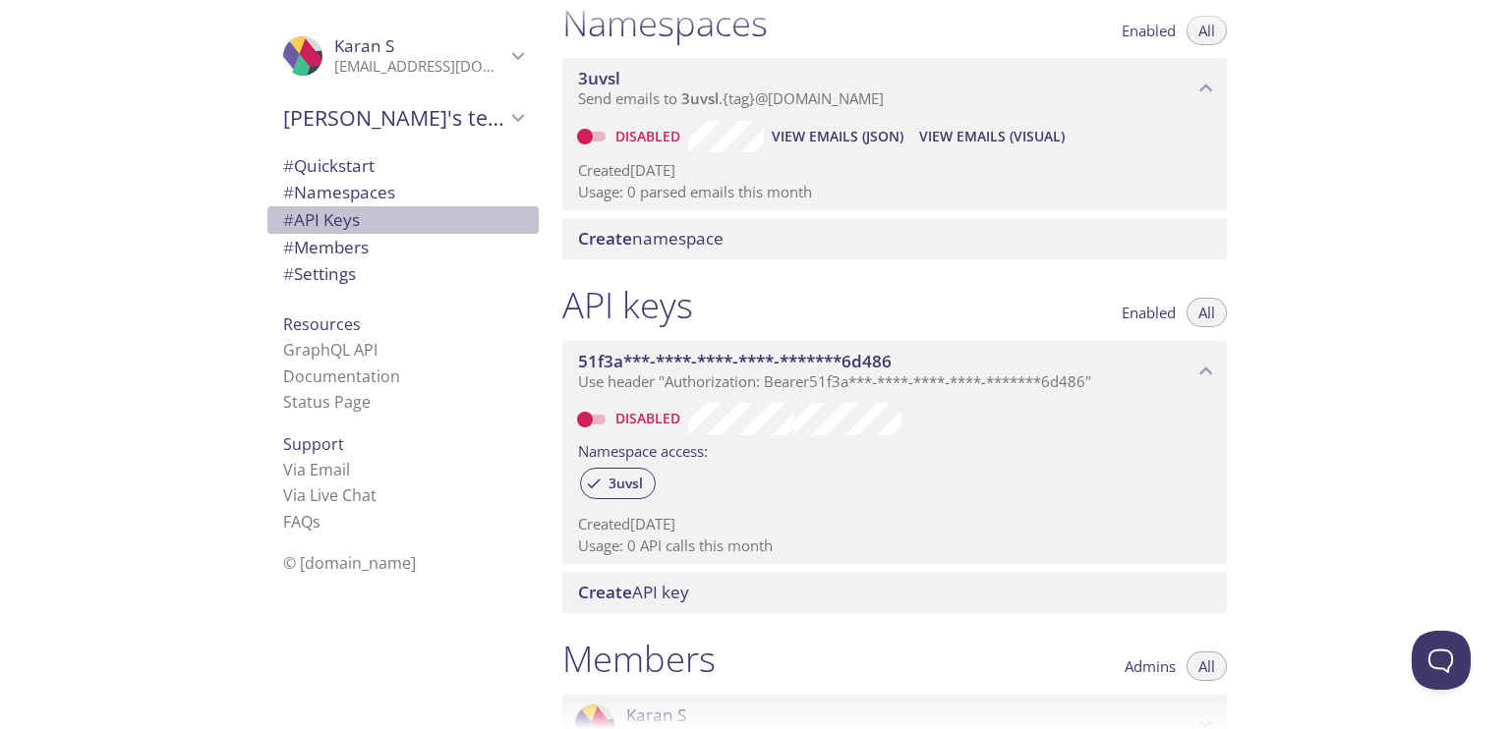
click at [377, 213] on span "# API Keys" at bounding box center [403, 220] width 240 height 26
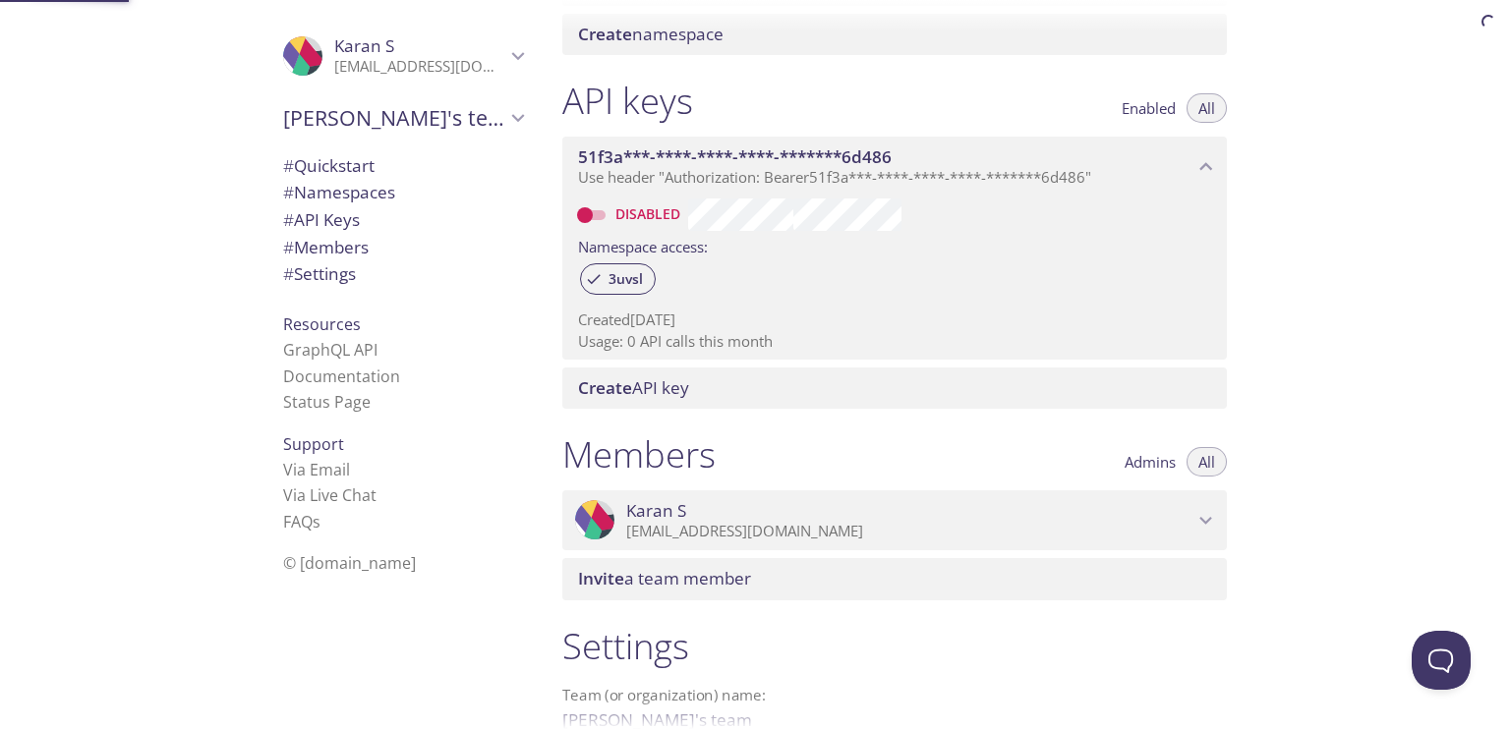
scroll to position [531, 0]
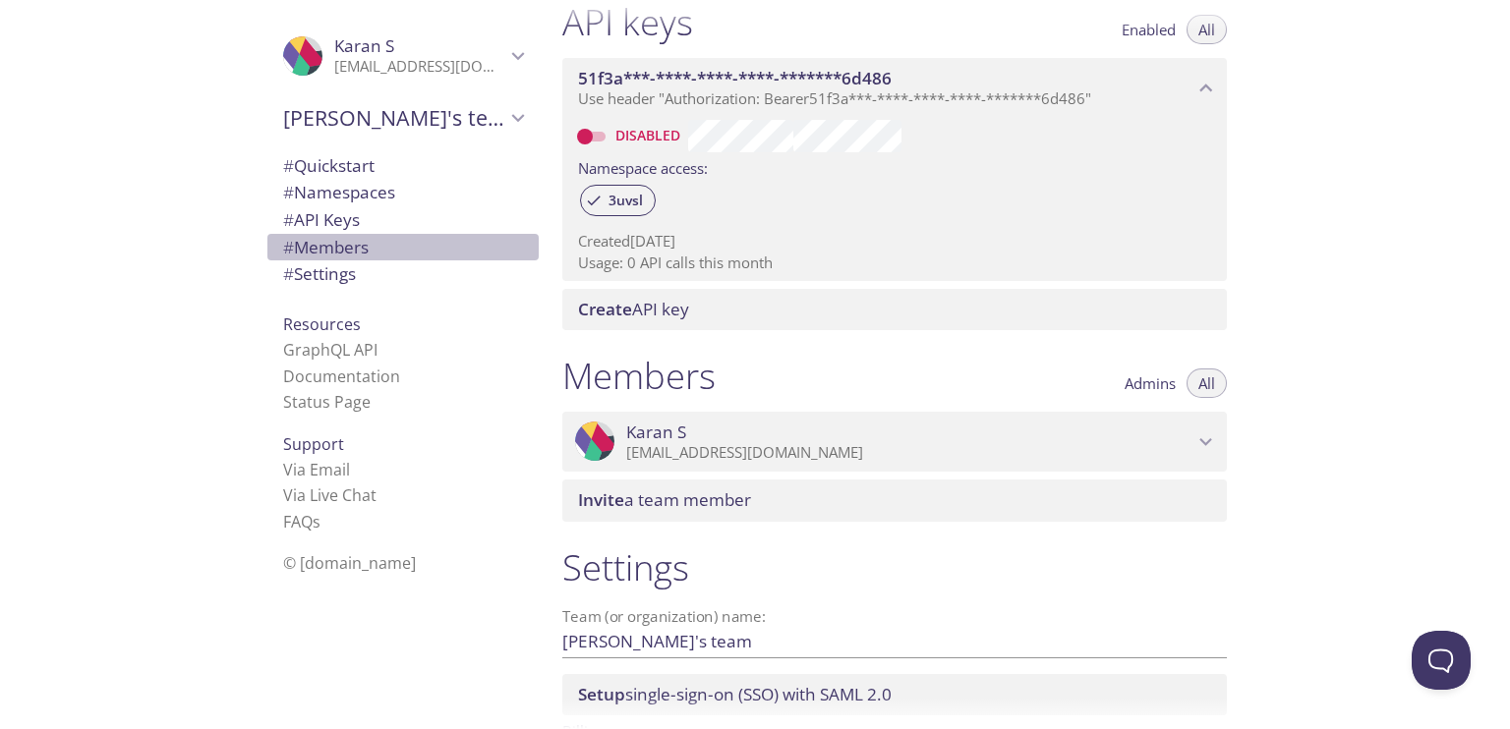
click at [338, 243] on span "# Members" at bounding box center [326, 247] width 86 height 23
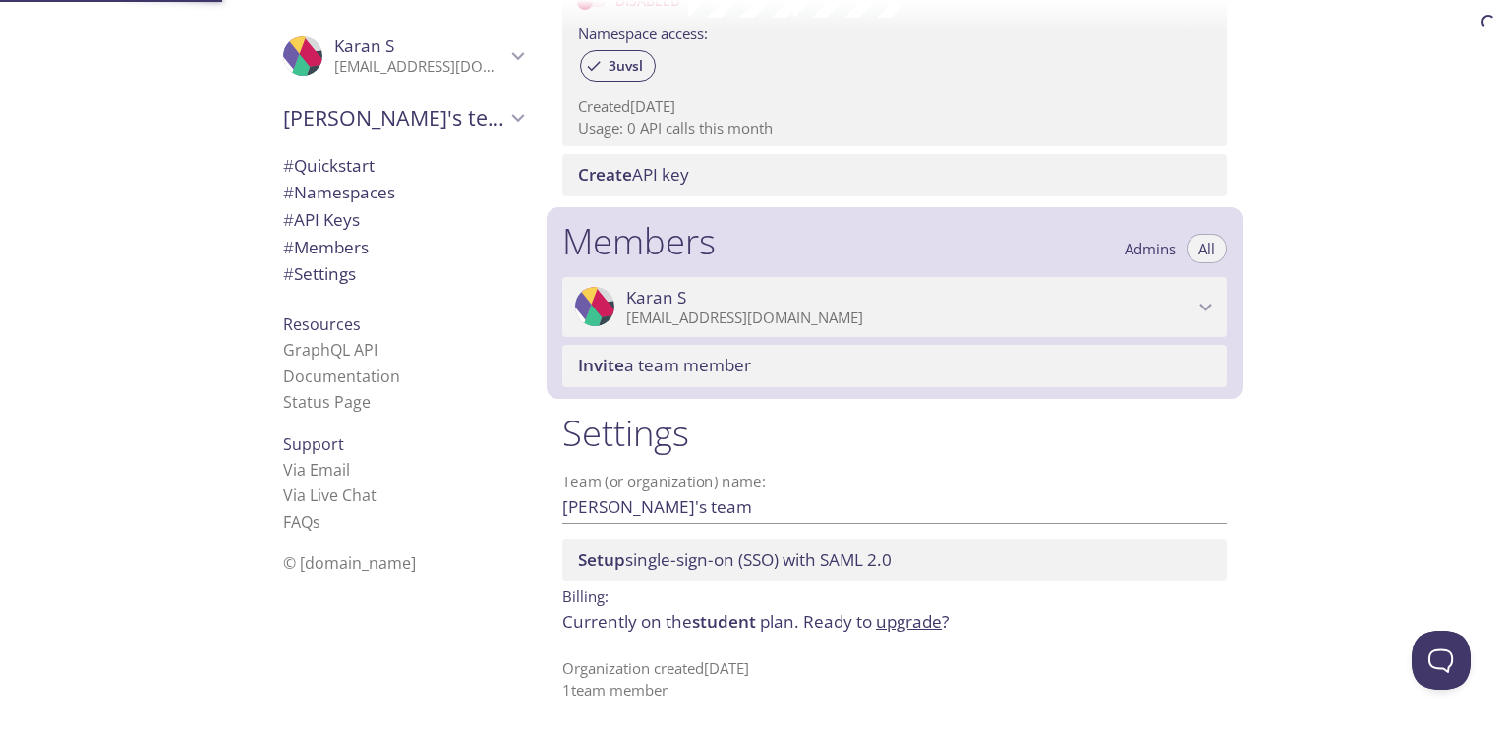
scroll to position [668, 0]
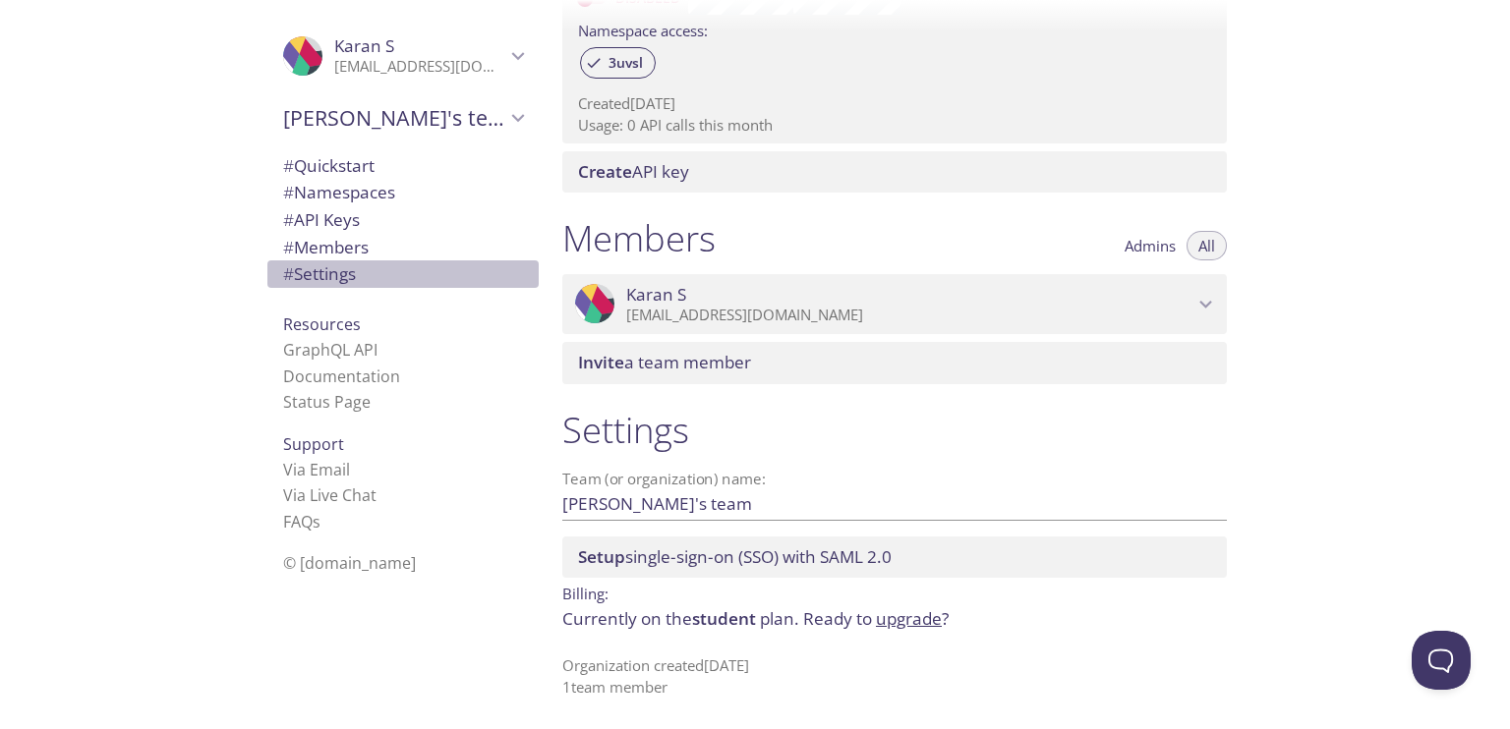
click at [306, 283] on span "# Settings" at bounding box center [319, 273] width 73 height 23
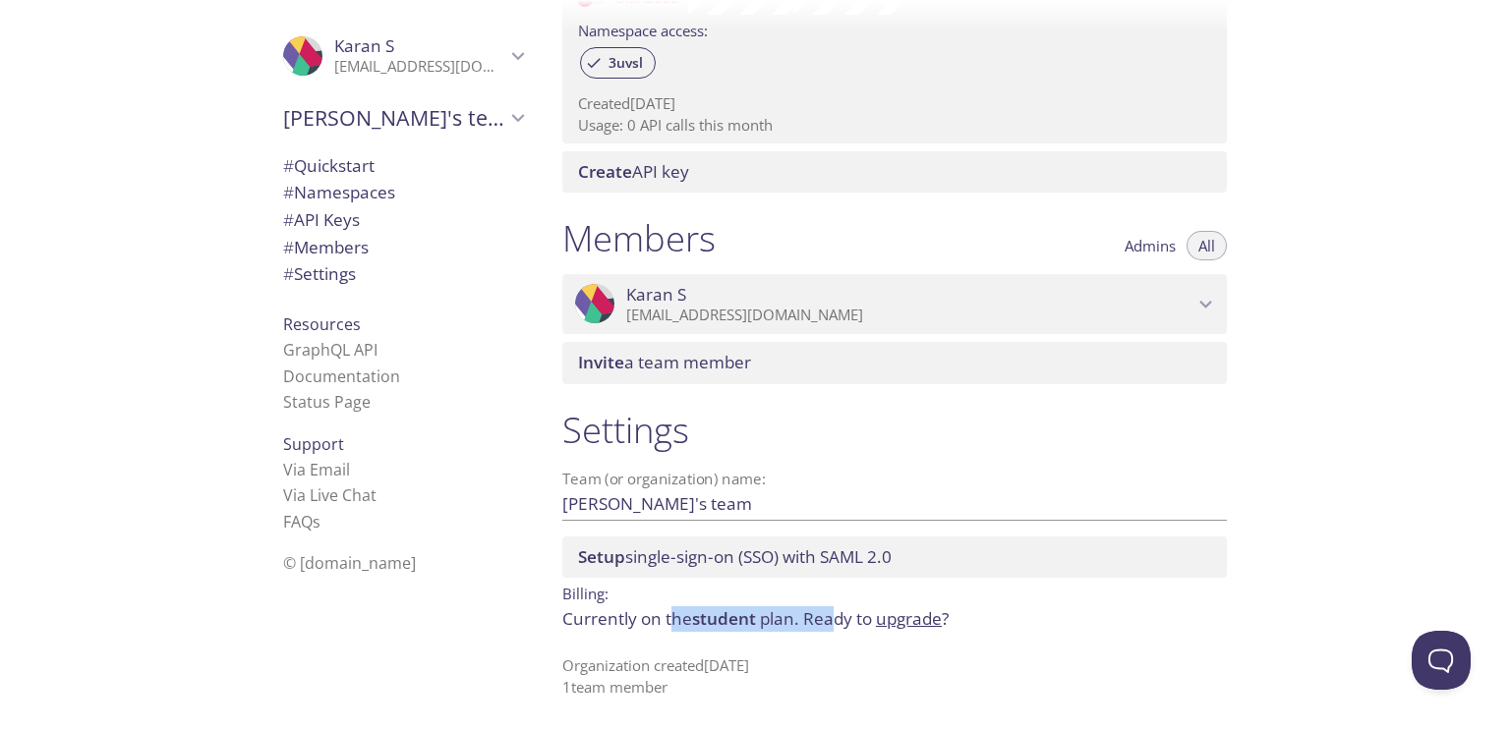
drag, startPoint x: 672, startPoint y: 626, endPoint x: 834, endPoint y: 610, distance: 162.1
click at [834, 610] on p "Currently on the student plan. Ready to upgrade ?" at bounding box center [894, 620] width 665 height 26
click at [834, 610] on span "Ready to upgrade ?" at bounding box center [875, 619] width 145 height 23
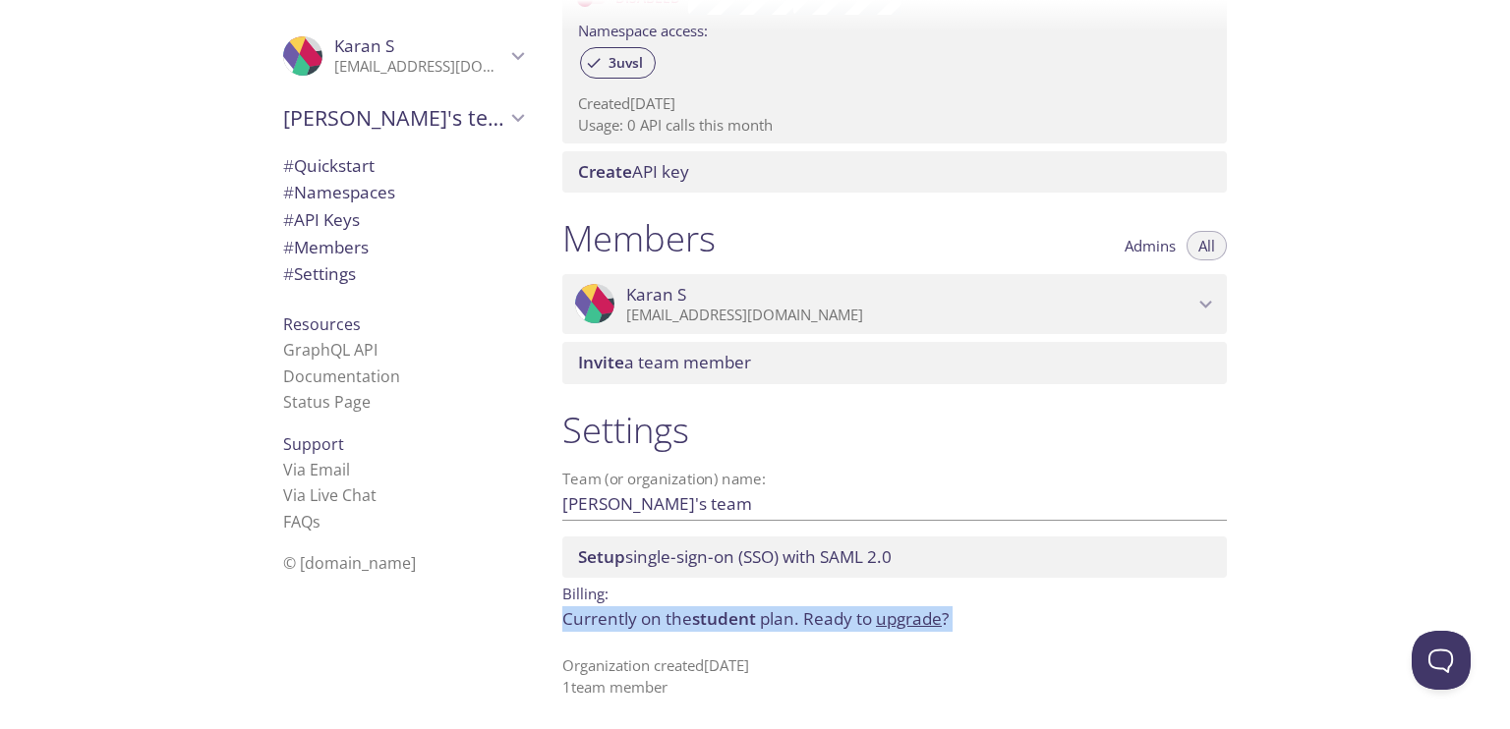
click at [834, 610] on span "Ready to upgrade ?" at bounding box center [875, 619] width 145 height 23
click at [740, 612] on span "student" at bounding box center [724, 619] width 64 height 23
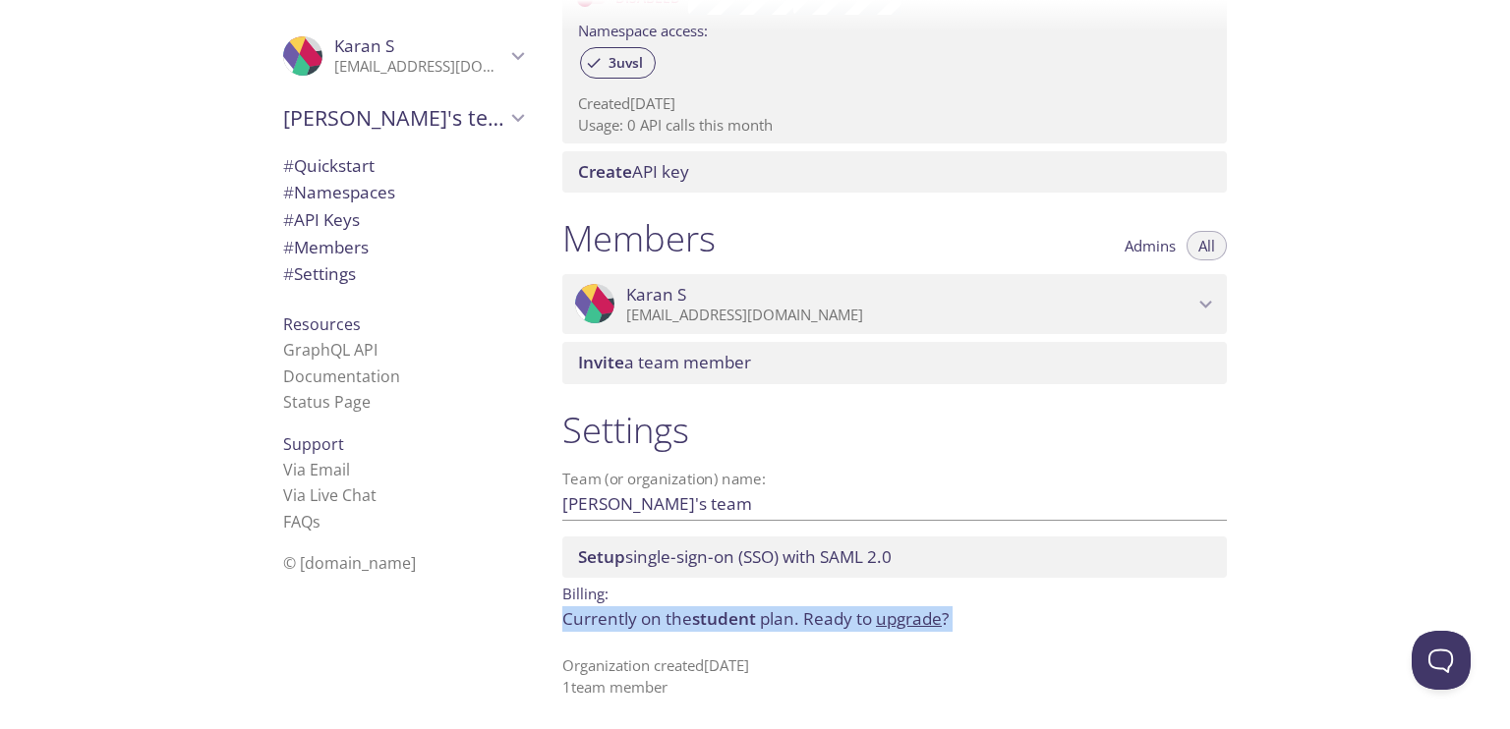
click at [740, 612] on span "student" at bounding box center [724, 619] width 64 height 23
click at [489, 595] on div ".cls-1 { fill: #6d5ca8; } .cls-2 { fill: #3fc191; } .cls-3 { fill: #3b4752; } .…" at bounding box center [399, 364] width 295 height 729
click at [1147, 246] on span "Admins" at bounding box center [1150, 246] width 51 height 0
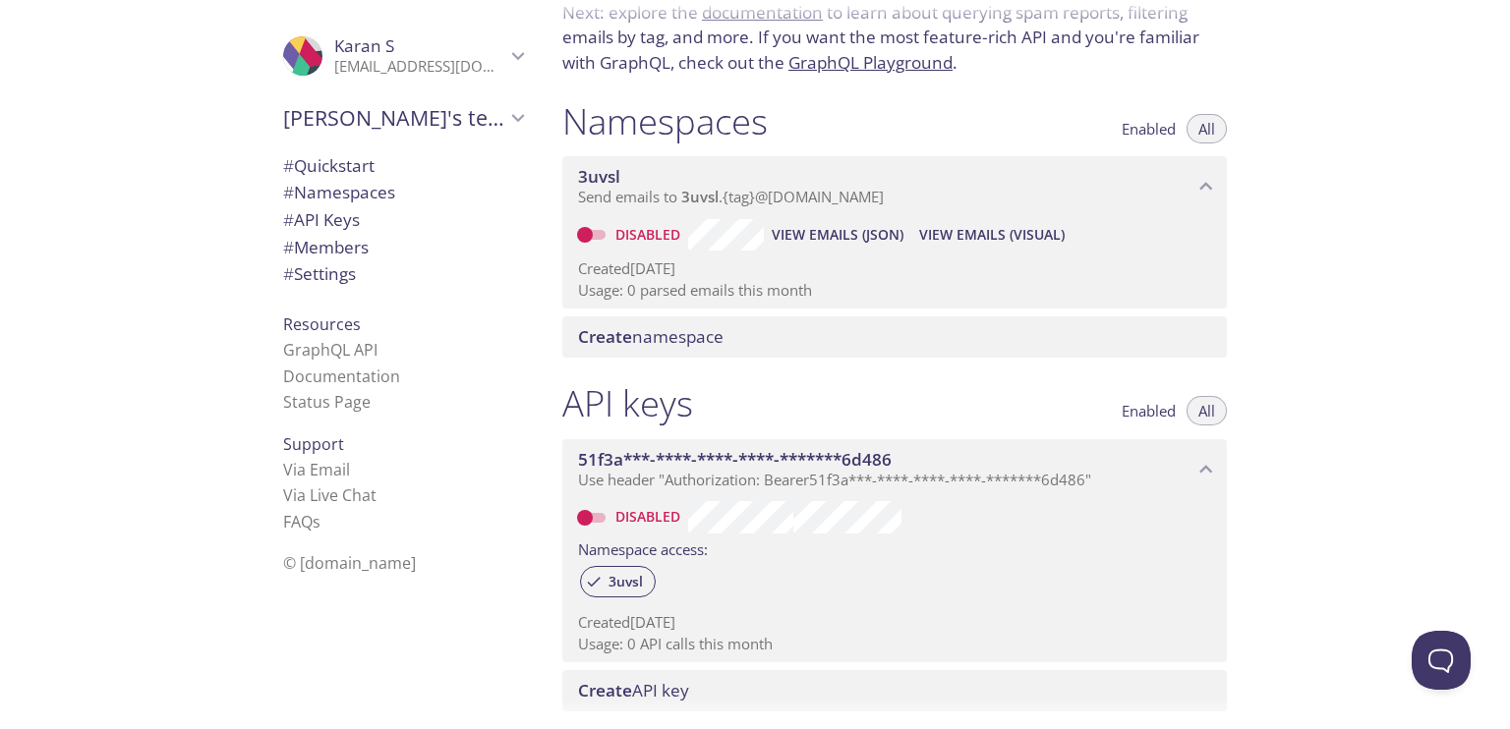
scroll to position [0, 0]
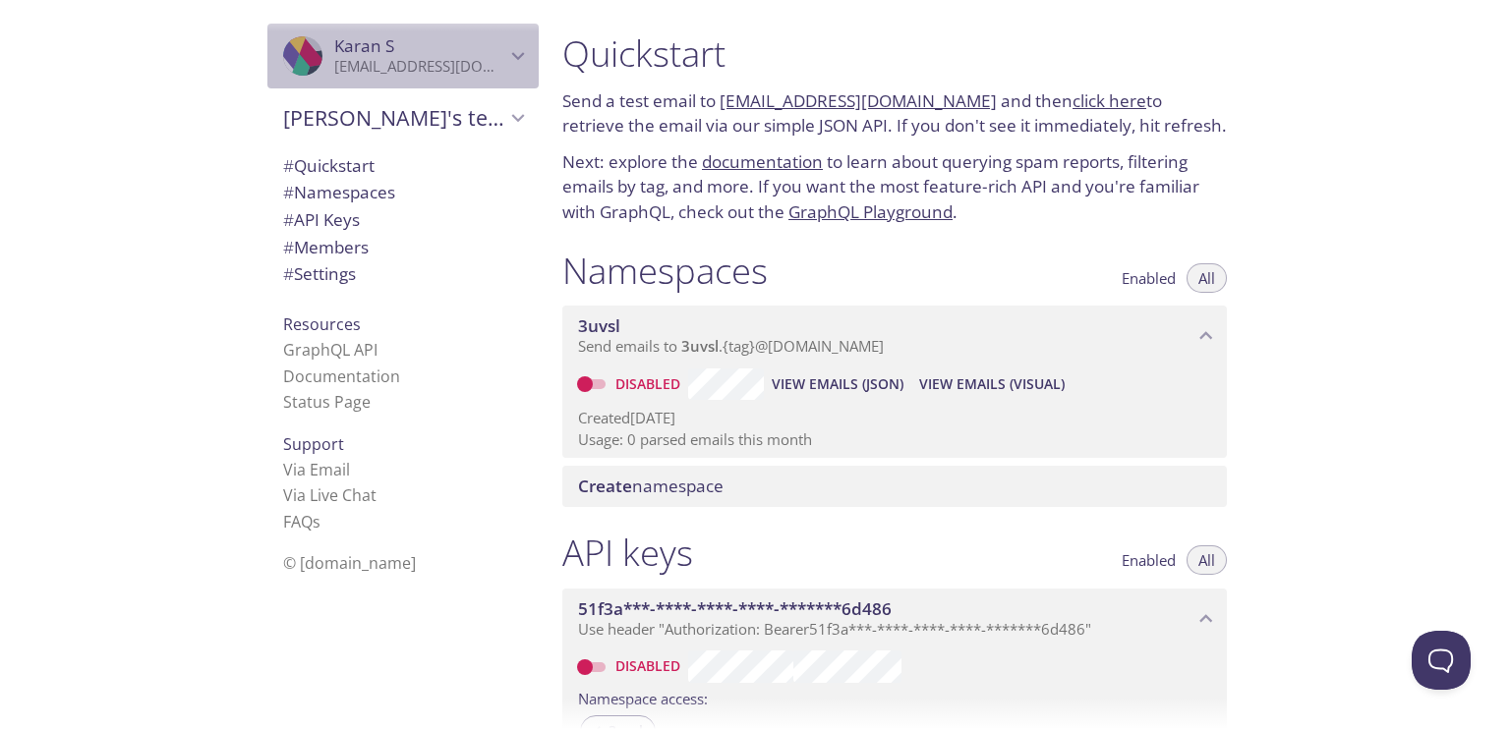
click at [507, 56] on icon "Karan S" at bounding box center [518, 56] width 26 height 26
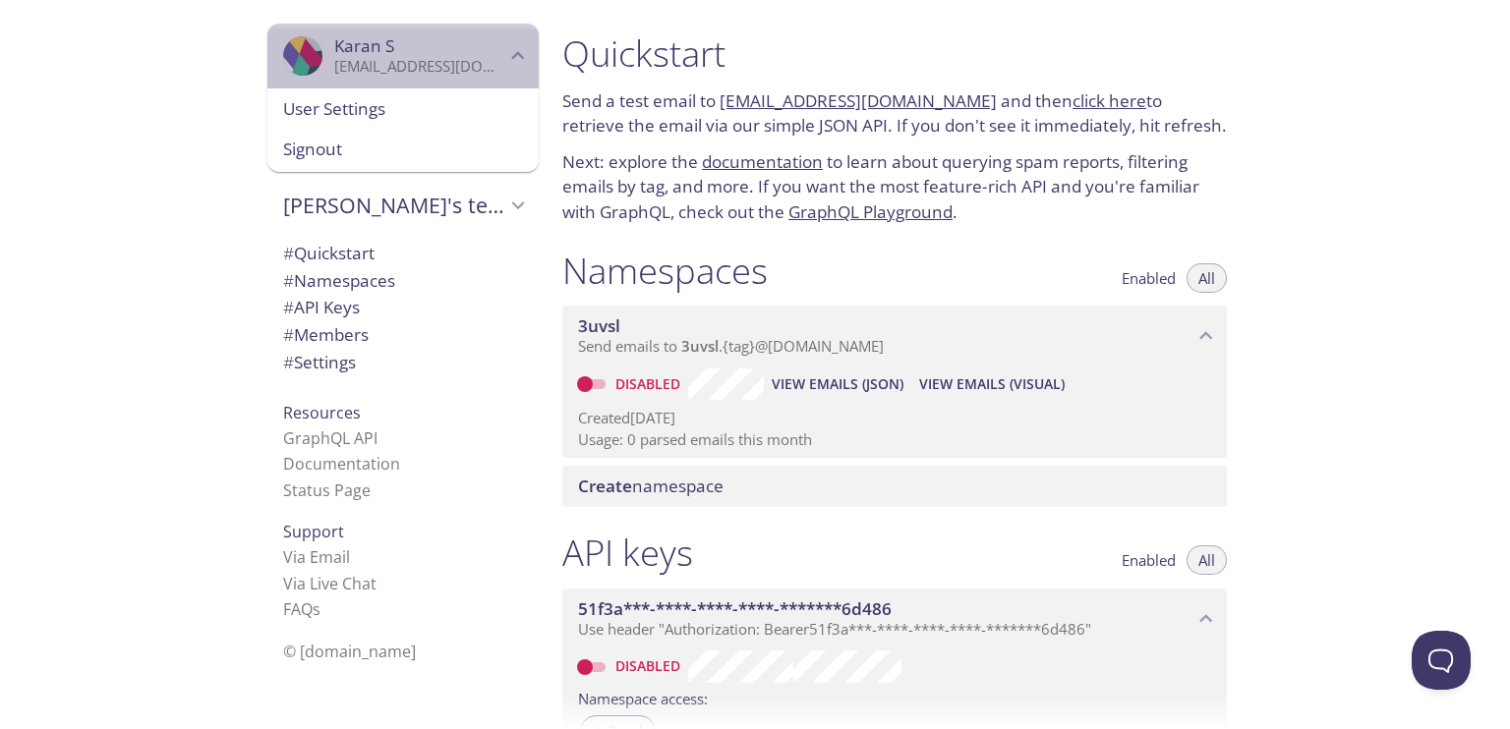
click at [512, 56] on icon "Karan S" at bounding box center [518, 56] width 13 height 8
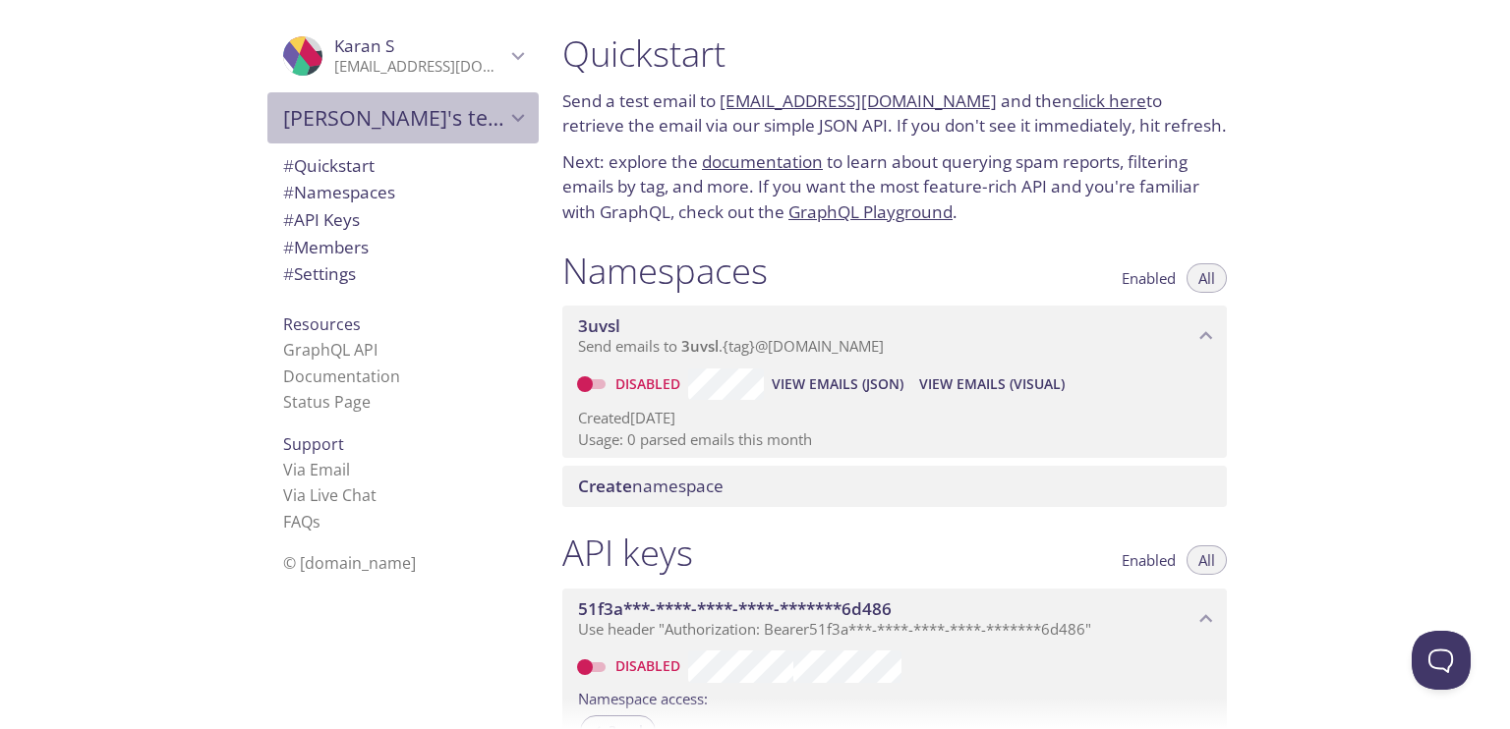
click at [505, 107] on icon "Karan's team" at bounding box center [518, 118] width 26 height 26
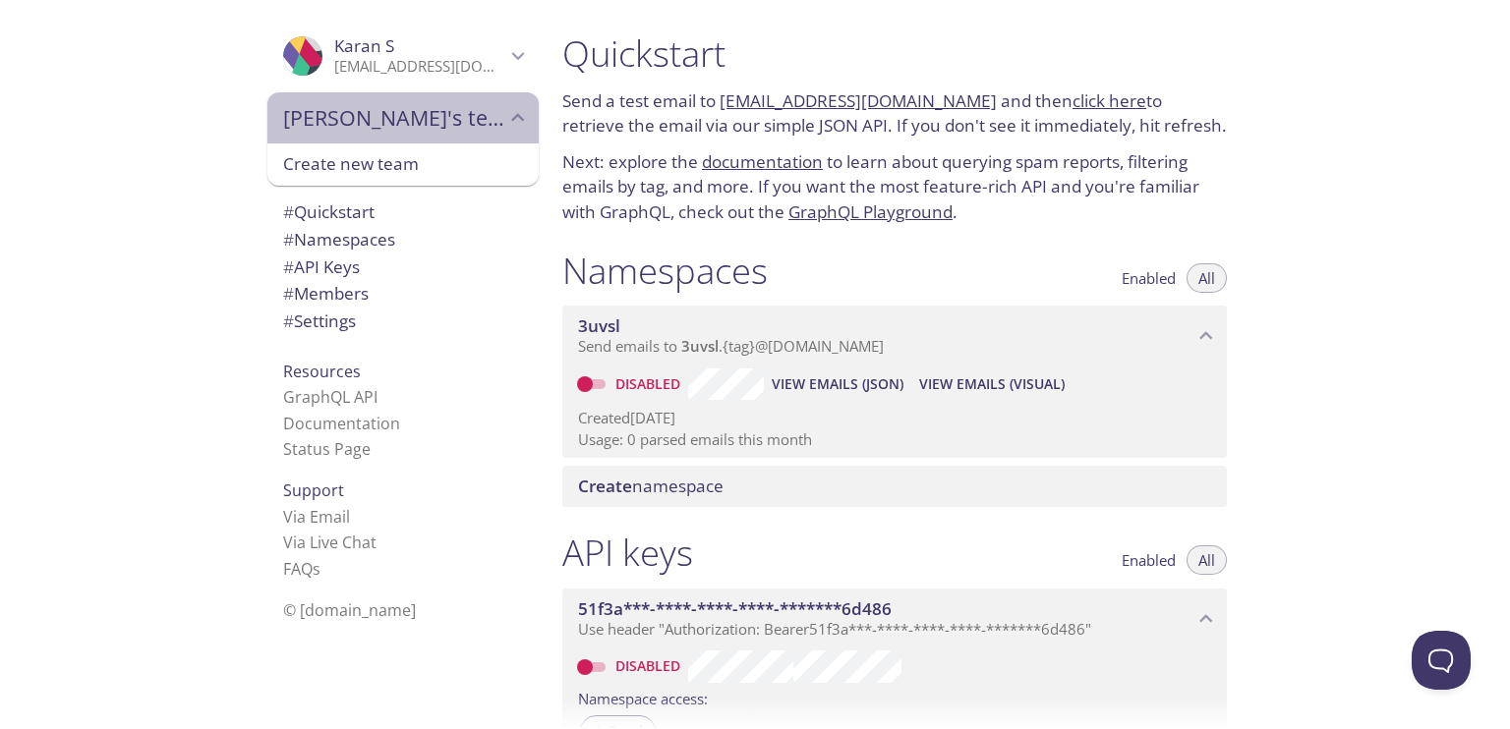
click at [505, 107] on icon "Karan's team" at bounding box center [518, 118] width 26 height 26
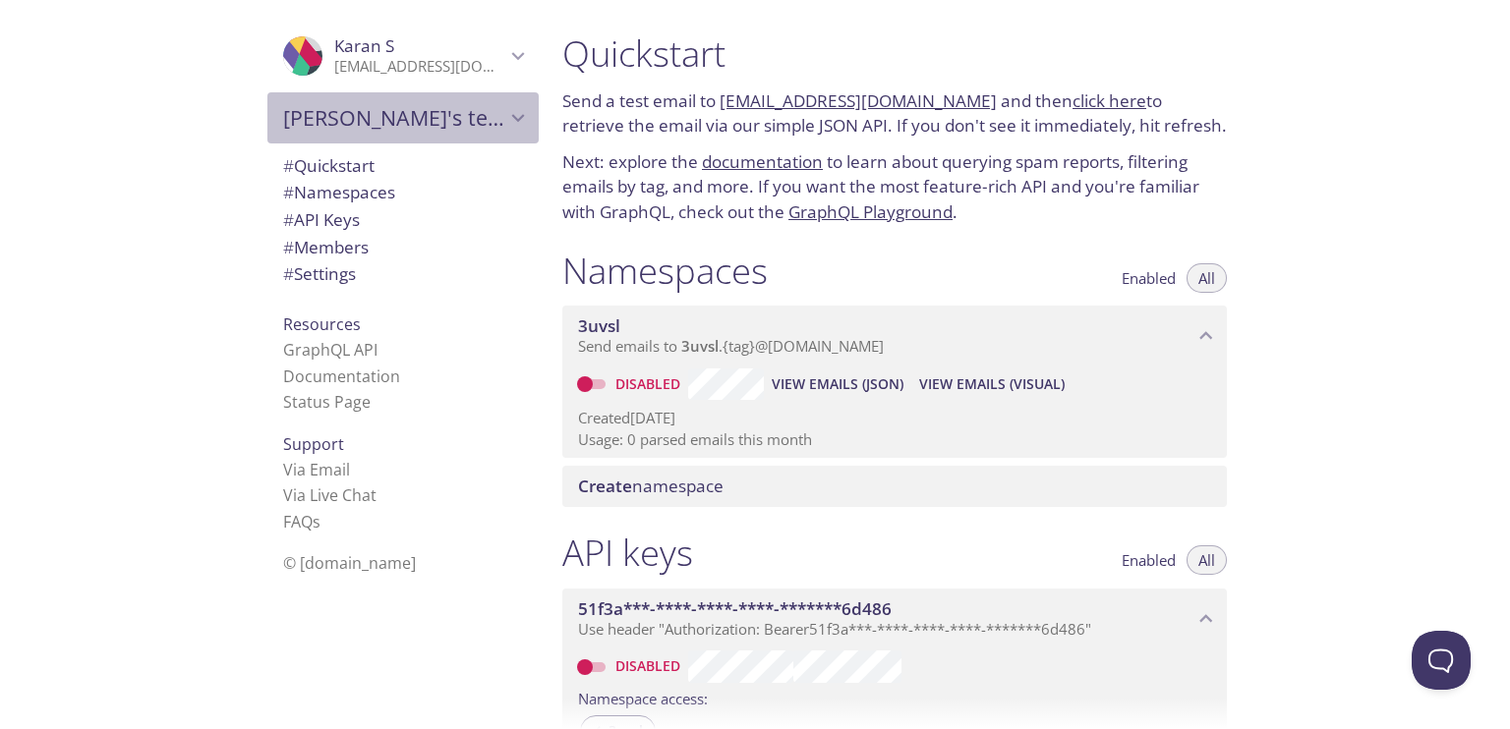
click at [505, 107] on icon "Karan's team" at bounding box center [518, 118] width 26 height 26
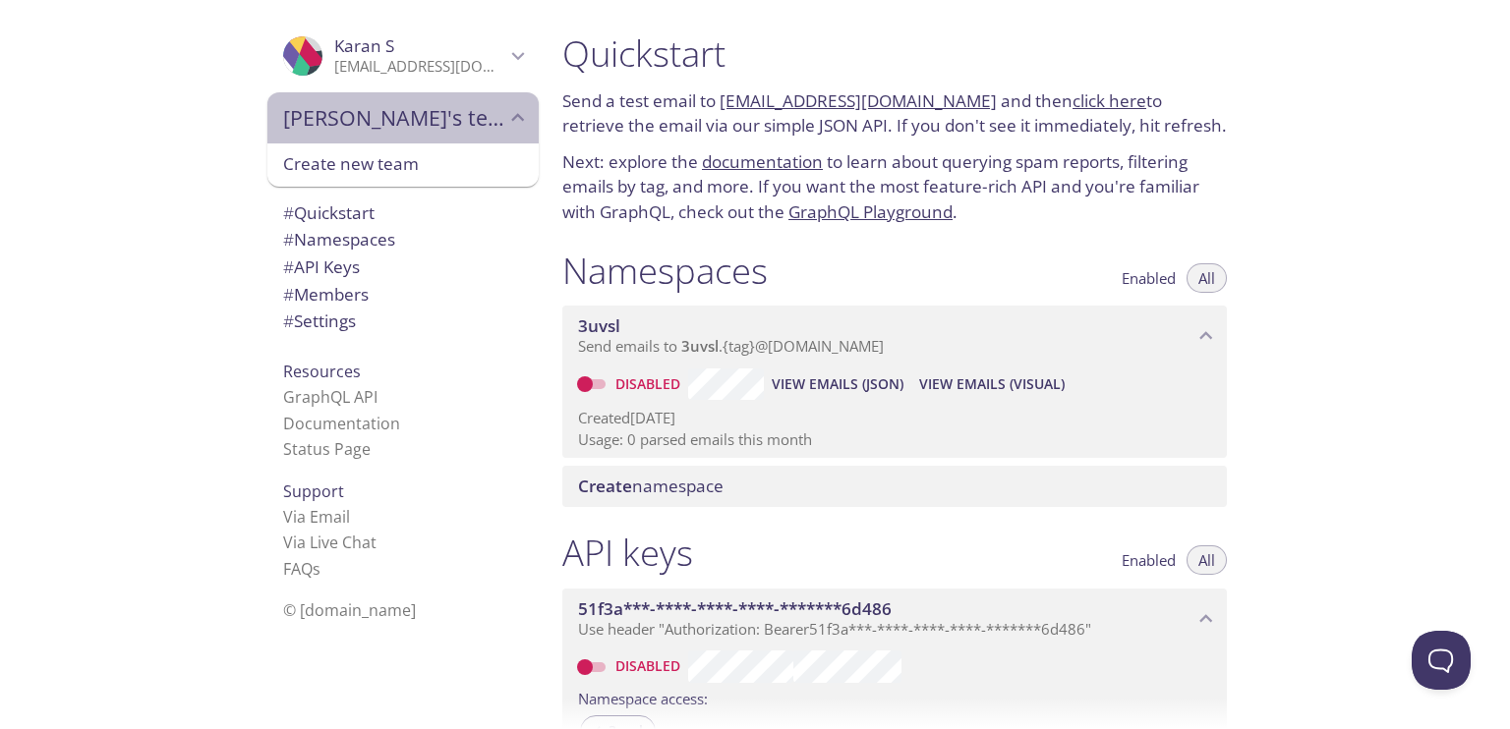
click at [505, 107] on icon "Karan's team" at bounding box center [518, 118] width 26 height 26
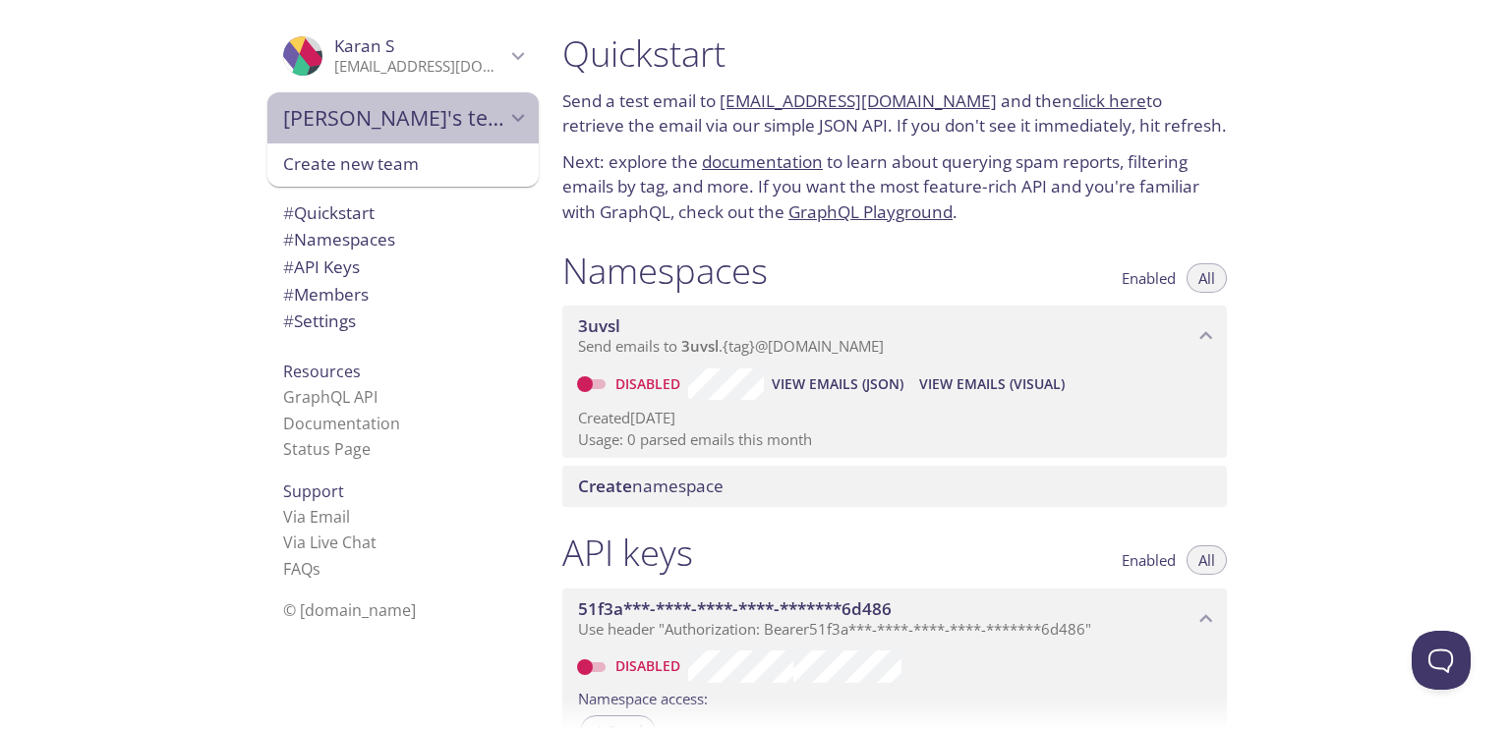
click at [505, 107] on icon "Karan's team" at bounding box center [518, 118] width 26 height 26
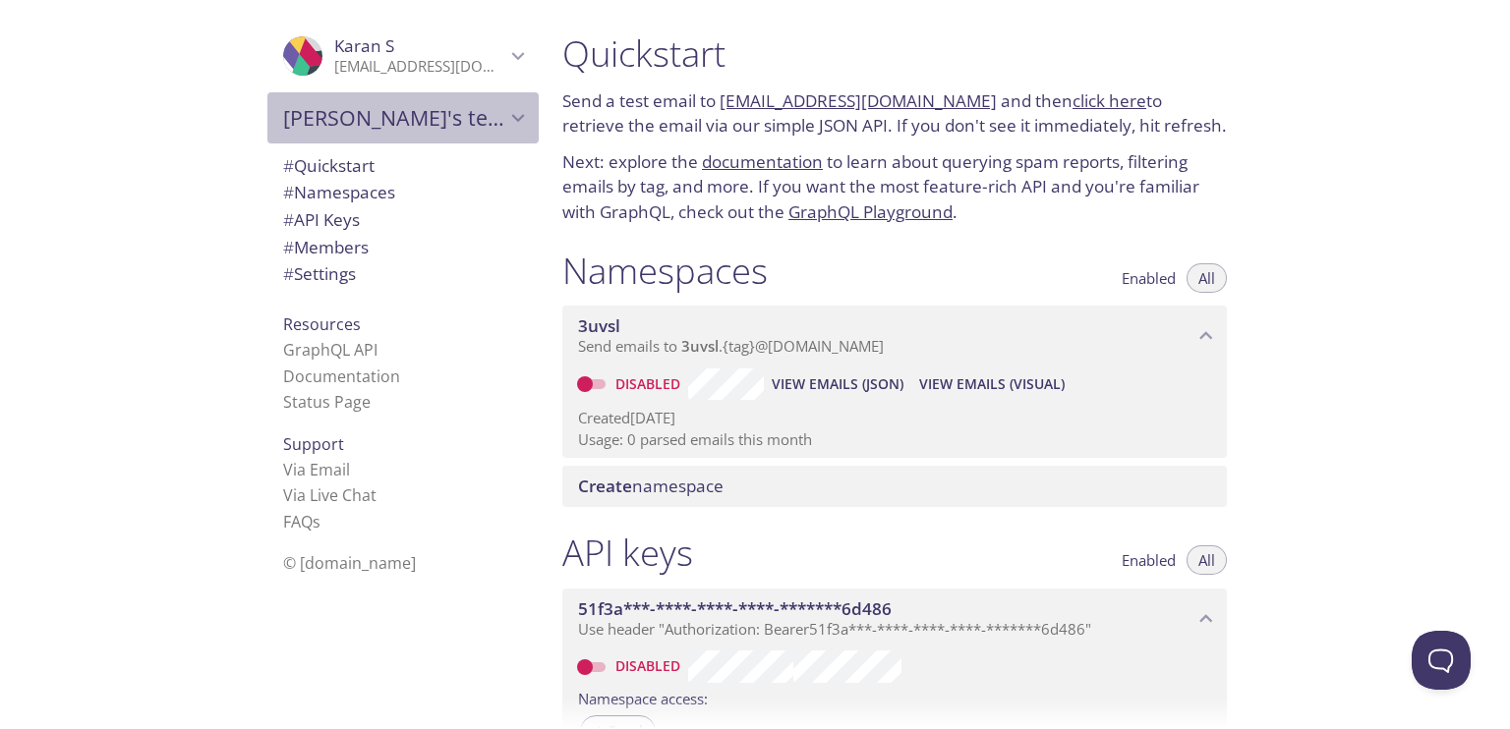
click at [505, 107] on icon "Karan's team" at bounding box center [518, 118] width 26 height 26
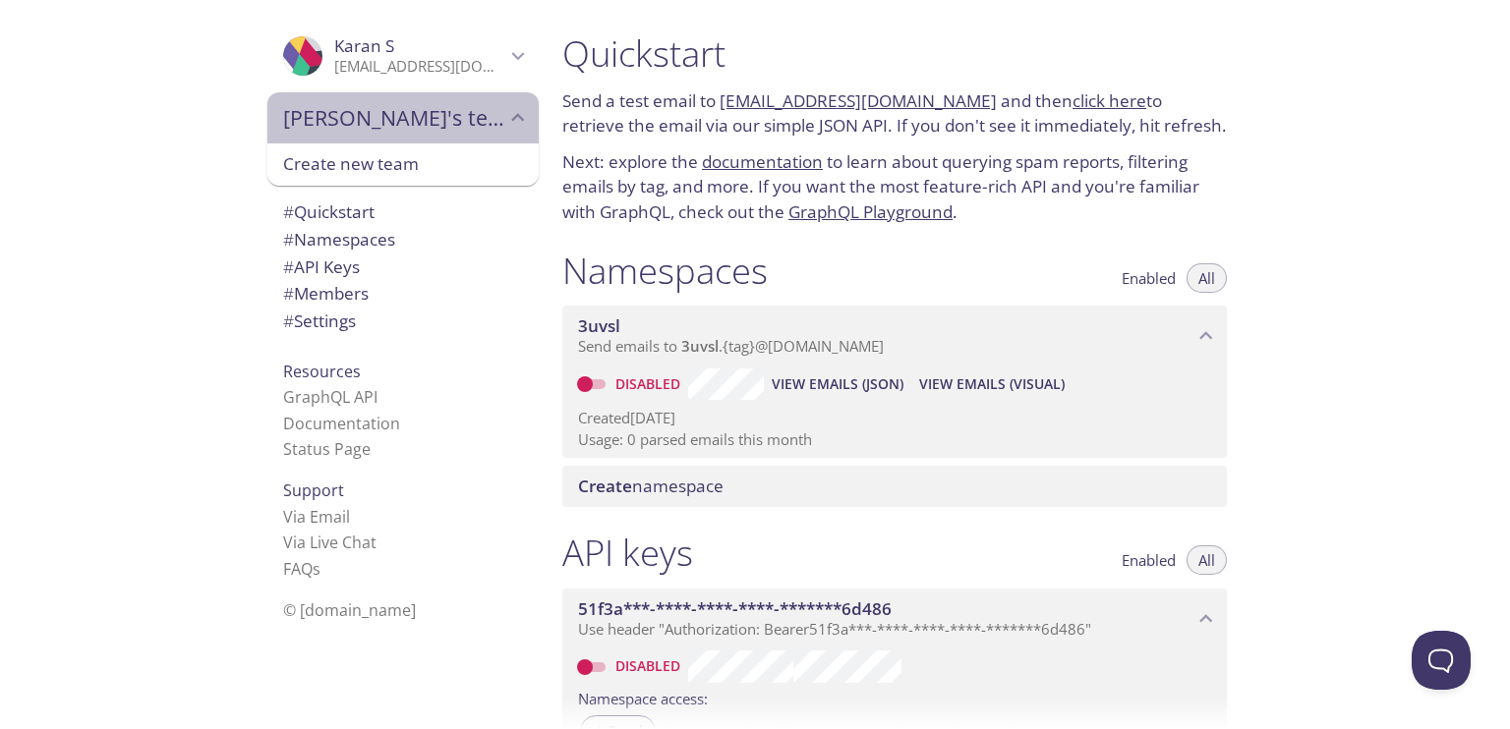
click at [505, 107] on icon "Karan's team" at bounding box center [518, 118] width 26 height 26
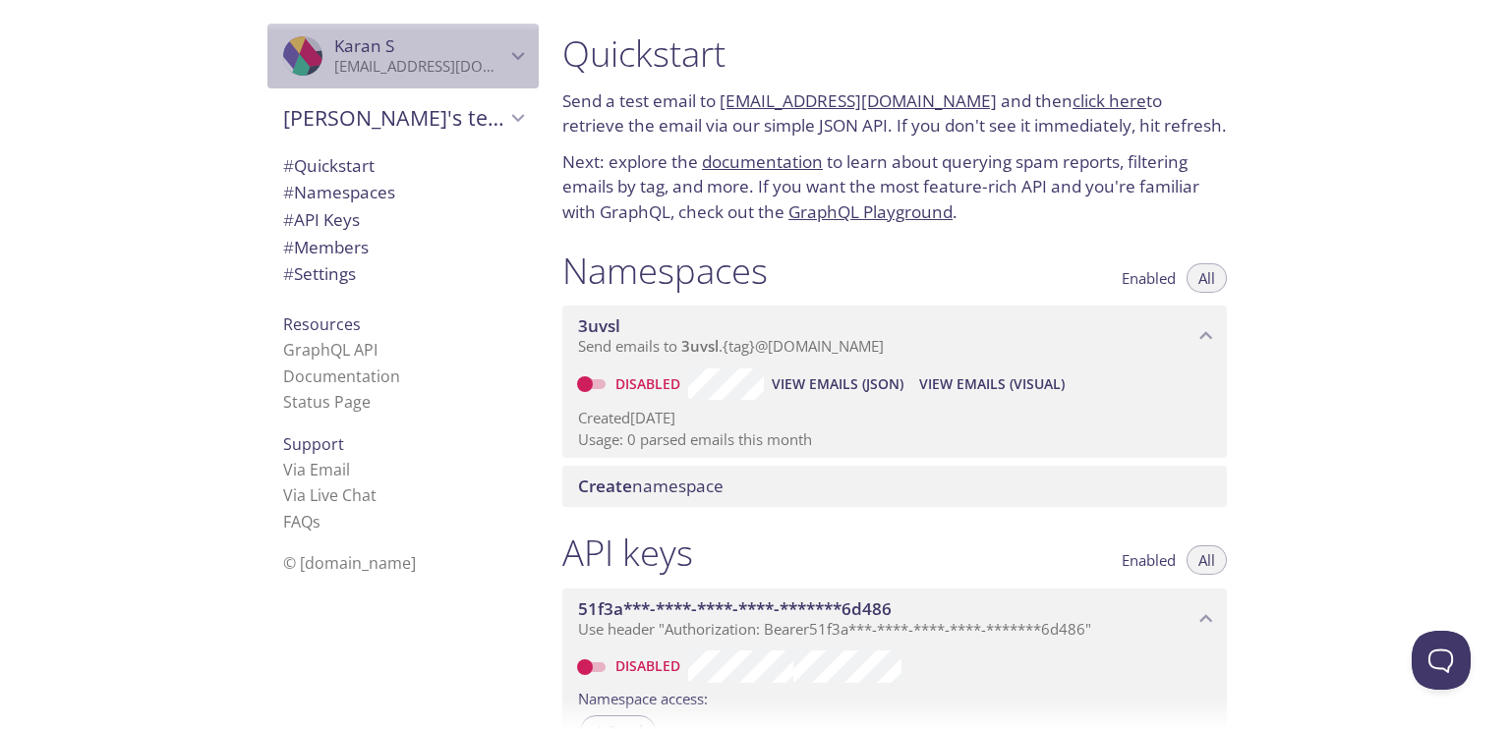
click at [502, 71] on div ".cls-1 { fill: #6d5ca8; } .cls-2 { fill: #3fc191; } .cls-3 { fill: #3b4752; } .…" at bounding box center [402, 56] width 271 height 65
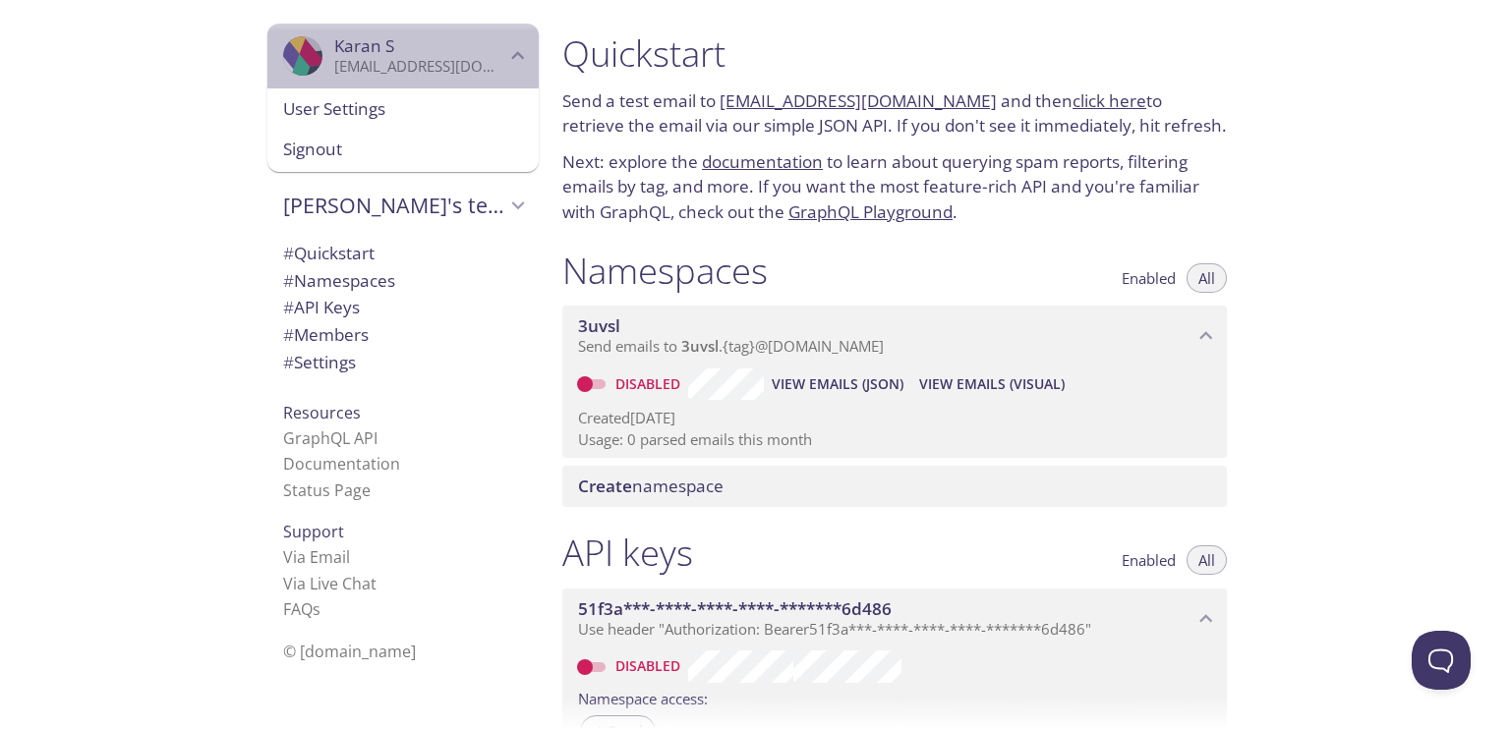
click at [502, 71] on div ".cls-1 { fill: #6d5ca8; } .cls-2 { fill: #3fc191; } .cls-3 { fill: #3b4752; } .…" at bounding box center [402, 56] width 271 height 65
